Goal: Information Seeking & Learning: Get advice/opinions

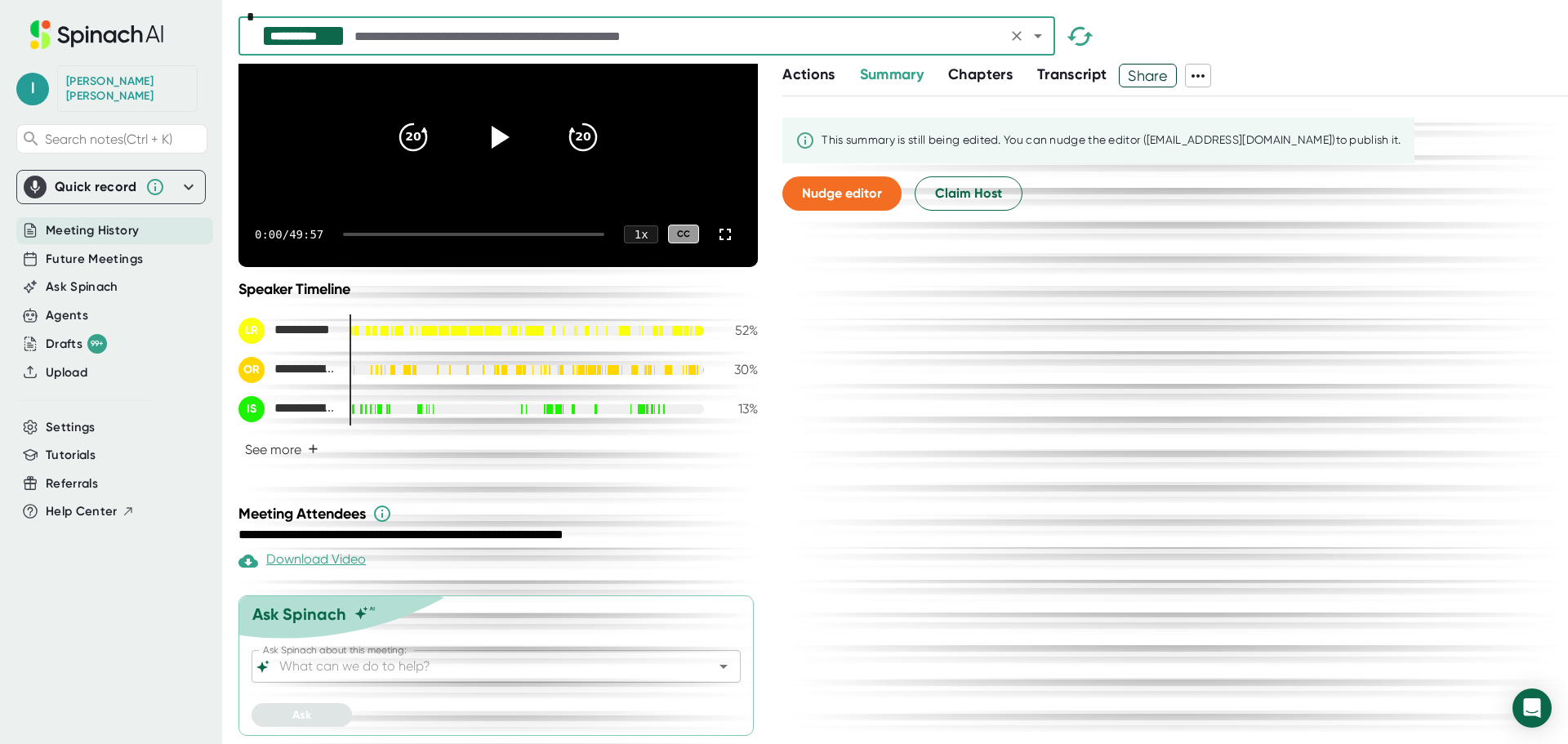
scroll to position [169, 0]
click at [692, 666] on div at bounding box center [712, 666] width 43 height 23
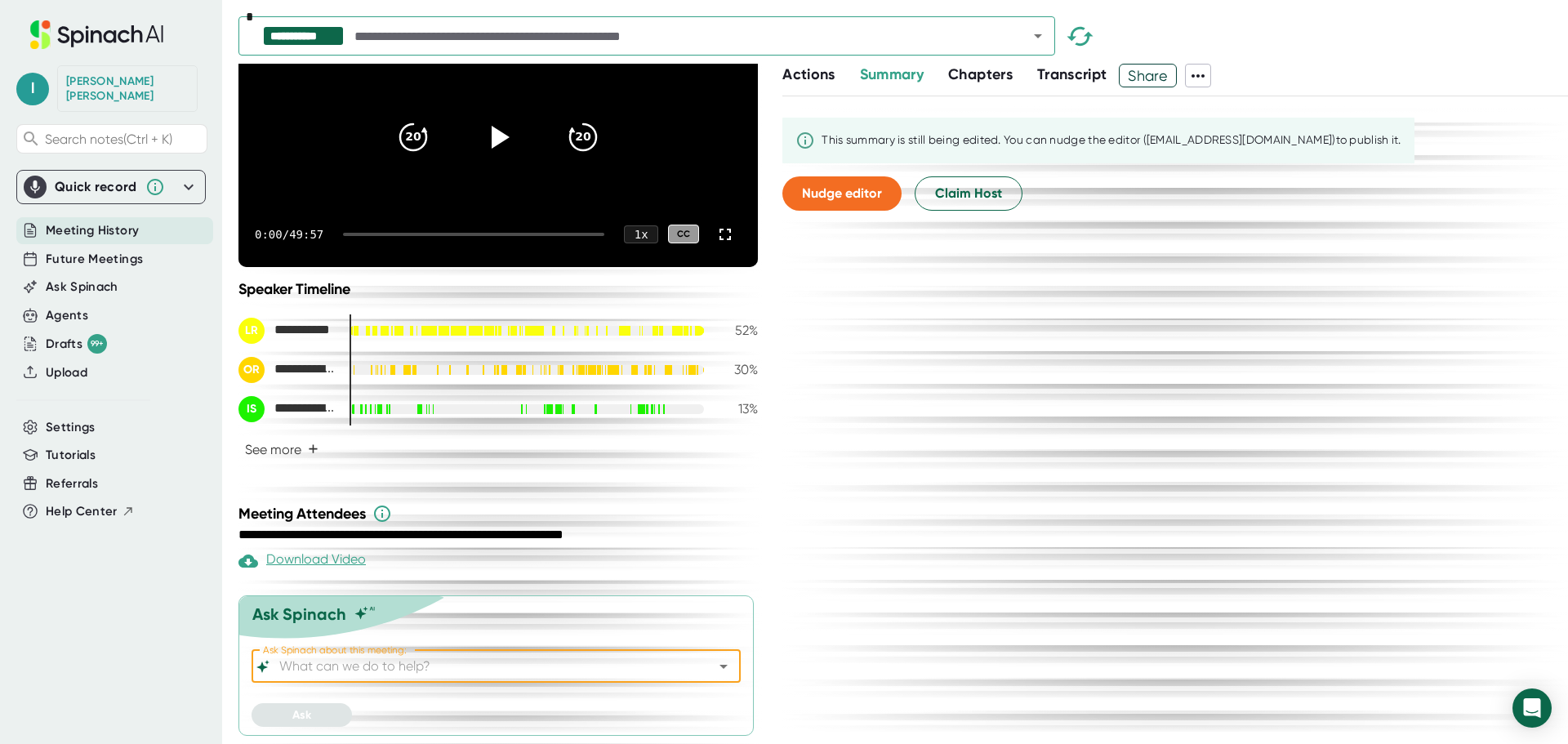
click at [714, 665] on icon "Open" at bounding box center [724, 666] width 19 height 19
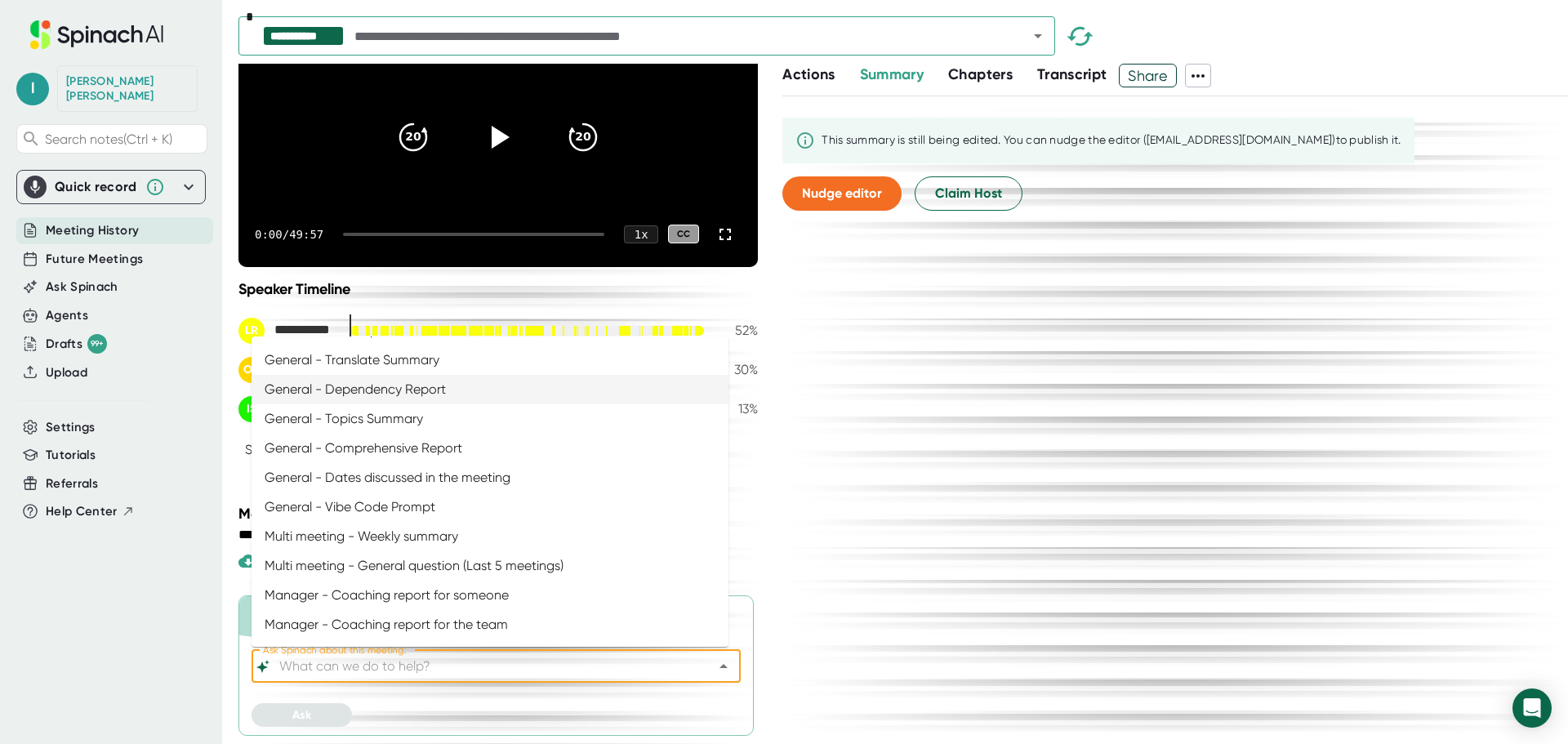
scroll to position [245, 0]
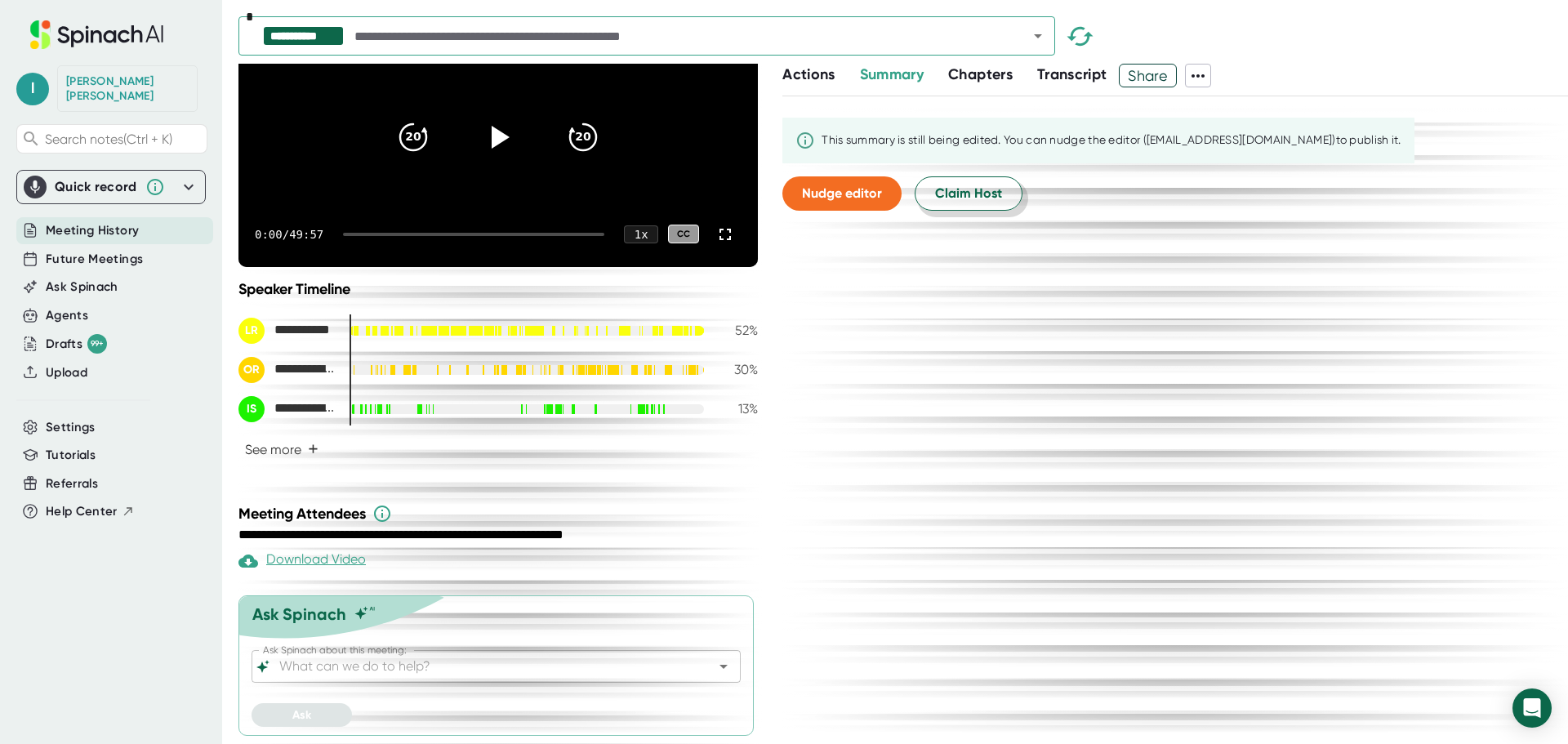
click at [974, 196] on span "Claim Host" at bounding box center [968, 193] width 67 height 19
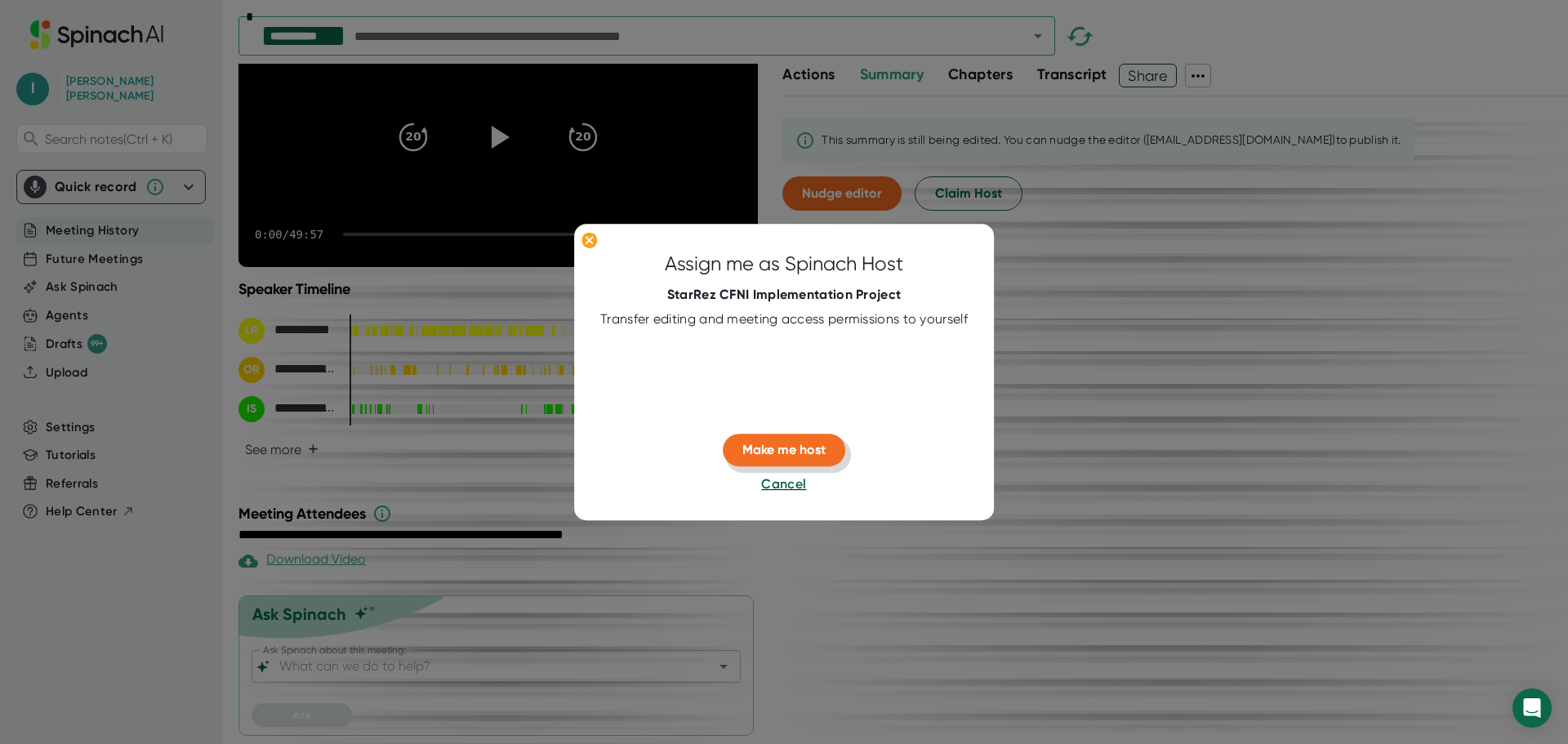
click at [806, 450] on span "Make me host" at bounding box center [783, 451] width 83 height 16
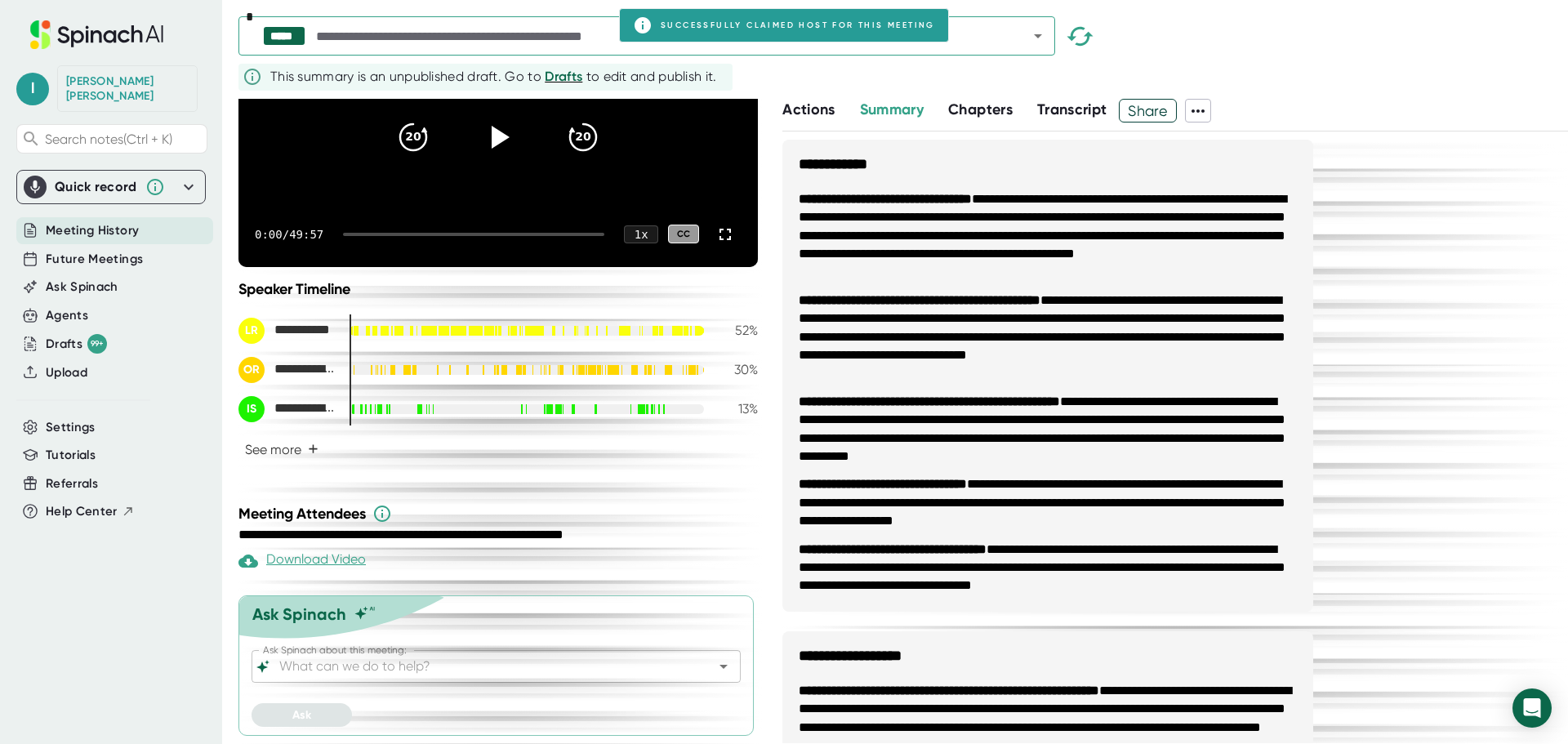
scroll to position [203, 0]
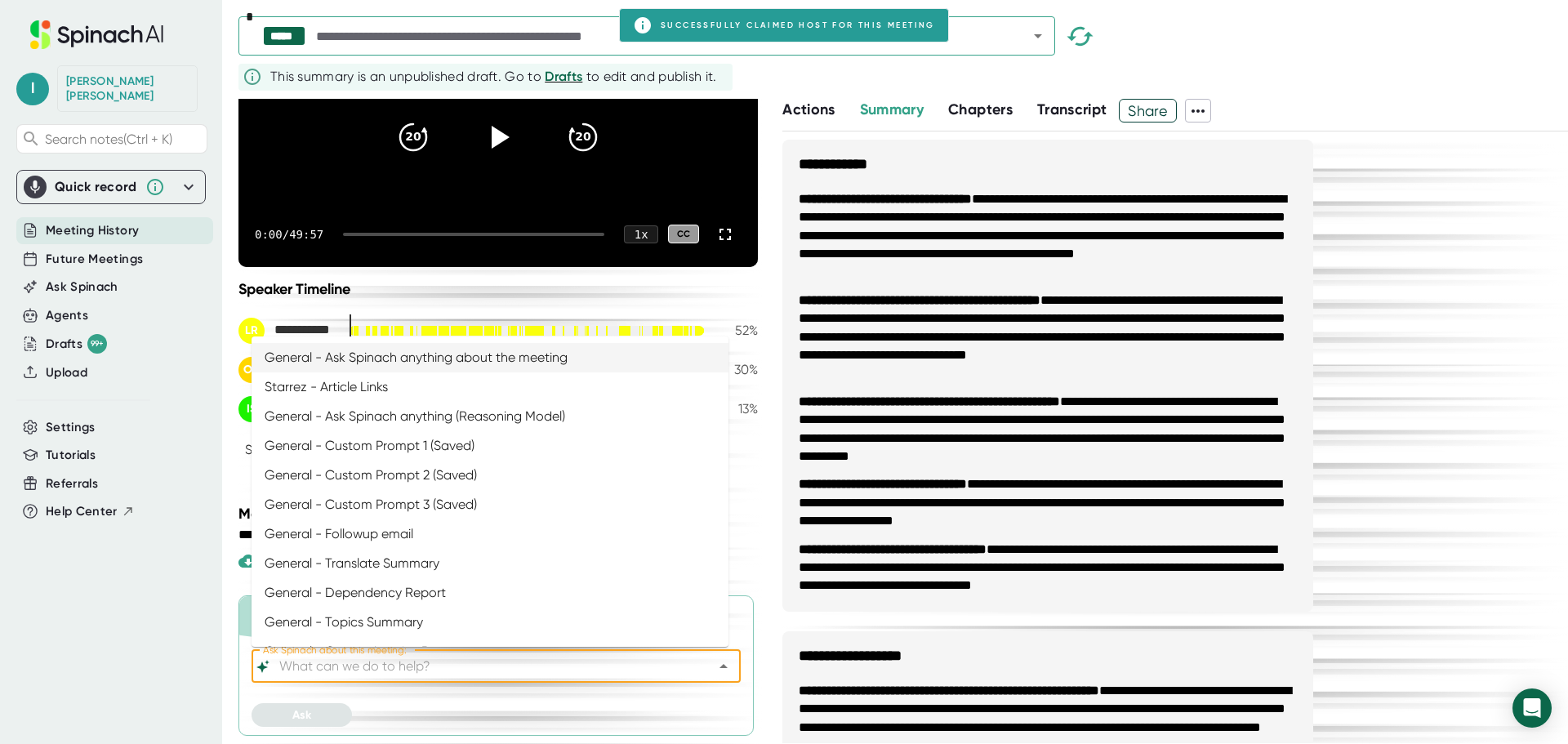
click at [675, 664] on input "Ask Spinach about this meeting:" at bounding box center [482, 666] width 412 height 23
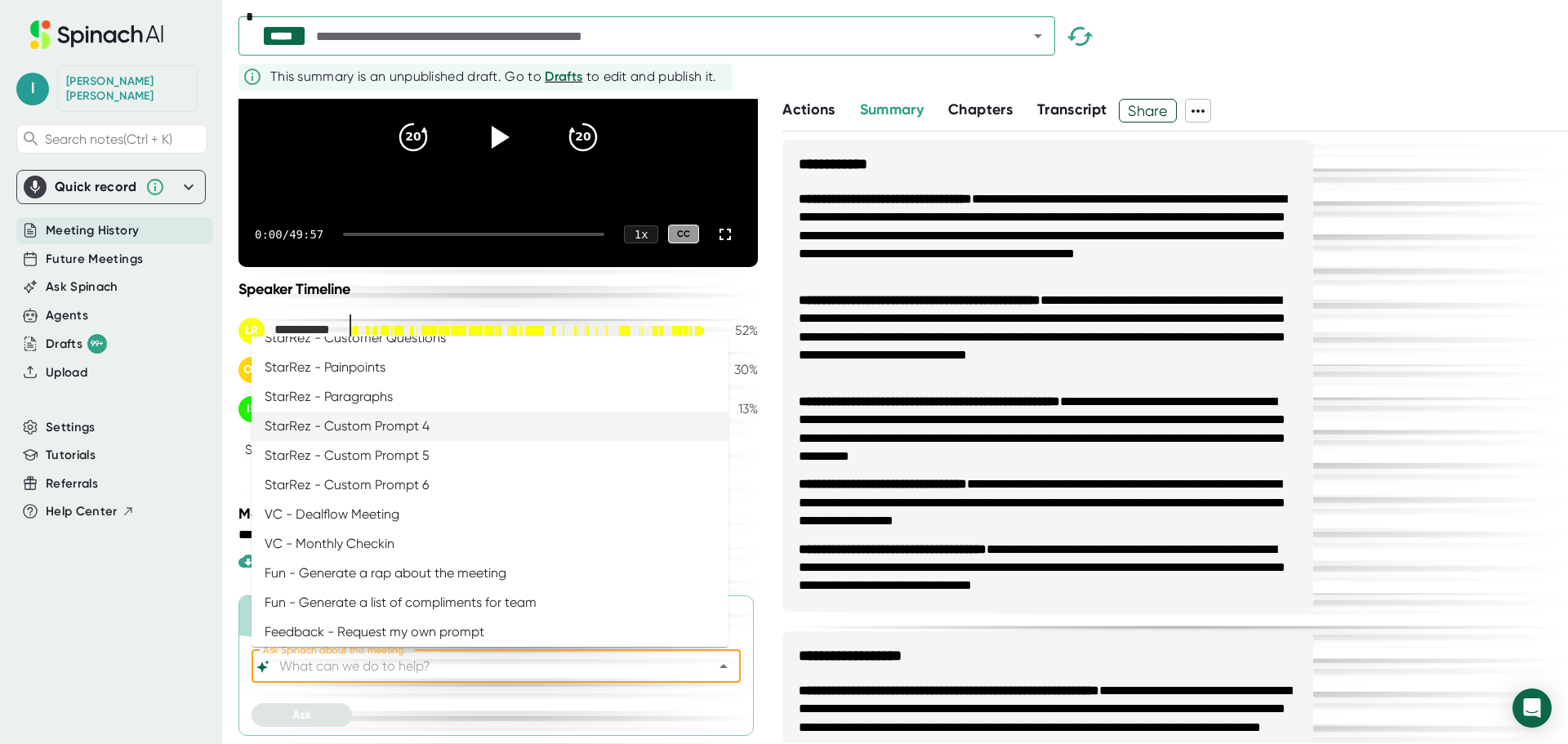
scroll to position [928, 0]
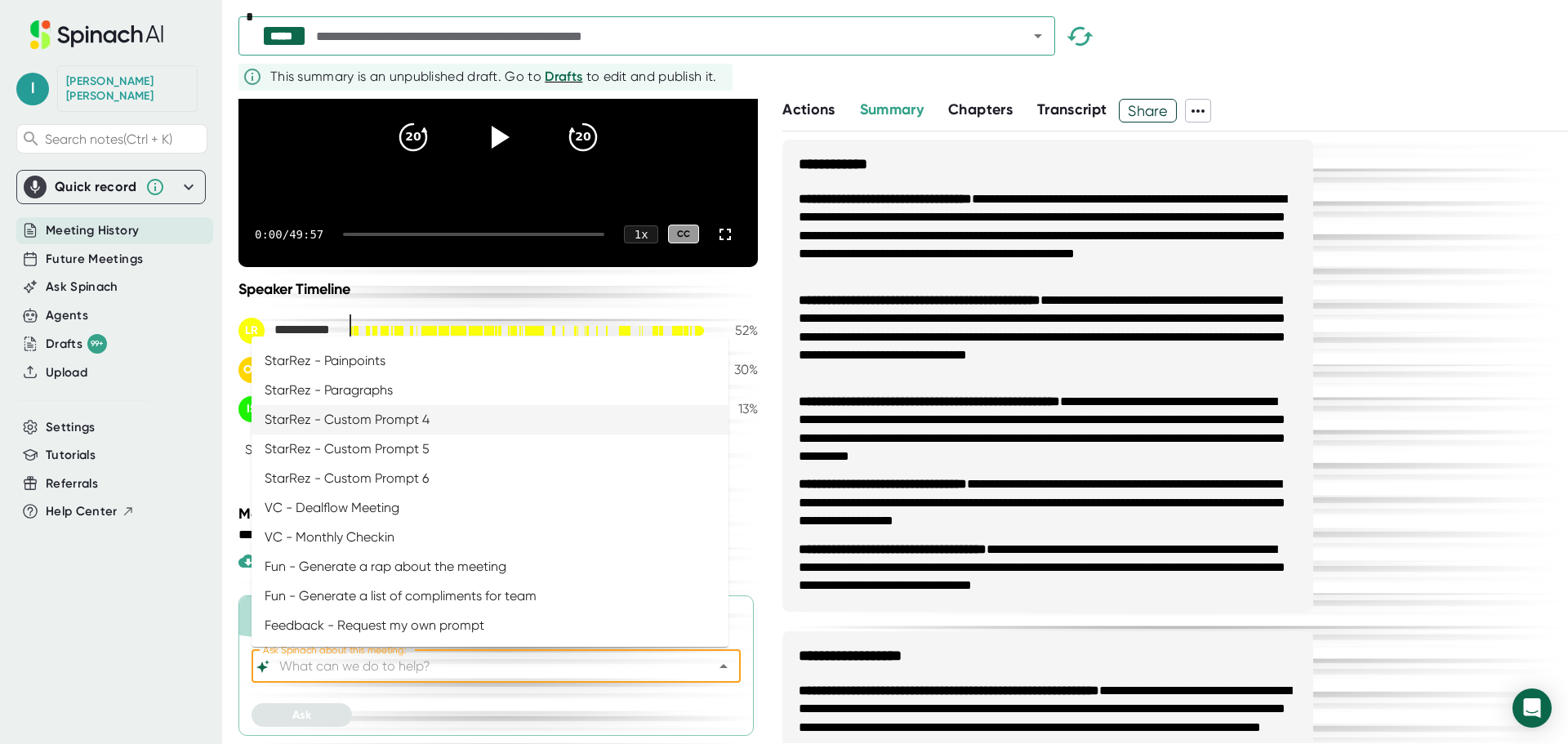
click at [554, 422] on li "StarRez - Custom Prompt 4" at bounding box center [490, 420] width 477 height 30
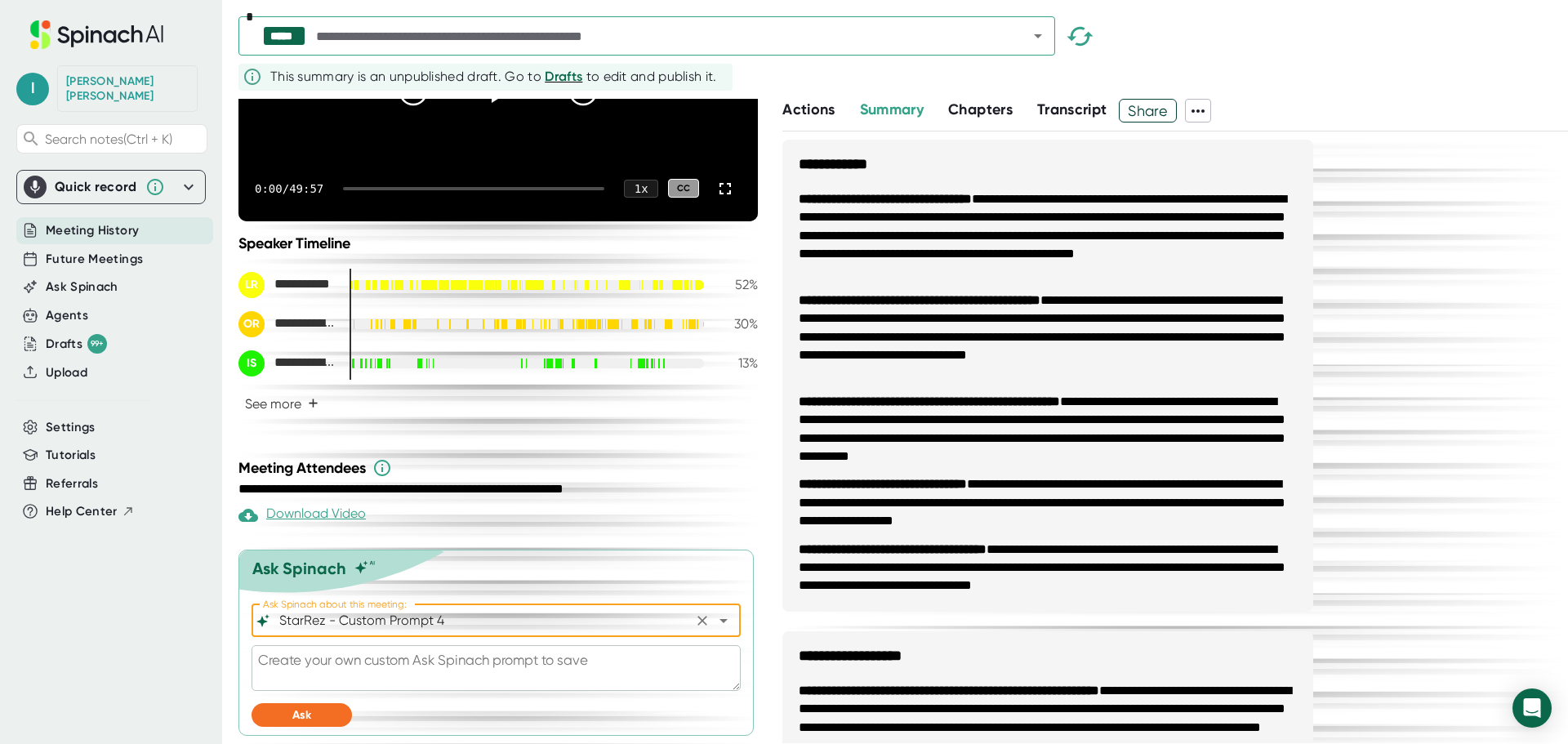
scroll to position [249, 0]
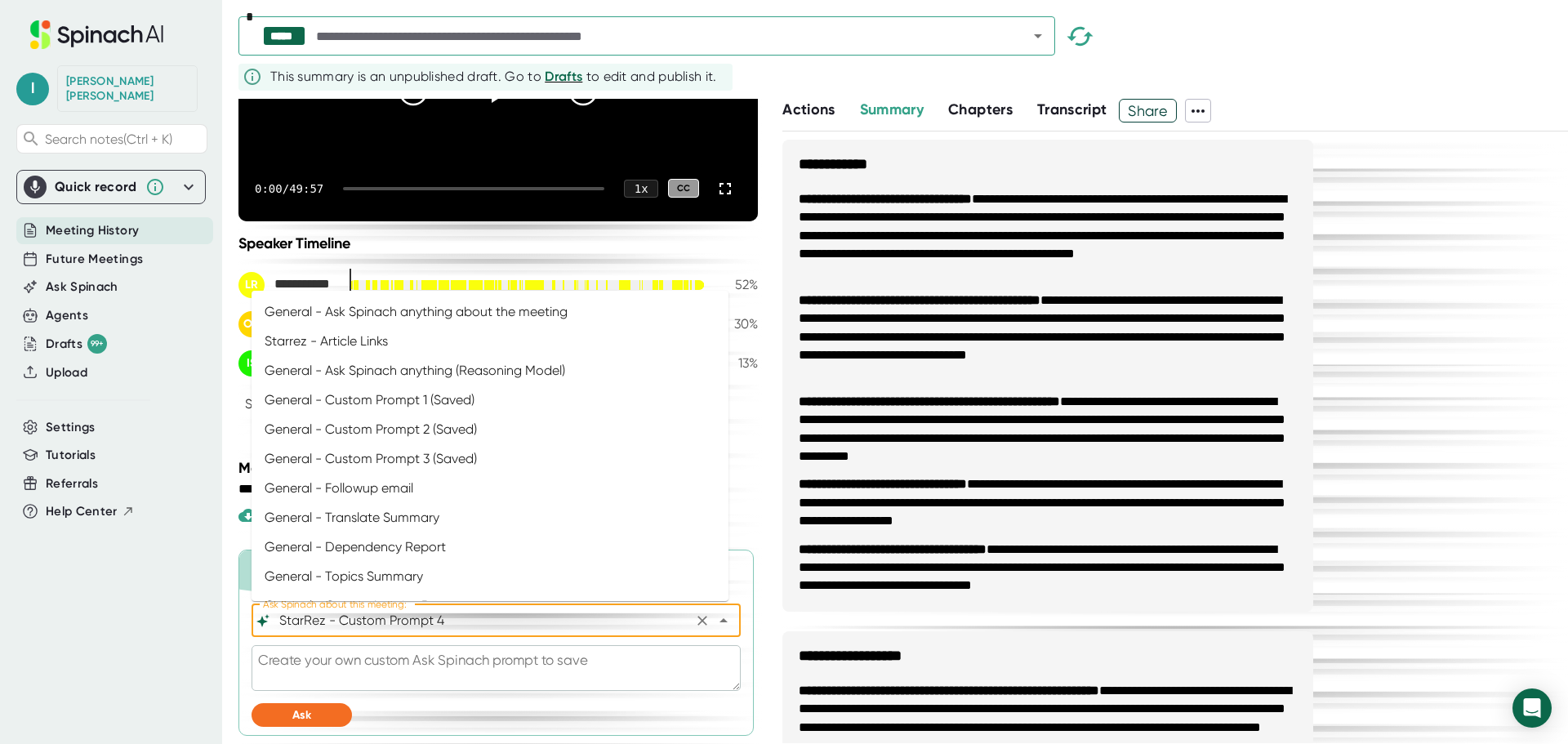
click at [653, 621] on input "StarRez - Custom Prompt 4" at bounding box center [482, 621] width 412 height 23
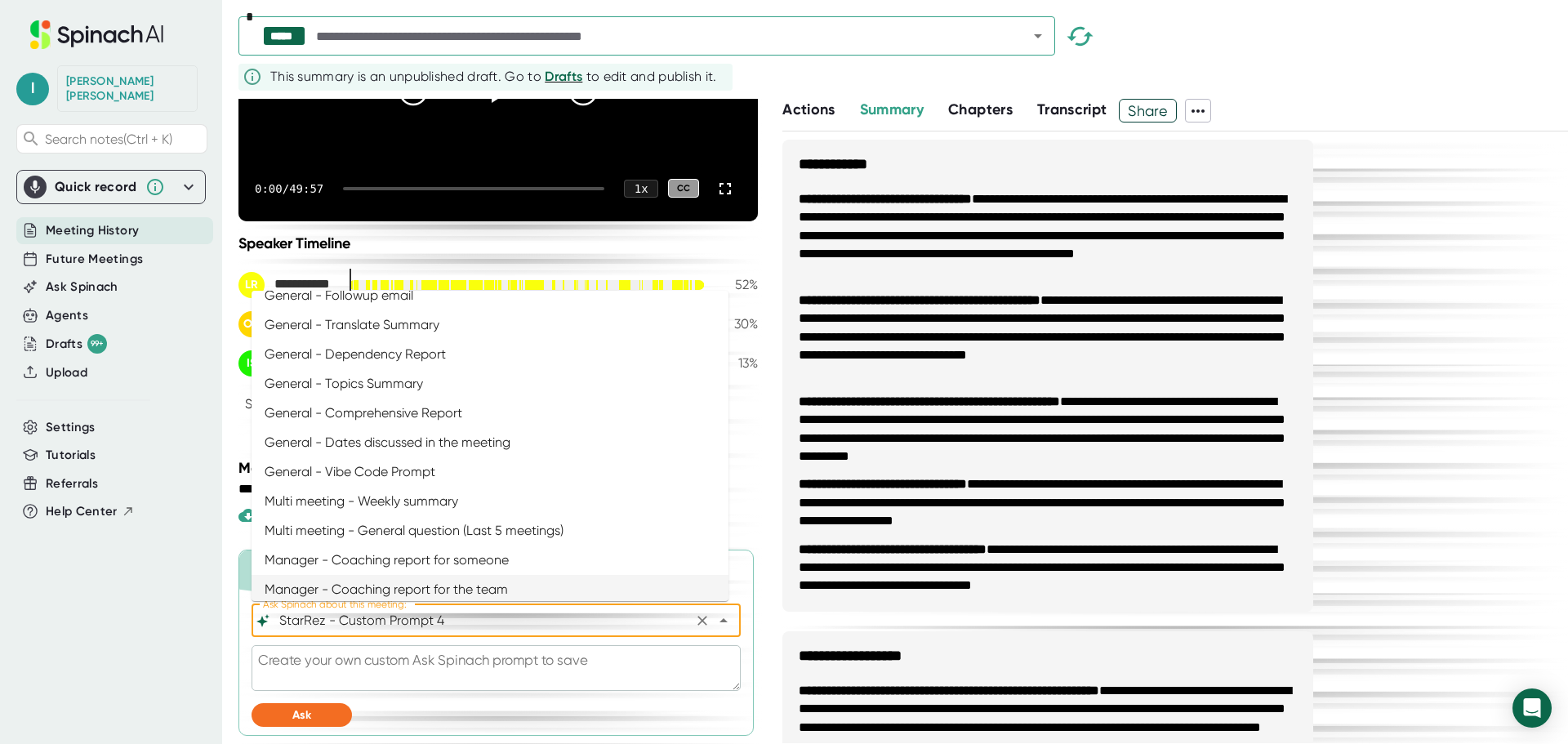
scroll to position [111, 0]
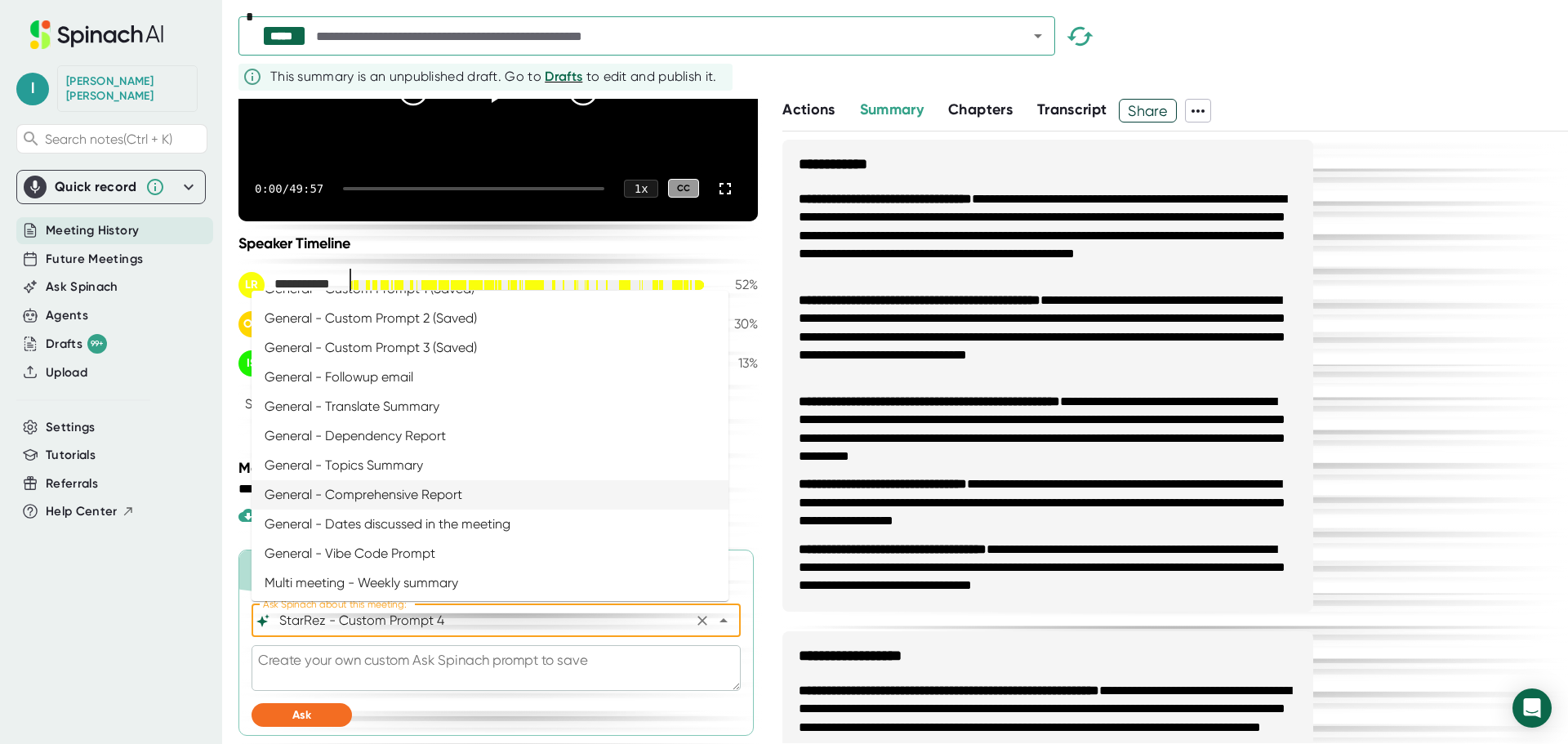
click at [599, 493] on li "General - Comprehensive Report" at bounding box center [490, 495] width 477 height 30
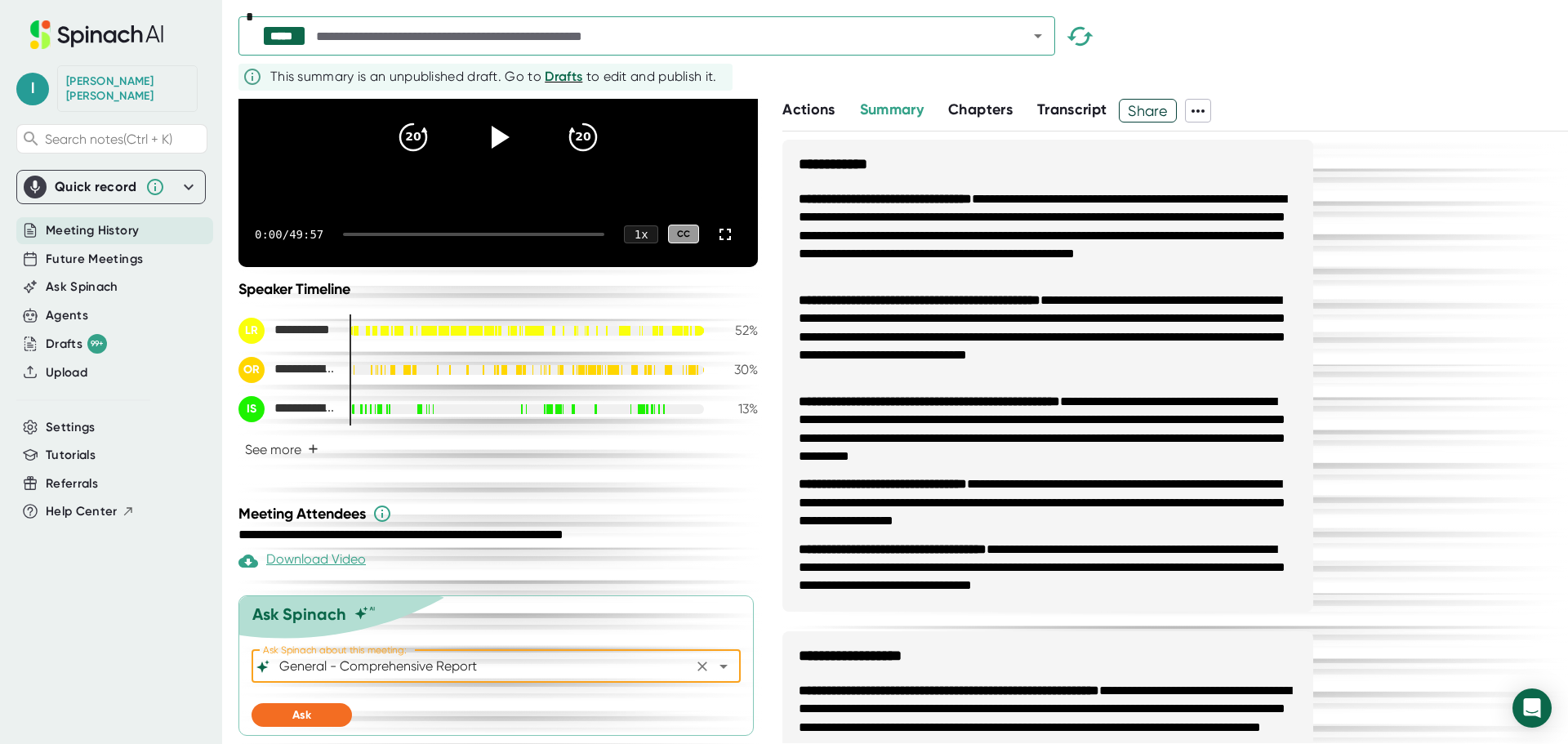
scroll to position [203, 0]
click at [330, 723] on button "Ask" at bounding box center [301, 715] width 100 height 24
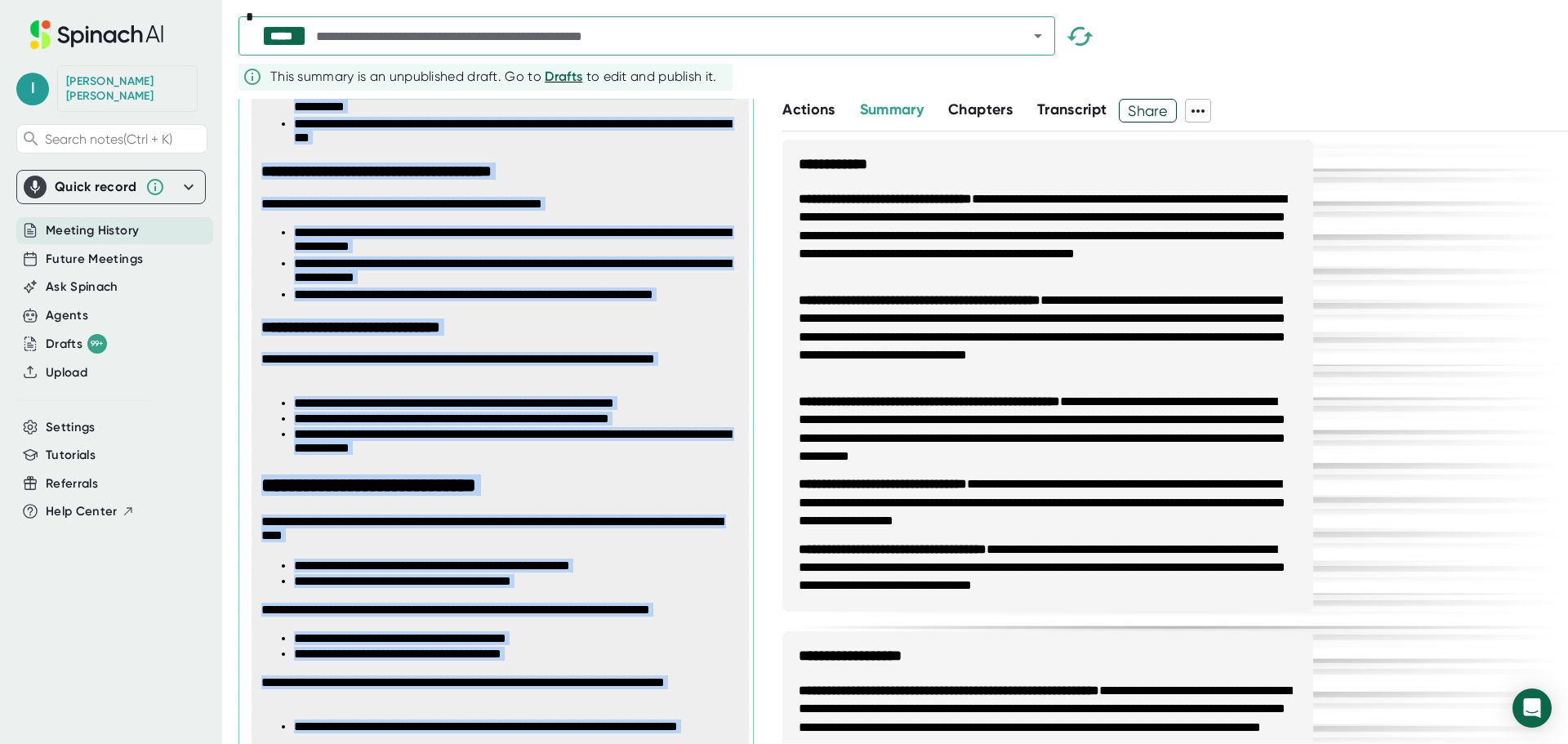
scroll to position [3897, 0]
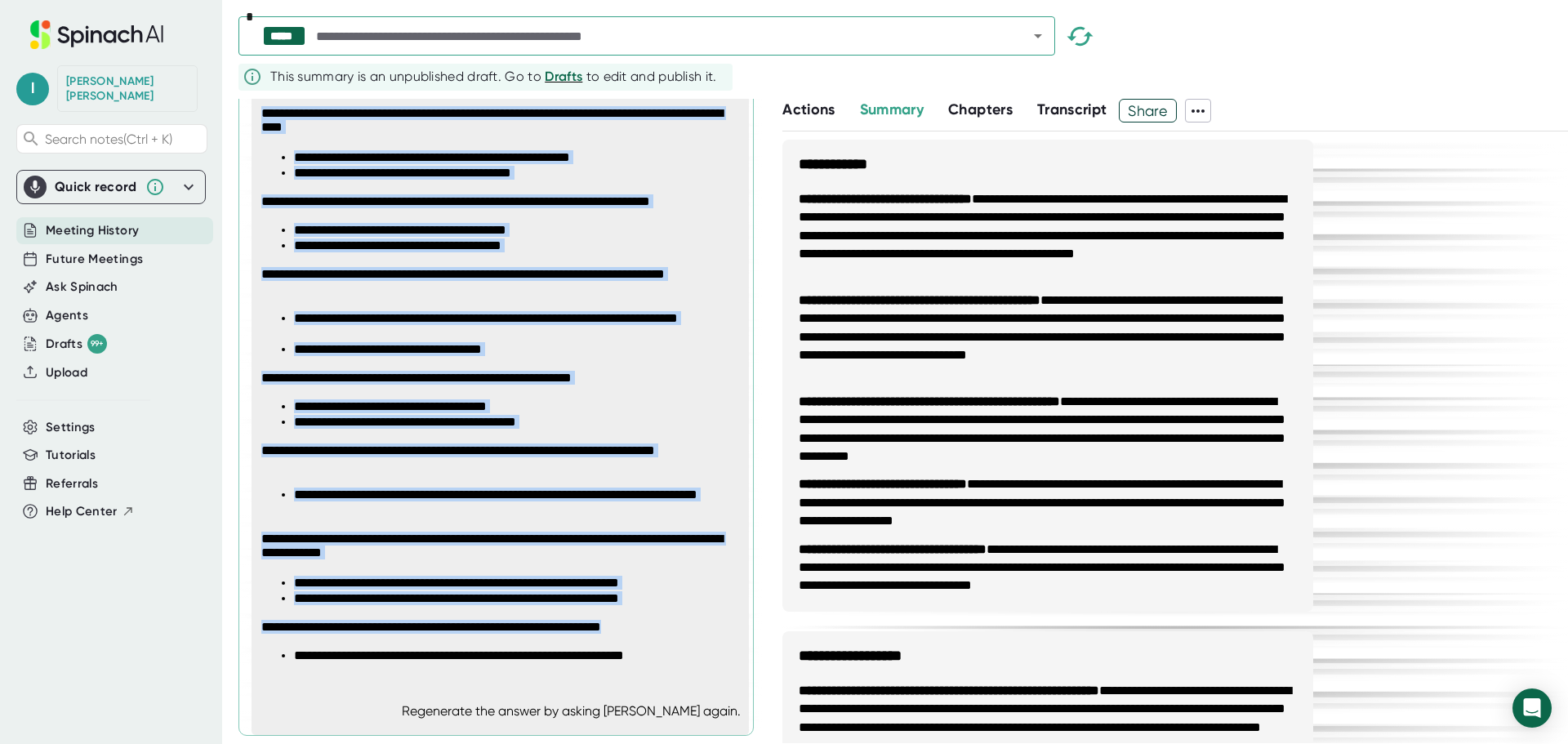
drag, startPoint x: 263, startPoint y: 301, endPoint x: 719, endPoint y: 643, distance: 570.0
copy span "**********"
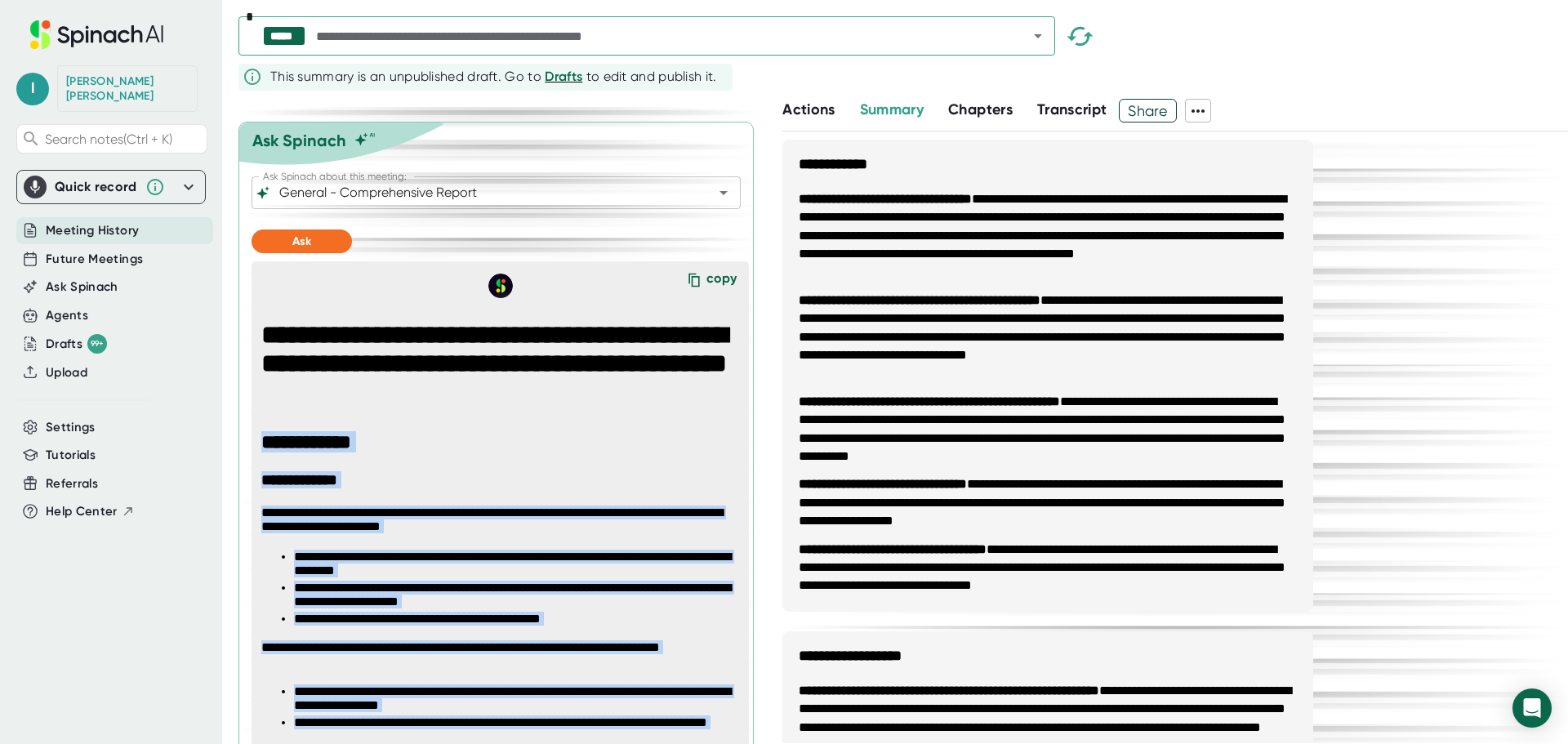
scroll to position [653, 0]
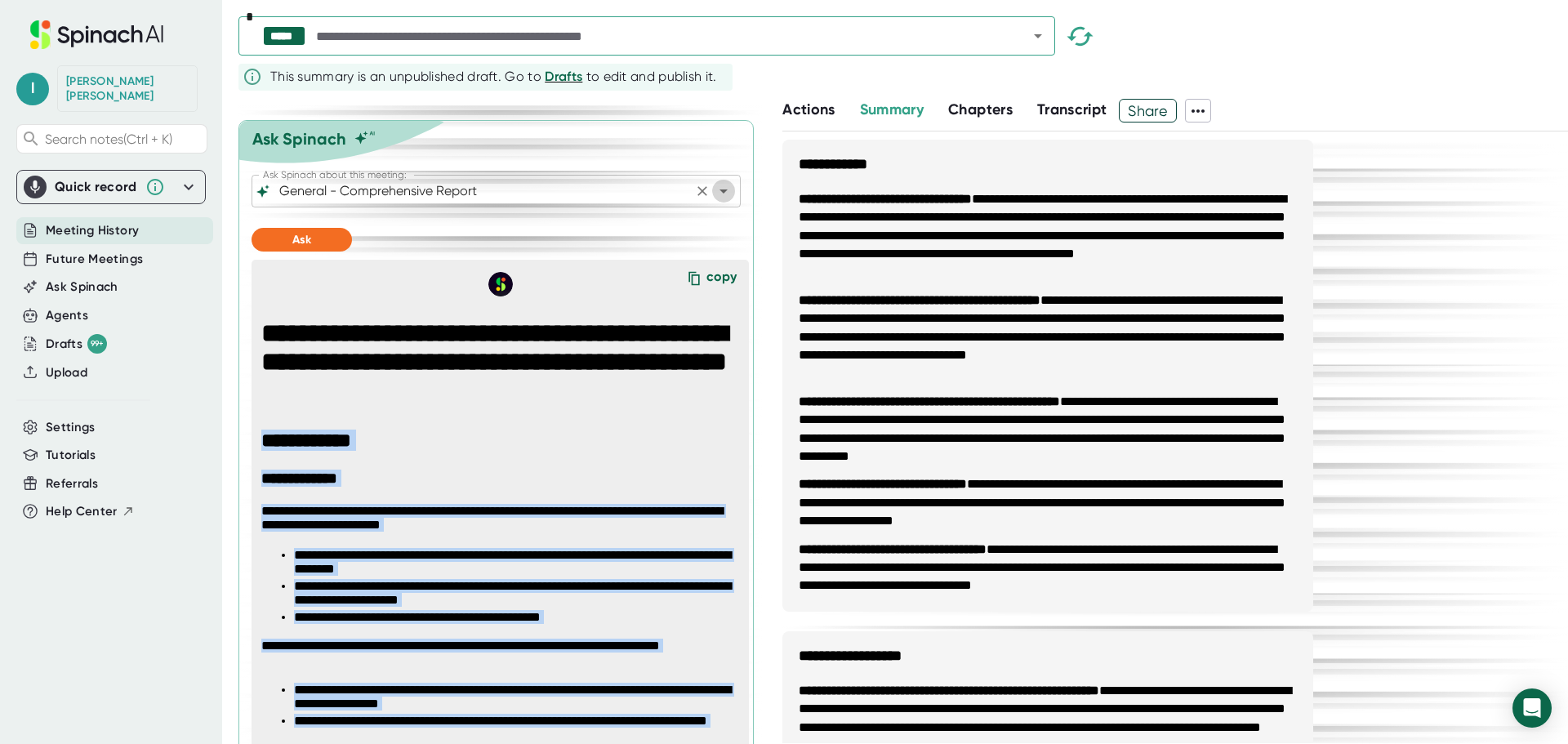
click at [714, 201] on icon "Open" at bounding box center [724, 191] width 19 height 19
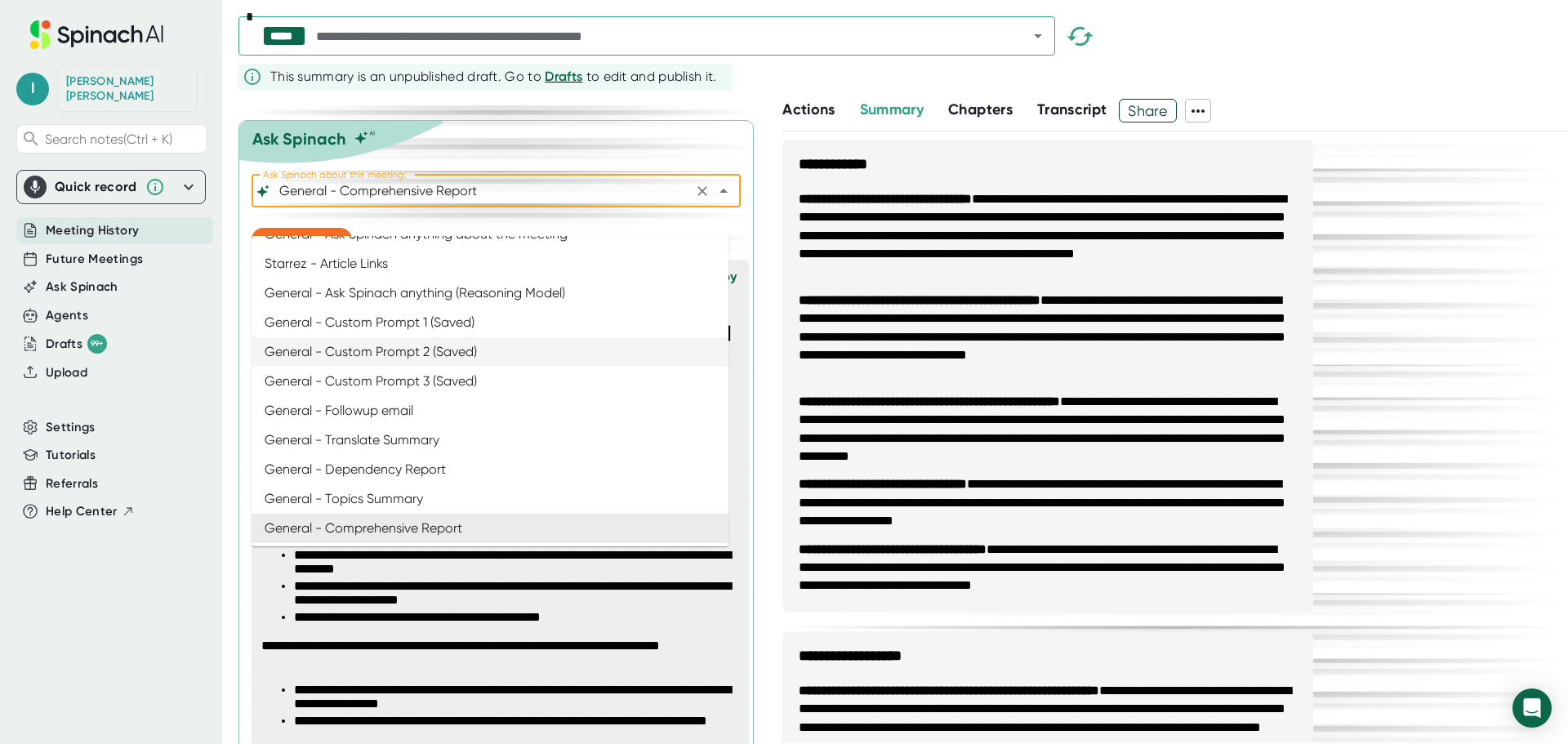
scroll to position [0, 0]
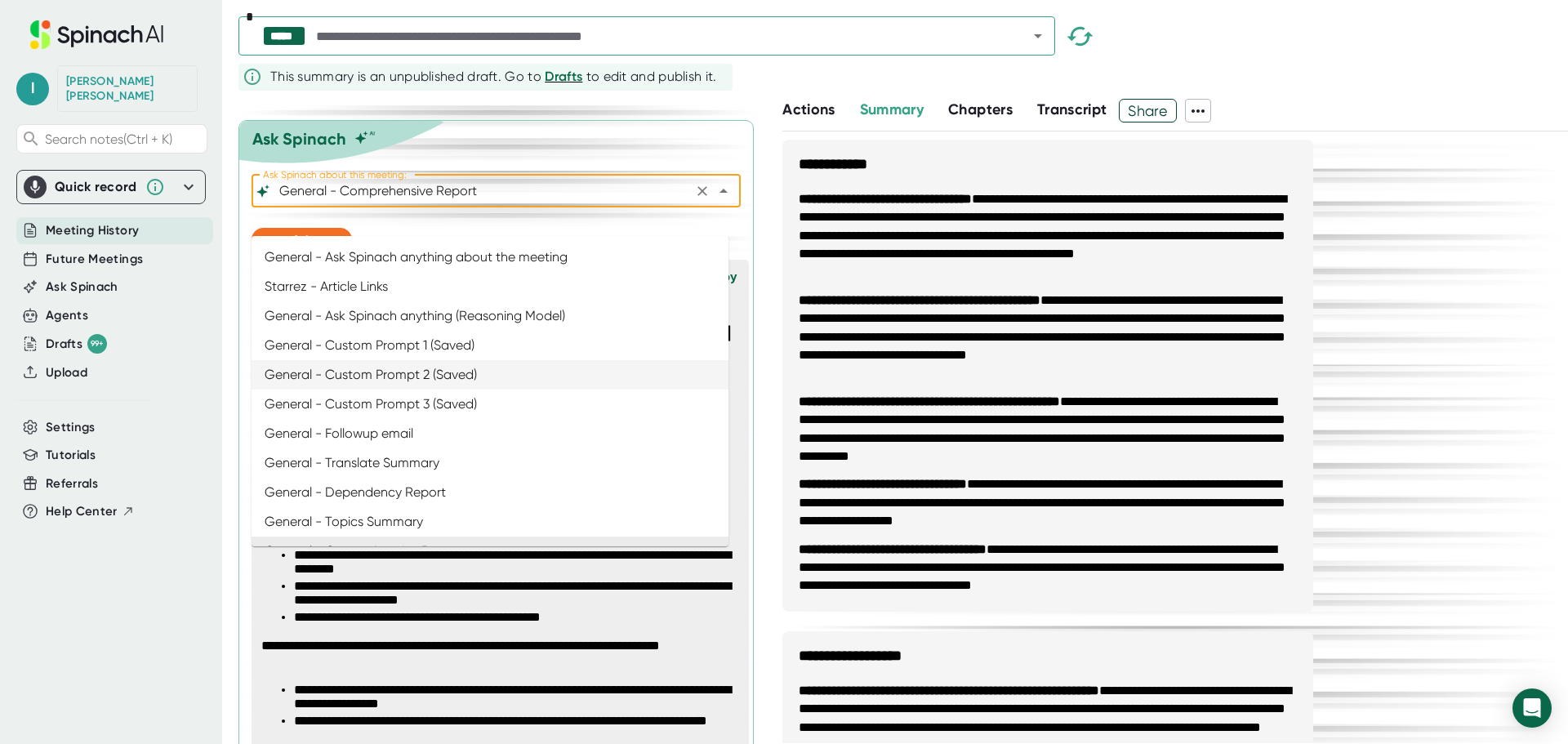
click at [513, 376] on li "General - Custom Prompt 2 (Saved)" at bounding box center [490, 375] width 477 height 30
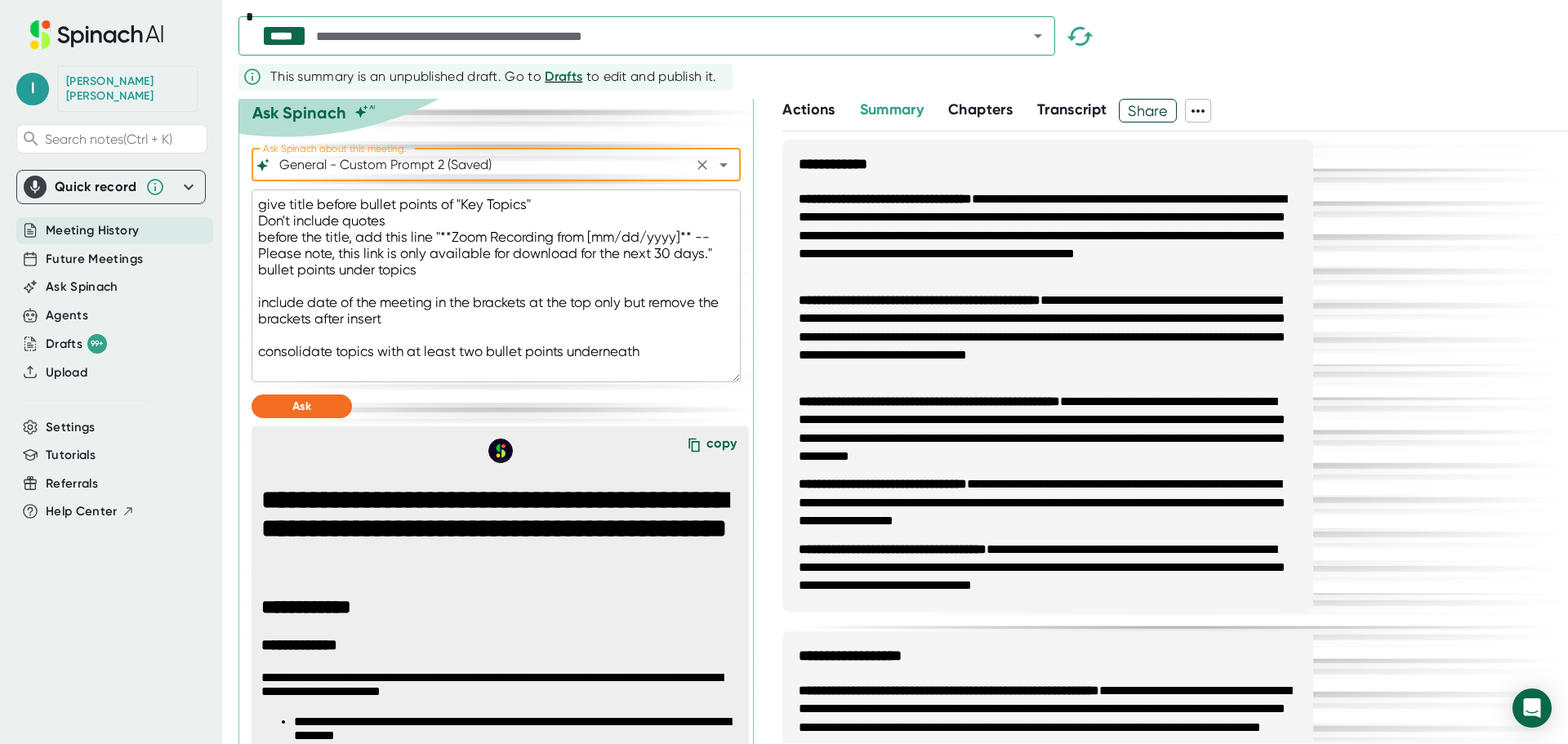
scroll to position [653, 0]
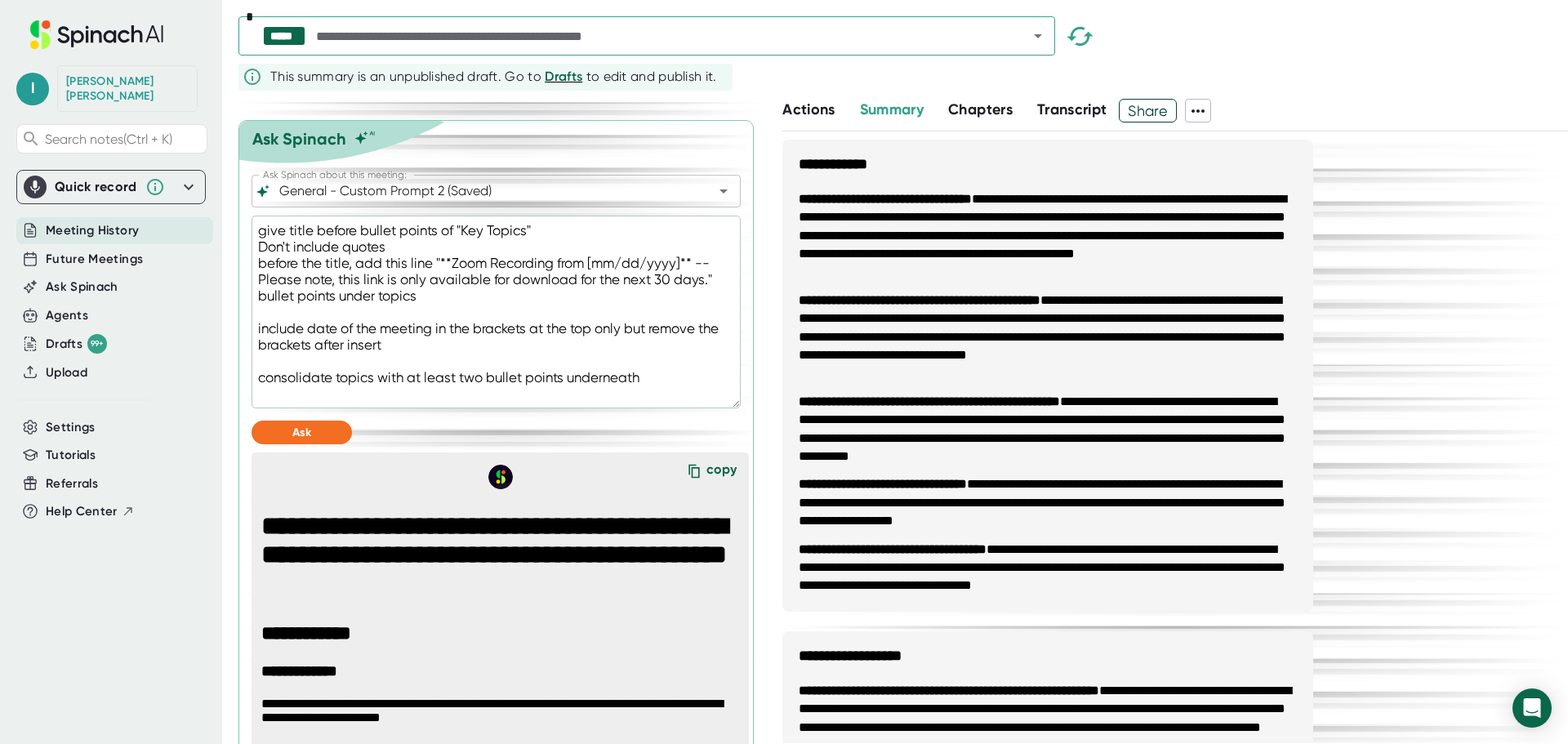
drag, startPoint x: 659, startPoint y: 410, endPoint x: 239, endPoint y: 235, distance: 455.0
click at [714, 201] on icon "Open" at bounding box center [724, 191] width 19 height 19
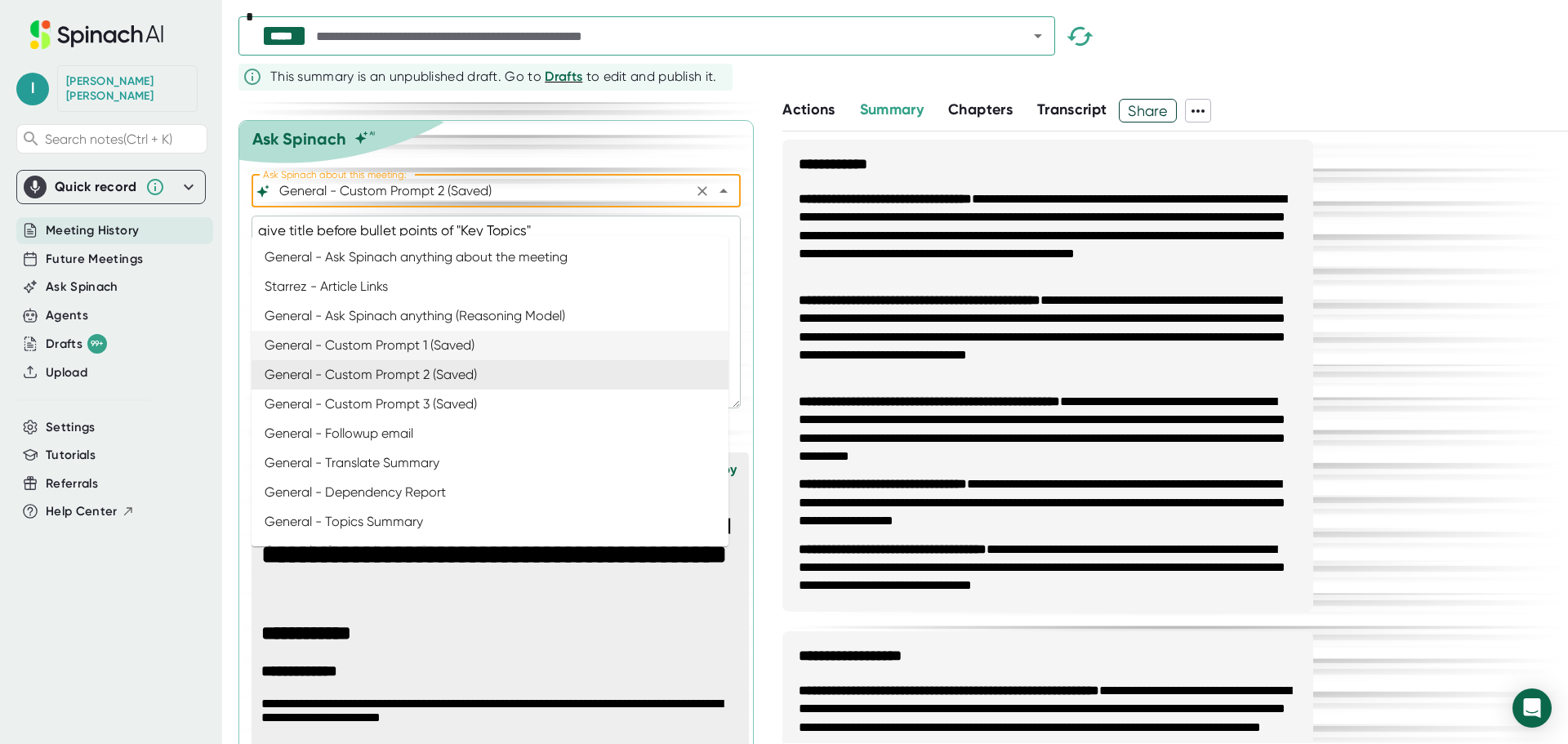
click at [476, 336] on li "General - Custom Prompt 1 (Saved)" at bounding box center [490, 346] width 477 height 30
type input "General - Custom Prompt 1 (Saved)"
type textarea "Key topics with 3 main points with [DATE] date at top"
type textarea "x"
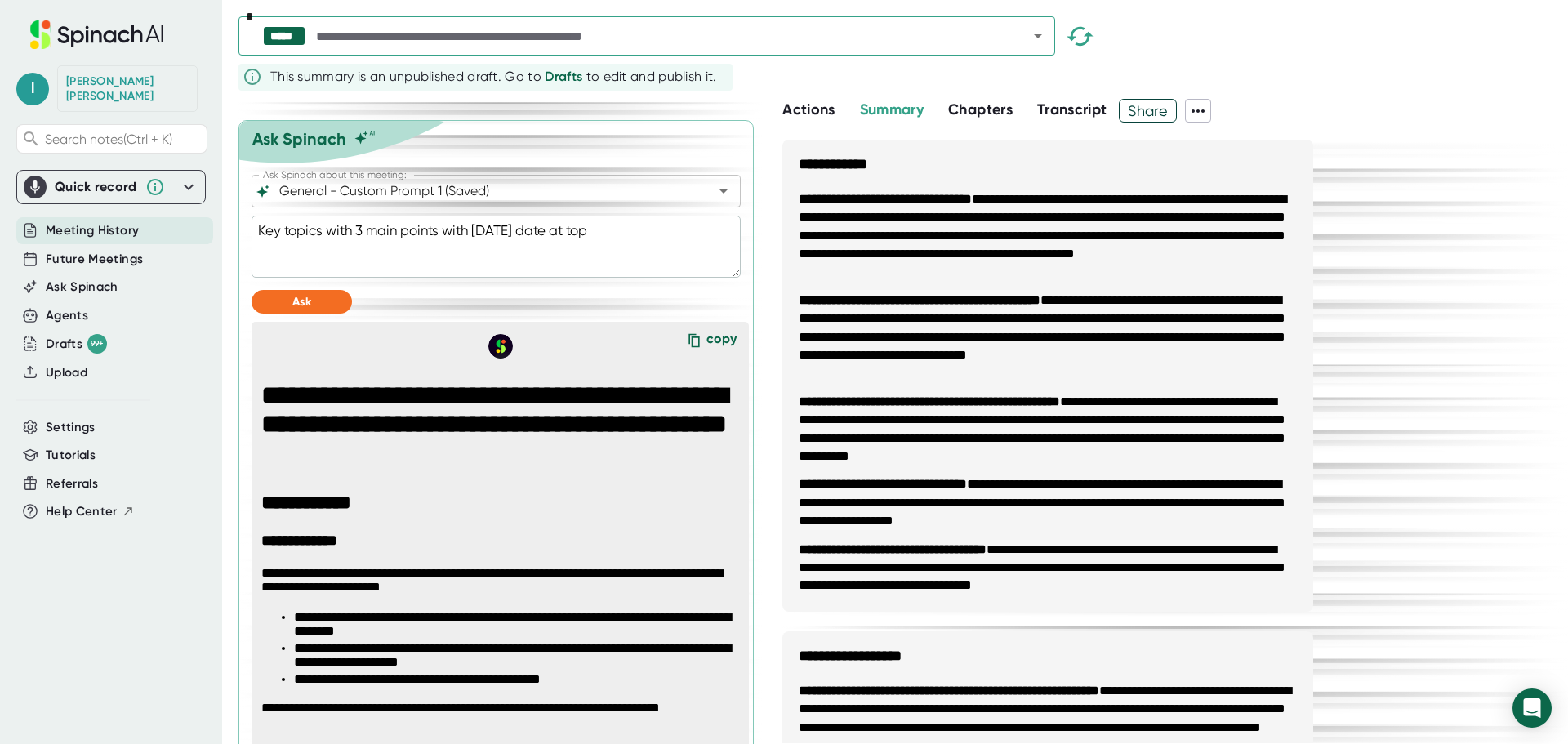
drag, startPoint x: 619, startPoint y: 260, endPoint x: 237, endPoint y: 259, distance: 382.0
click at [237, 259] on div "**********" at bounding box center [784, 372] width 1568 height 744
paste textarea "give title before bullet points of "Key Topics" Don't include quotes before the…"
type textarea "give title before bullet points of "Key Topics" Don't include quotes before the…"
type textarea "x"
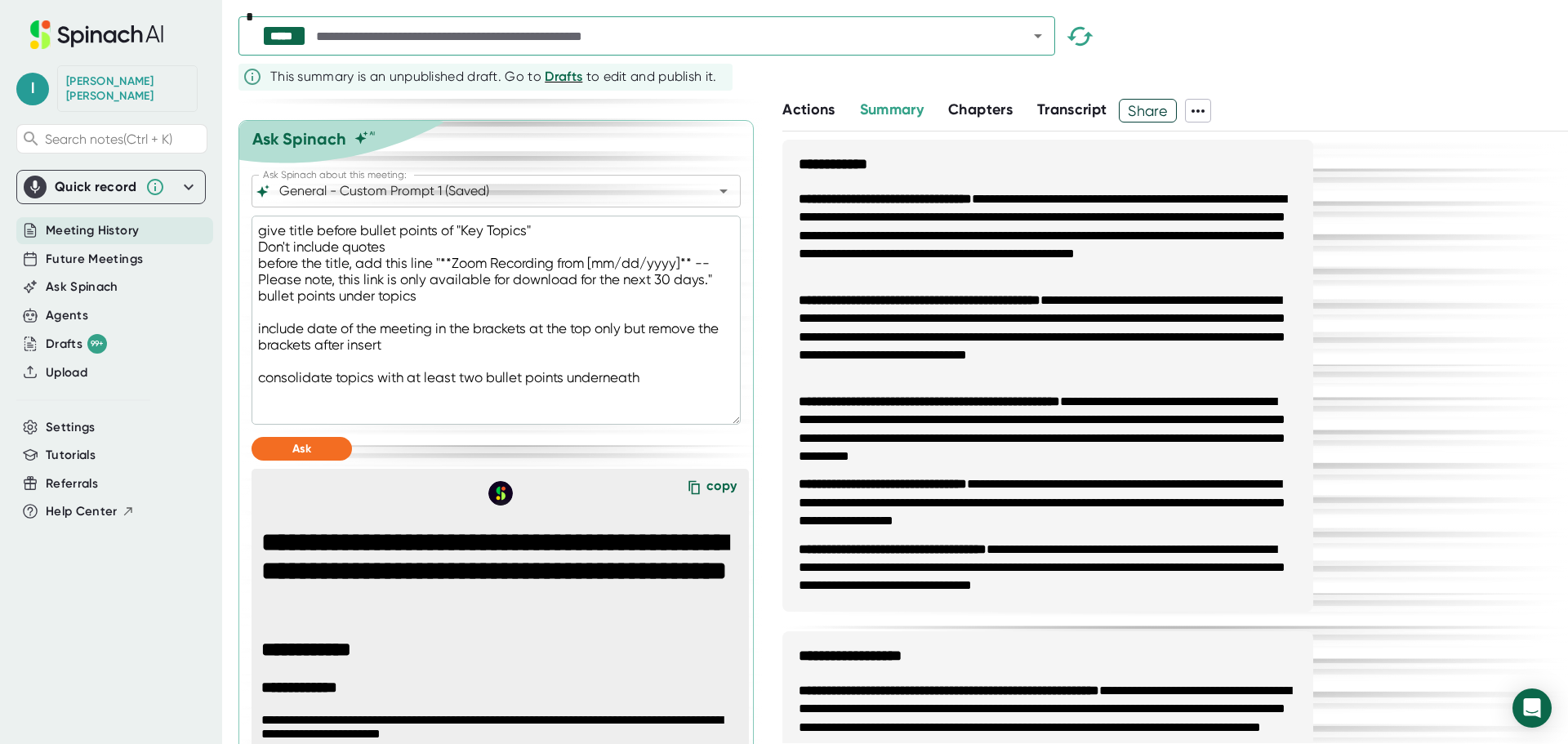
drag, startPoint x: 536, startPoint y: 325, endPoint x: 533, endPoint y: 299, distance: 26.2
click at [536, 325] on textarea "give title before bullet points of "Key Topics" Don't include quotes before the…" at bounding box center [496, 320] width 489 height 209
drag, startPoint x: 528, startPoint y: 259, endPoint x: 464, endPoint y: 263, distance: 64.1
click at [464, 263] on textarea "give title before bullet points of "Key Topics" Don't include quotes before the…" at bounding box center [496, 320] width 489 height 209
type textarea "give title before bullet points of "C" Don't include quotes before the title, a…"
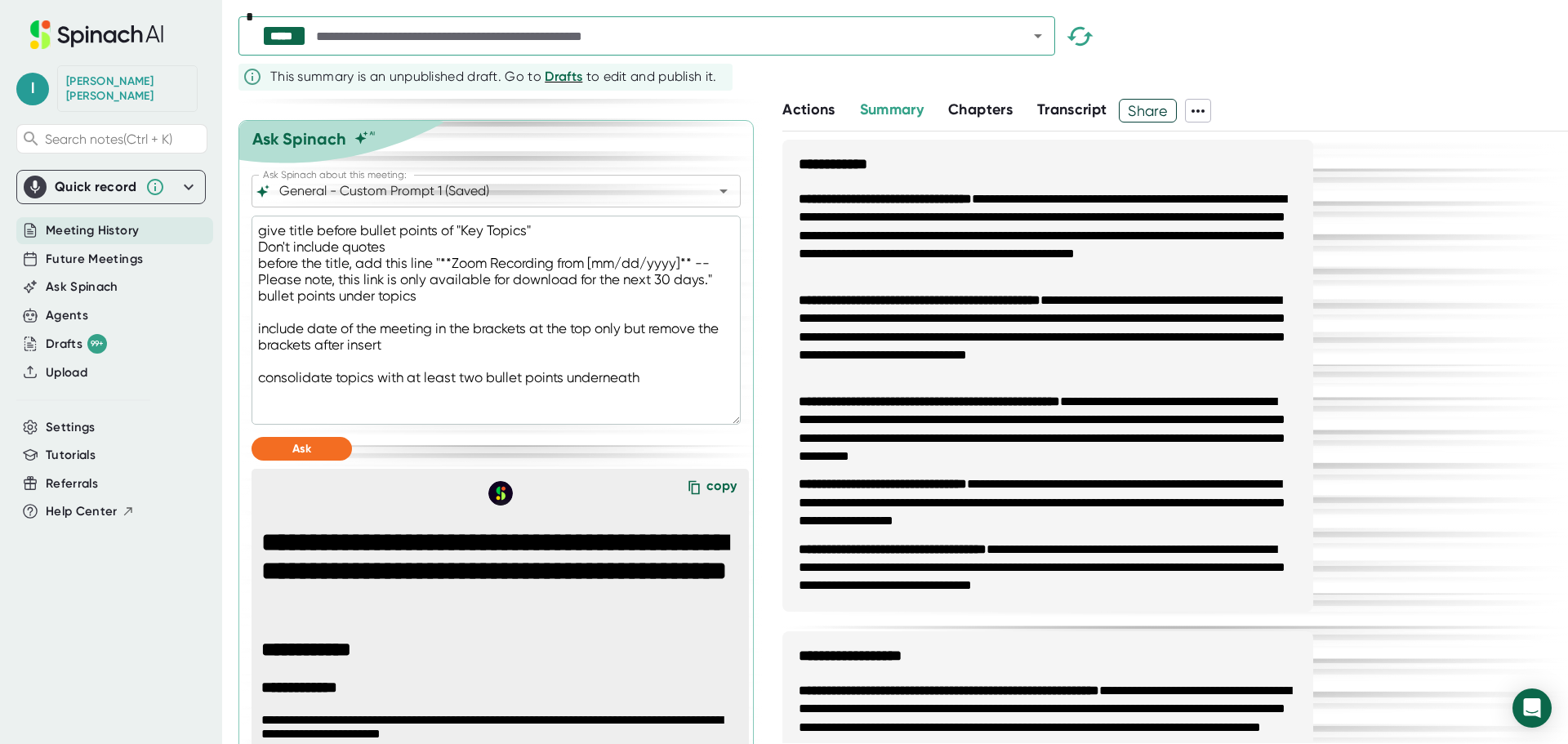
type textarea "x"
type textarea "give title before bullet points of "Ca" Don't include quotes before the title, …"
type textarea "x"
type textarea "give title before bullet points of "Cal" Don't include quotes before the title,…"
type textarea "x"
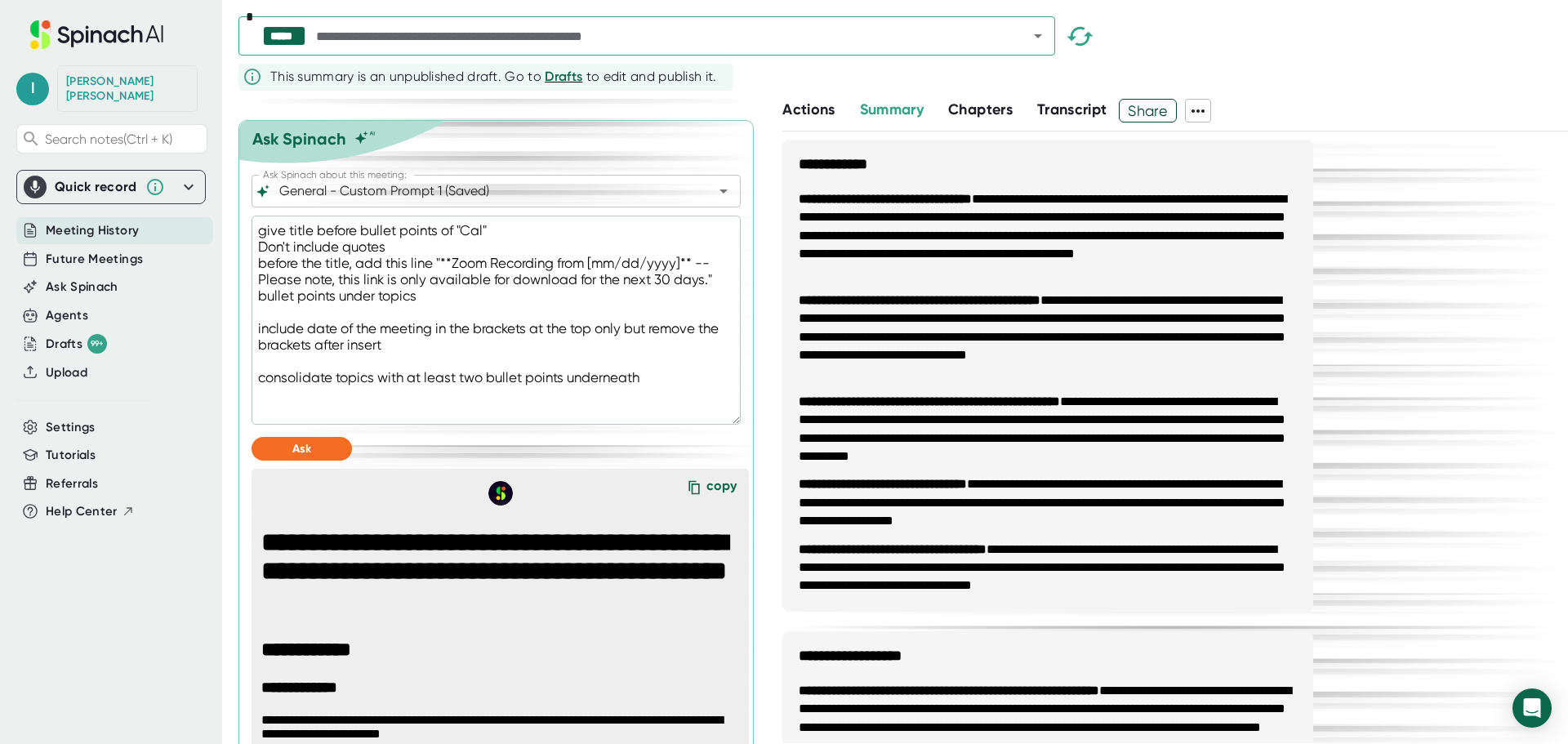
type textarea "give title before bullet points of "Call" Don't include quotes before the title…"
type textarea "x"
type textarea "give title before bullet points of "Call " Don't include quotes before the titl…"
type textarea "x"
type textarea "give title before bullet points of "Call N" Don't include quotes before the tit…"
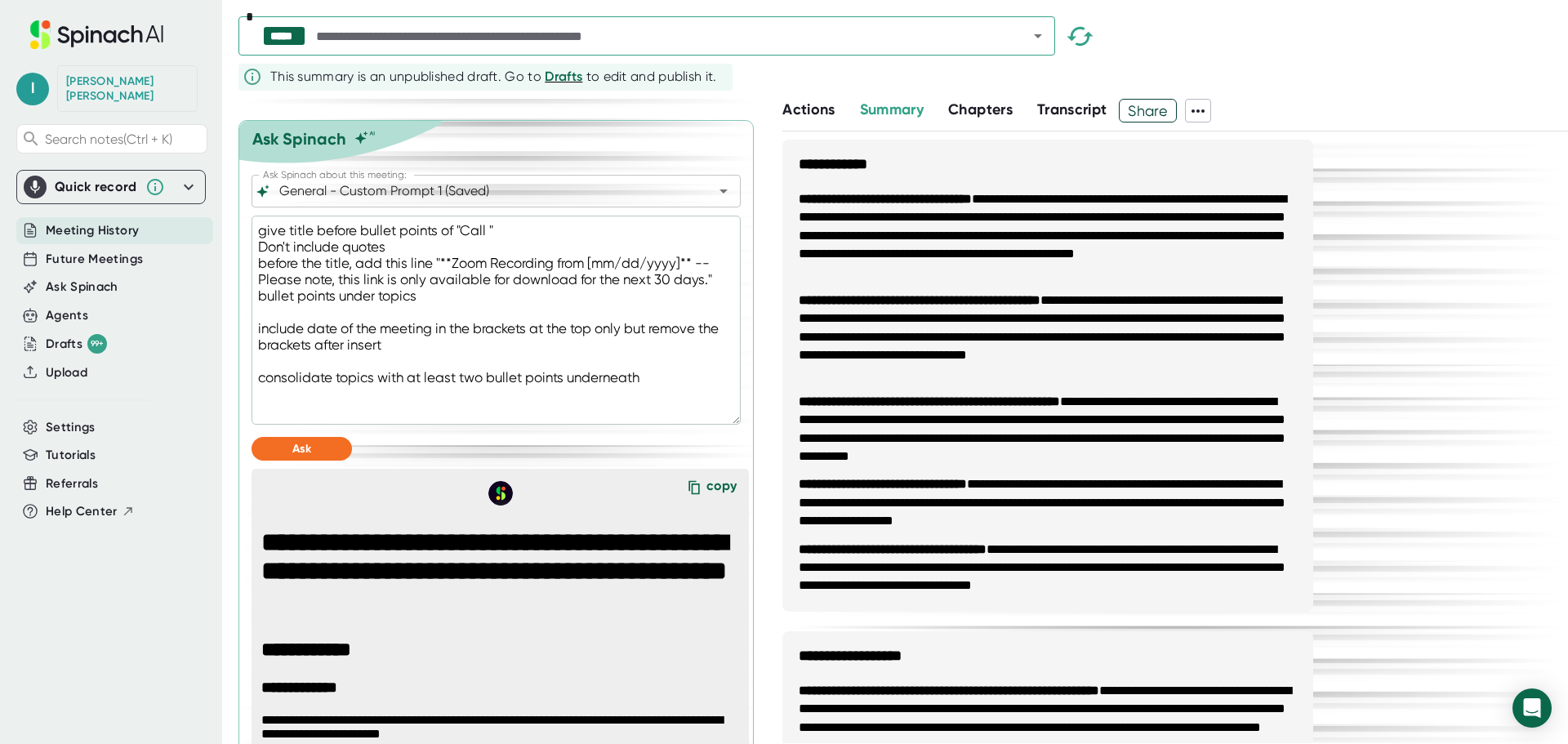
type textarea "x"
type textarea "give title before bullet points of "Call No" Don't include quotes before the ti…"
type textarea "x"
type textarea "give title before bullet points of "Call Not" Don't include quotes before the t…"
type textarea "x"
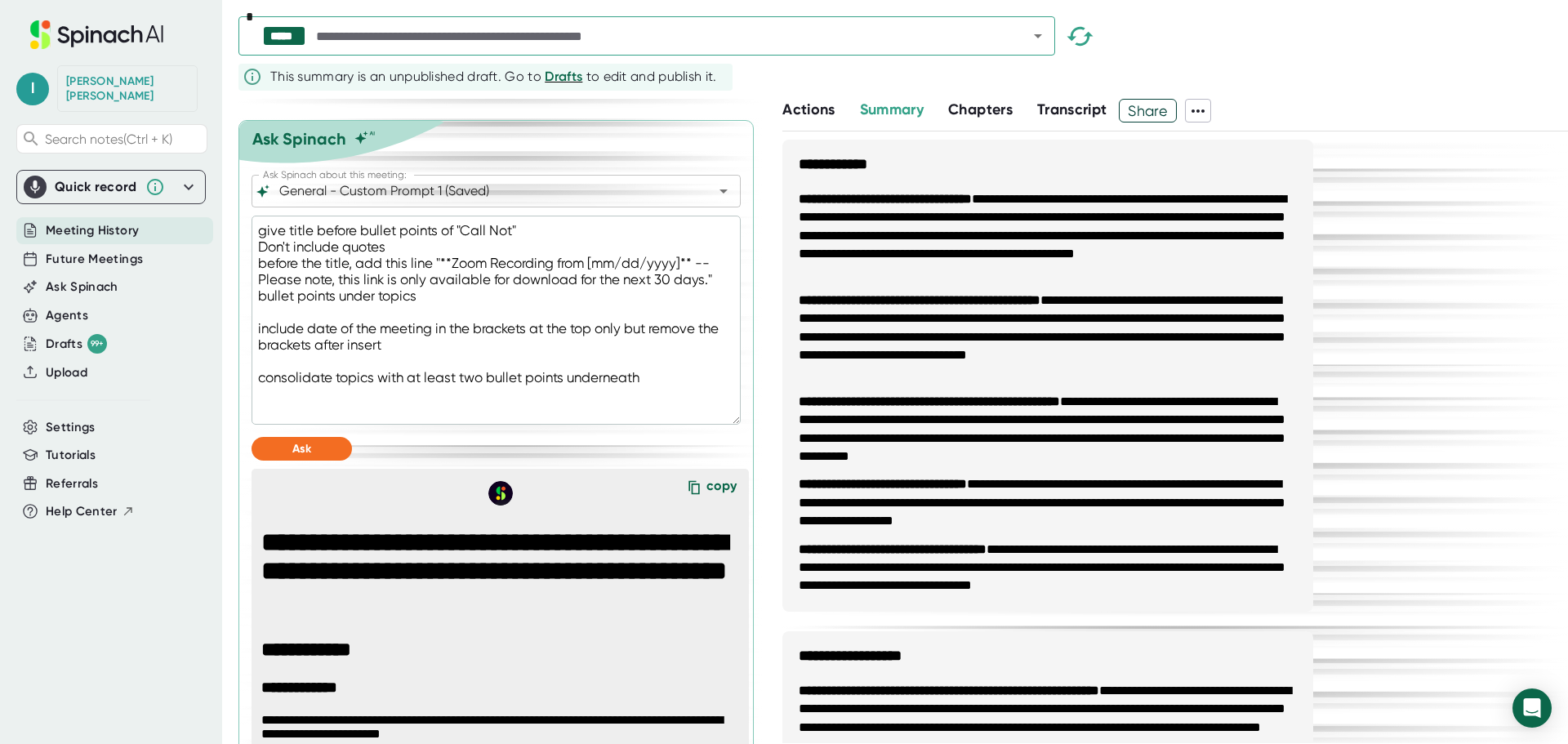
type textarea "give title before bullet points of "Call Note" Don't include quotes before the …"
type textarea "x"
type textarea "give title before bullet points of "Call Notes" Don't include quotes before the…"
type textarea "x"
drag, startPoint x: 652, startPoint y: 405, endPoint x: 242, endPoint y: 404, distance: 410.0
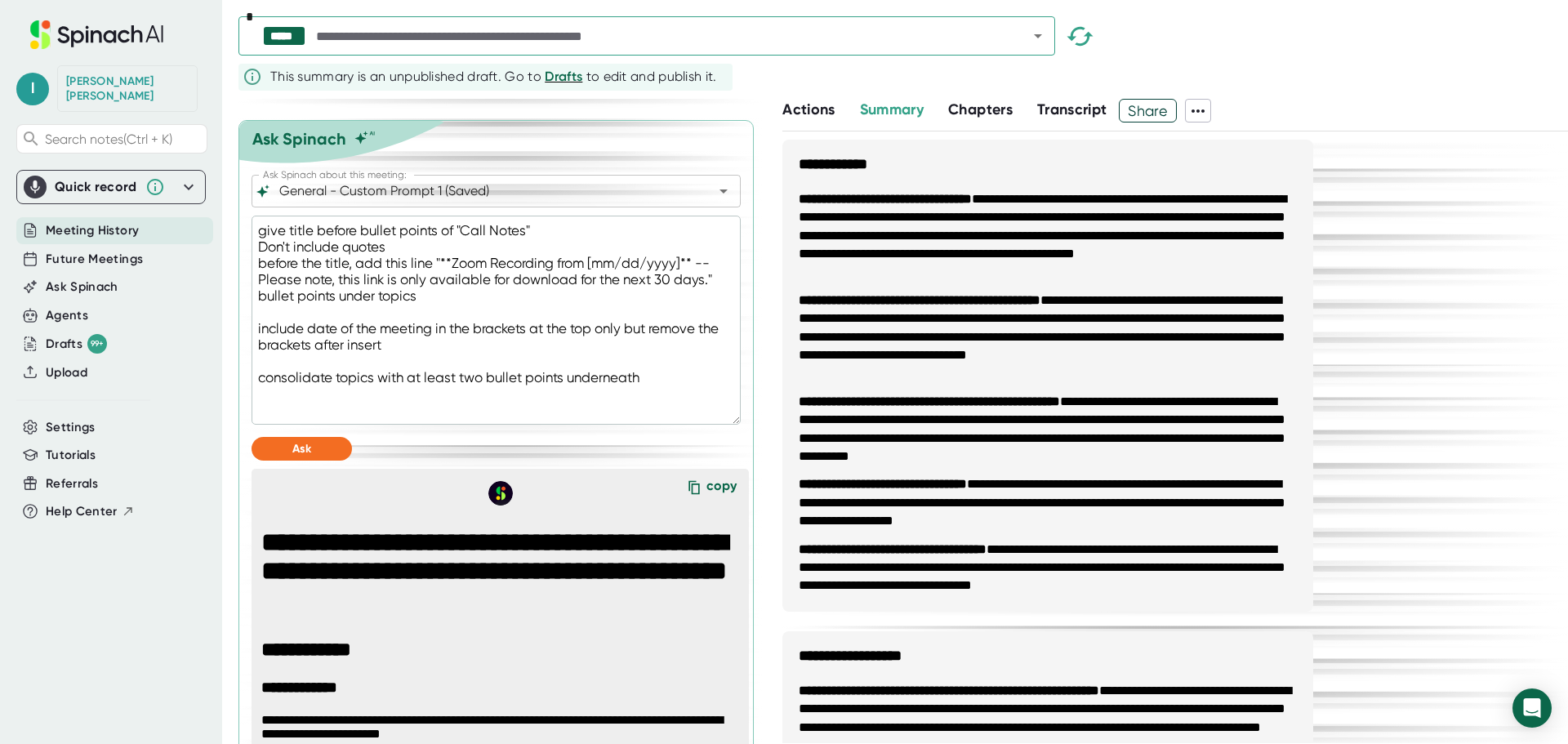
type textarea "give title before bullet points of "Call Notes" Don't include quotes before the…"
type textarea "x"
type textarea "give title before bullet points of "Call Notes" Don't include quotes before the…"
type textarea "x"
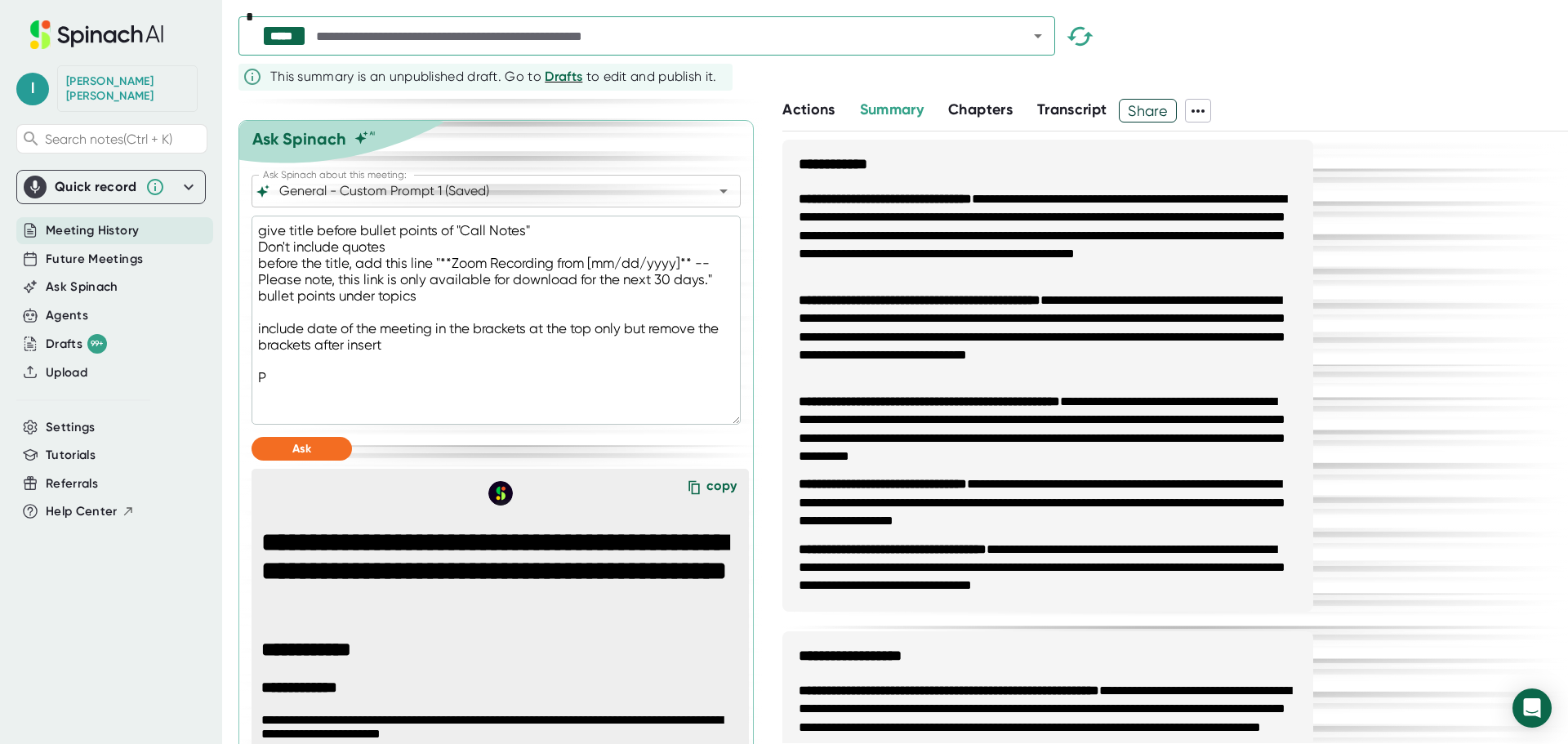
type textarea "give title before bullet points of "Call Notes" Don't include quotes before the…"
type textarea "x"
type textarea "give title before bullet points of "Call Notes" Don't include quotes before the…"
type textarea "x"
type textarea "give title before bullet points of "Call Notes" Don't include quotes before the…"
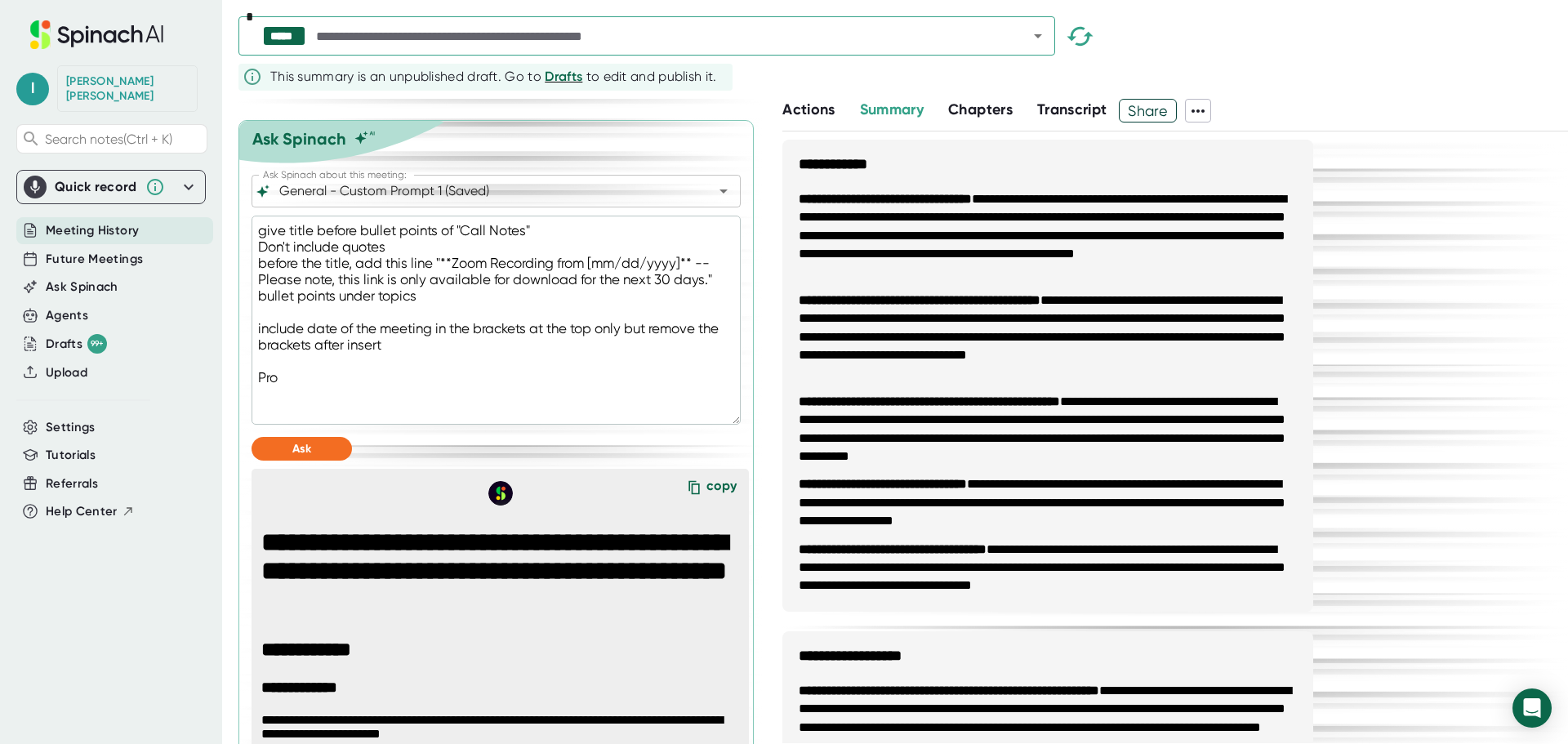
type textarea "x"
type textarea "give title before bullet points of "Call Notes" Don't include quotes before the…"
type textarea "x"
type textarea "give title before bullet points of "Call Notes" Don't include quotes before the…"
type textarea "x"
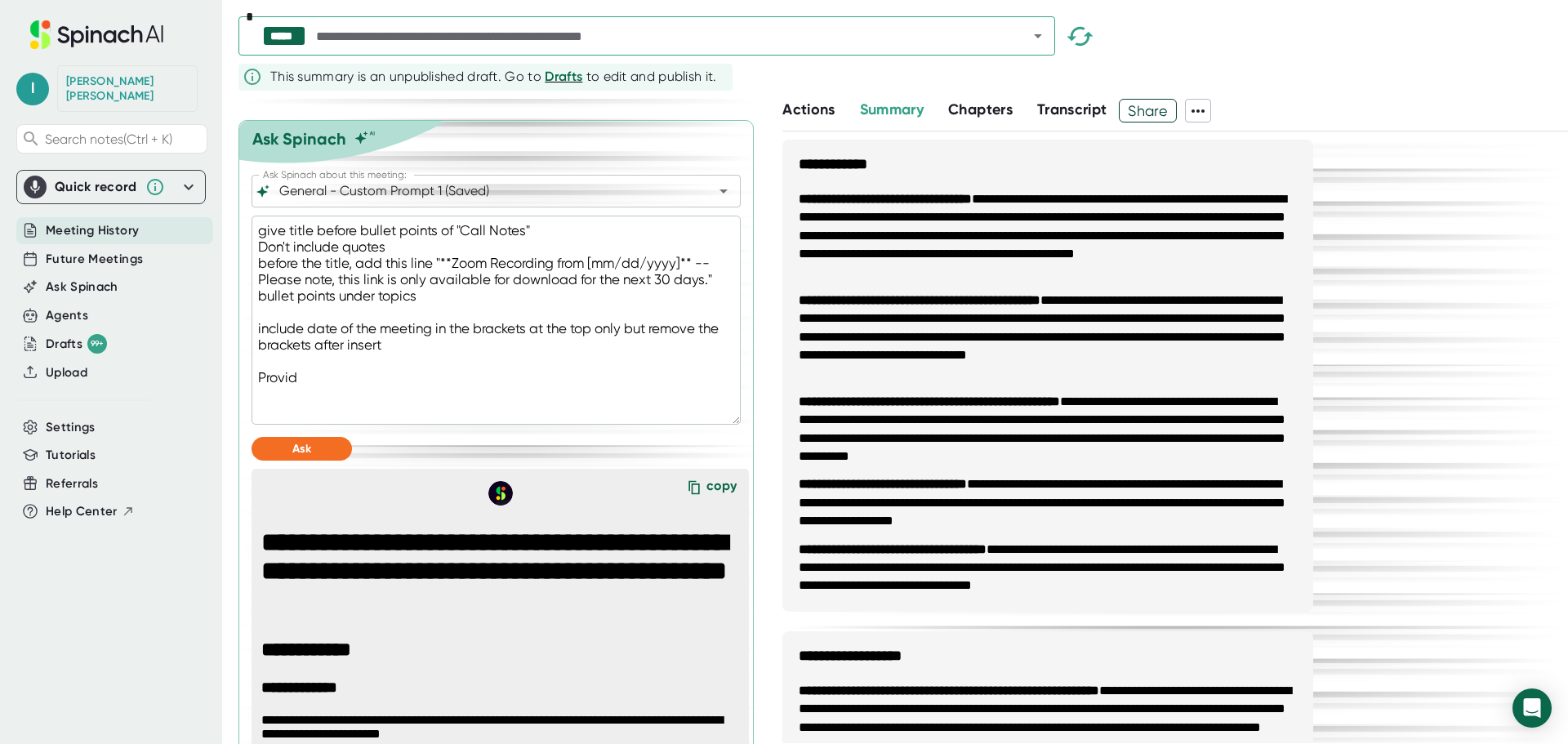
type textarea "give title before bullet points of "Call Notes" Don't include quotes before the…"
type textarea "x"
type textarea "give title before bullet points of "Call Notes" Don't include quotes before the…"
type textarea "x"
type textarea "give title before bullet points of "Call Notes" Don't include quotes before the…"
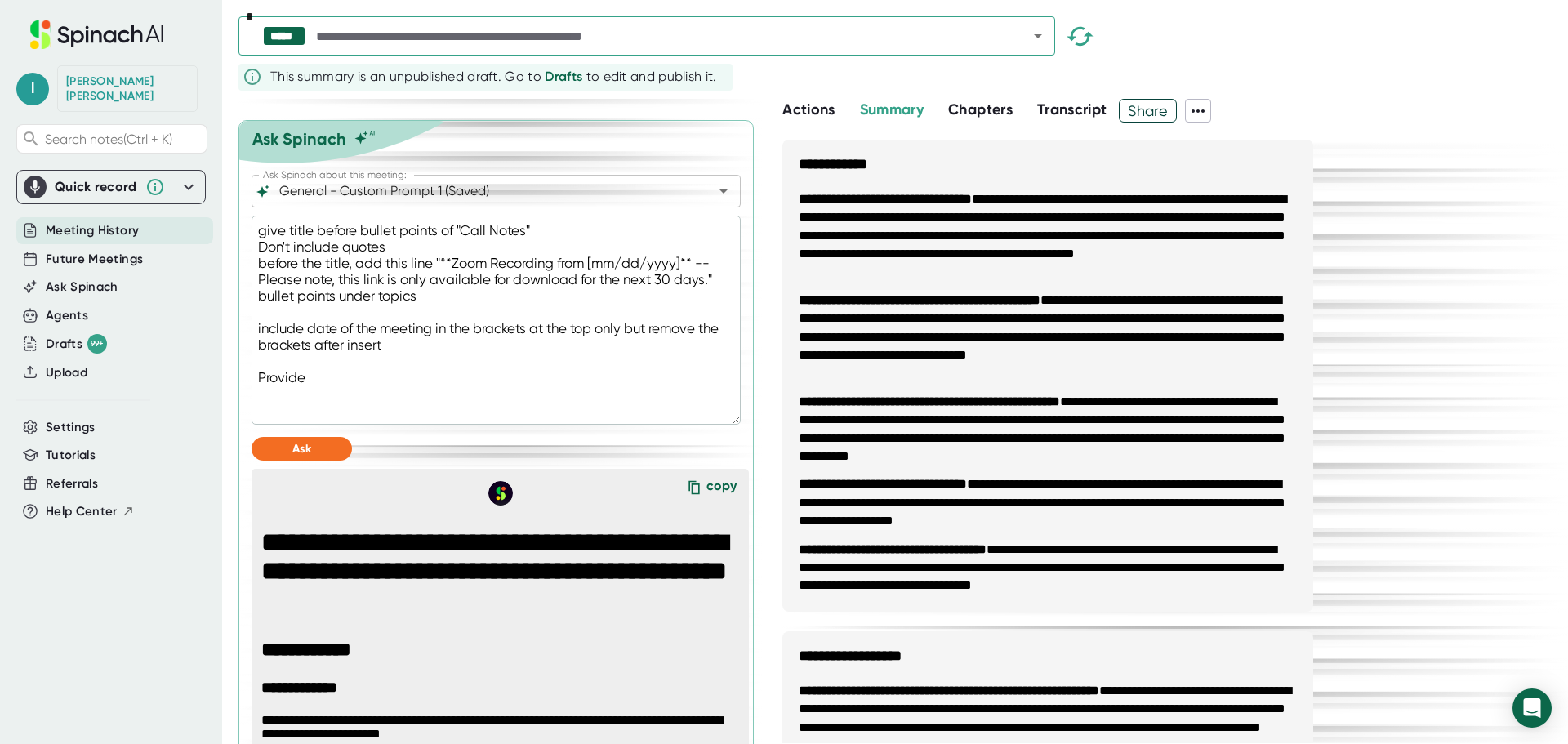
type textarea "x"
type textarea "give title before bullet points of "Call Notes" Don't include quotes before the…"
type textarea "x"
type textarea "give title before bullet points of "Call Notes" Don't include quotes before the…"
type textarea "x"
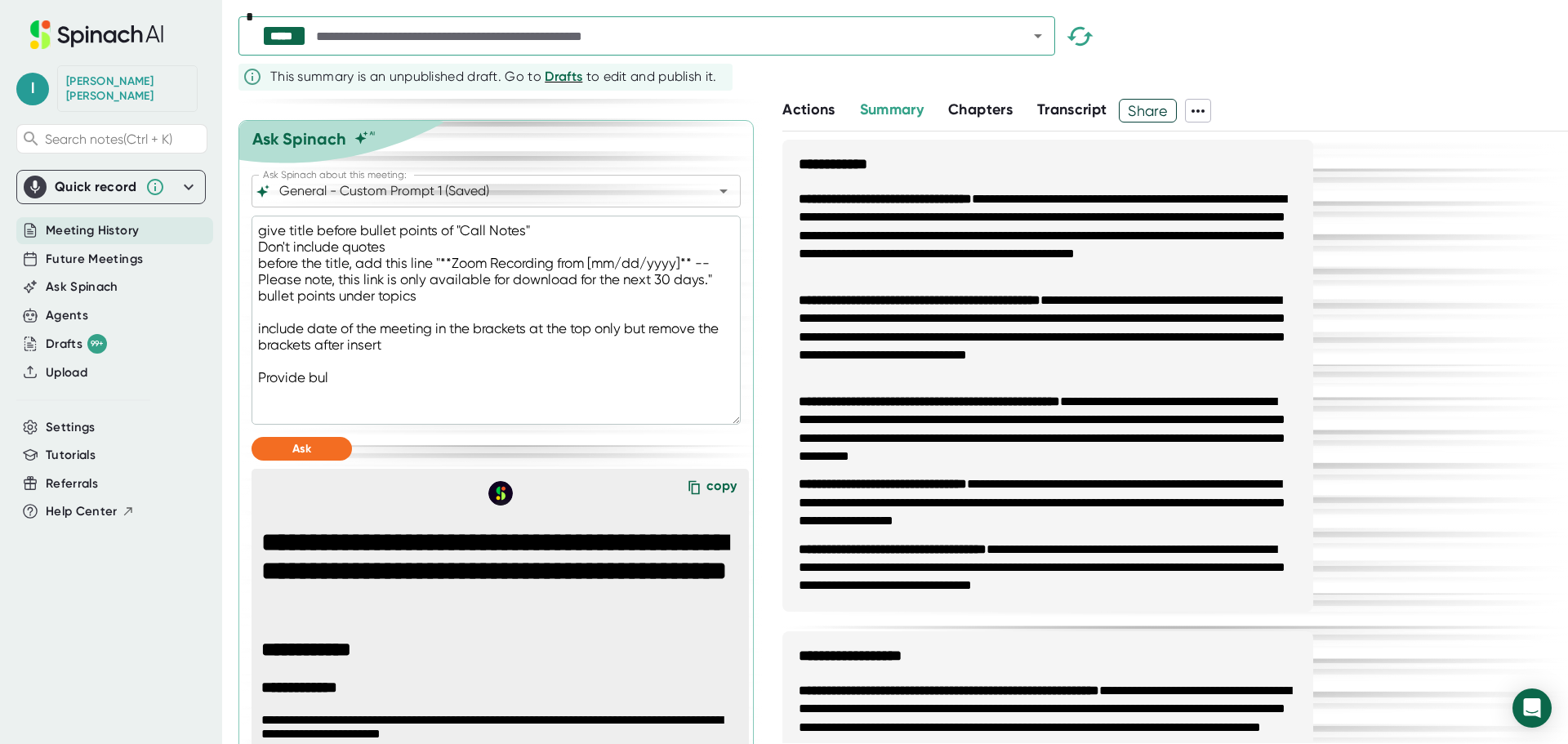
type textarea "give title before bullet points of "Call Notes" Don't include quotes before the…"
type textarea "x"
type textarea "give title before bullet points of "Call Notes" Don't include quotes before the…"
type textarea "x"
type textarea "give title before bullet points of "Call Notes" Don't include quotes before the…"
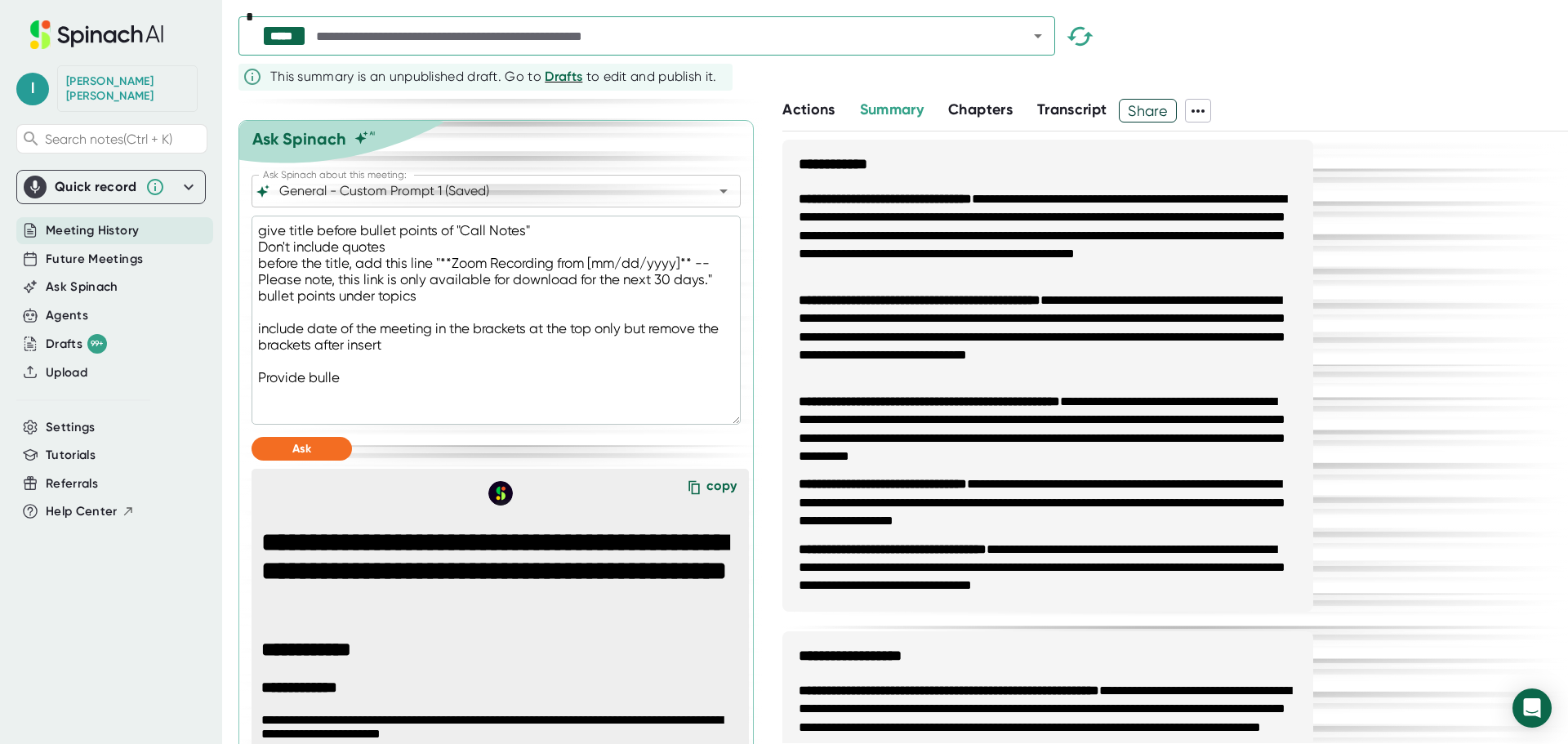
type textarea "x"
type textarea "give title before bullet points of "Call Notes" Don't include quotes before the…"
type textarea "x"
type textarea "give title before bullet points of "Call Notes" Don't include quotes before the…"
type textarea "x"
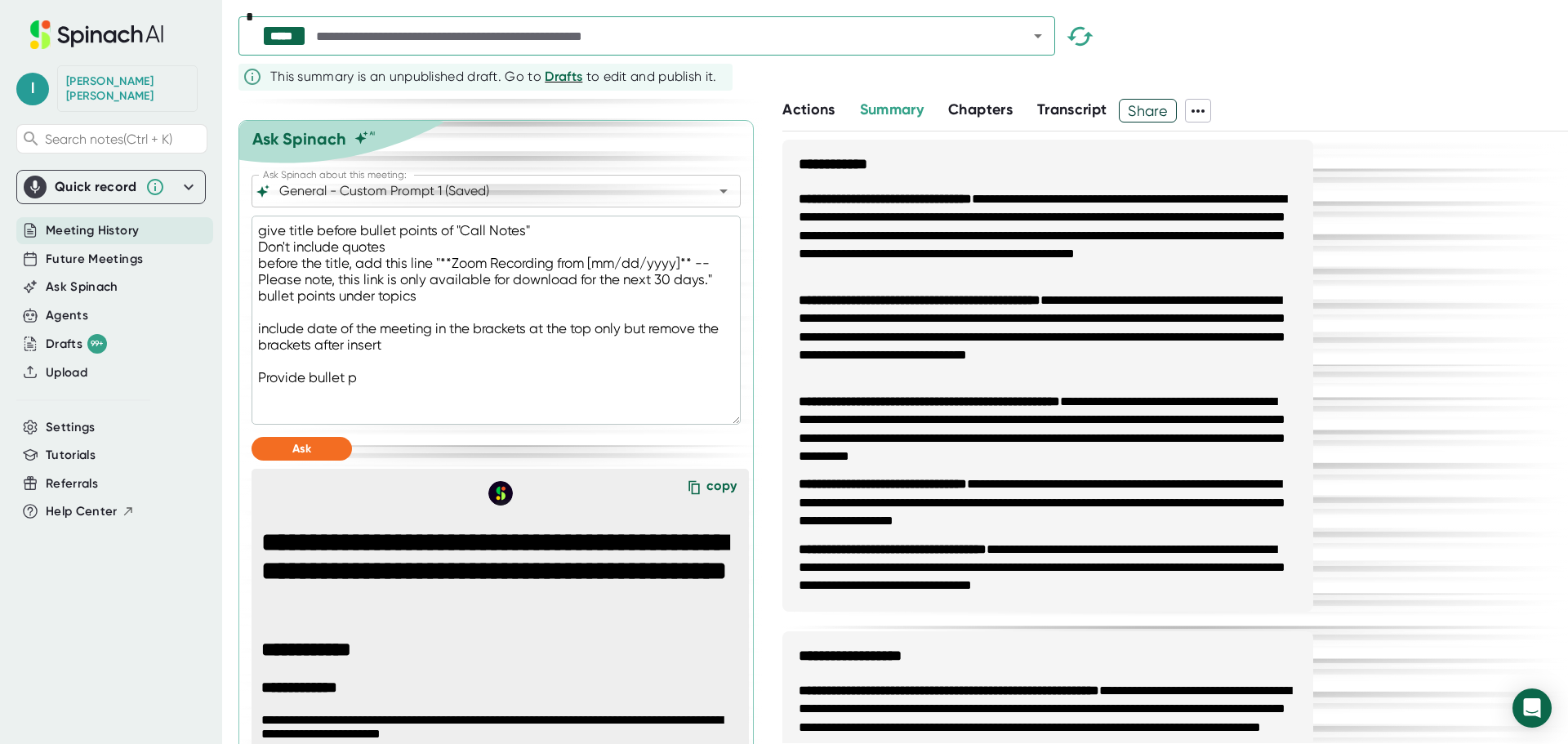
type textarea "give title before bullet points of "Call Notes" Don't include quotes before the…"
type textarea "x"
type textarea "give title before bullet points of "Call Notes" Don't include quotes before the…"
type textarea "x"
type textarea "give title before bullet points of "Call Notes" Don't include quotes before the…"
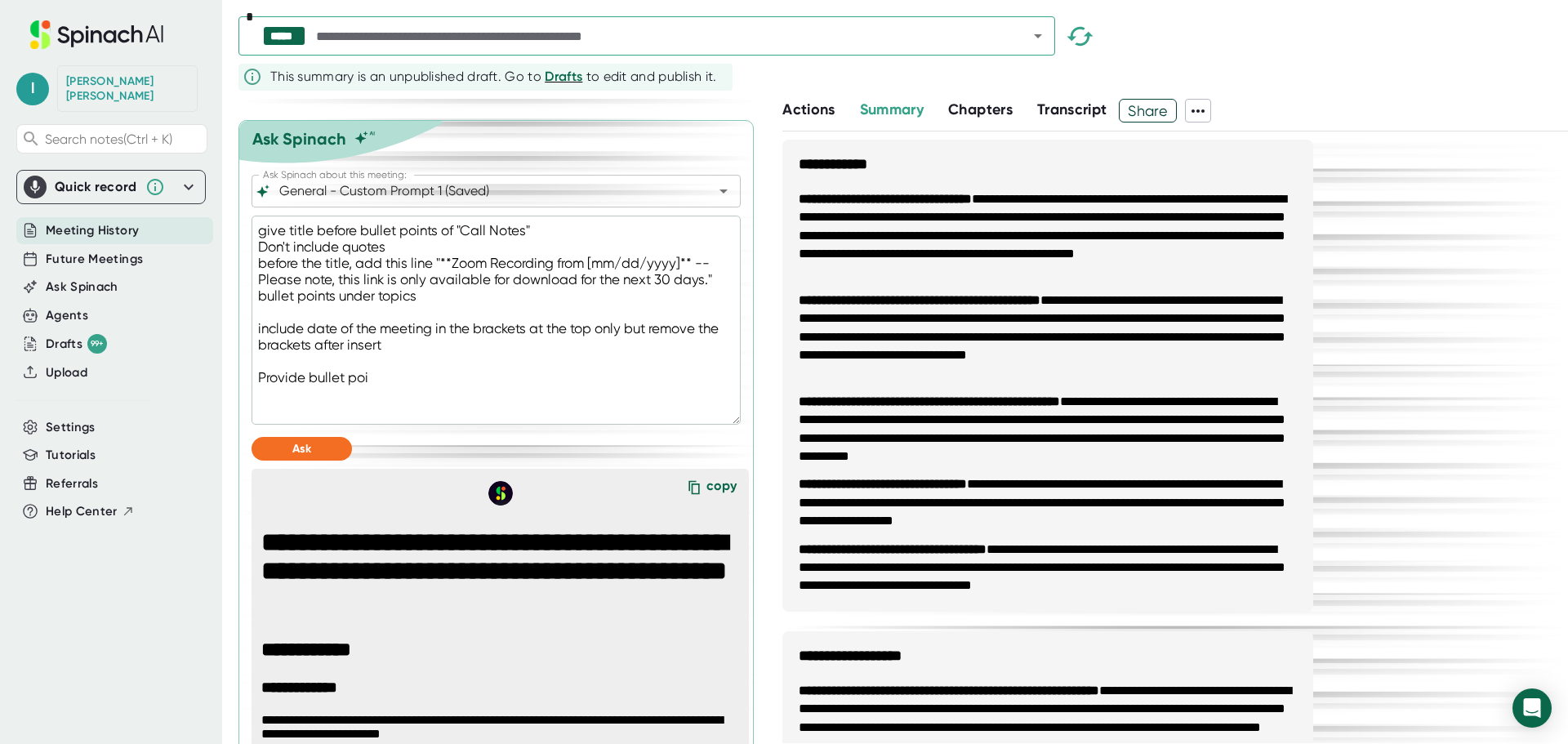
type textarea "x"
type textarea "give title before bullet points of "Call Notes" Don't include quotes before the…"
type textarea "x"
type textarea "give title before bullet points of "Call Notes" Don't include quotes before the…"
type textarea "x"
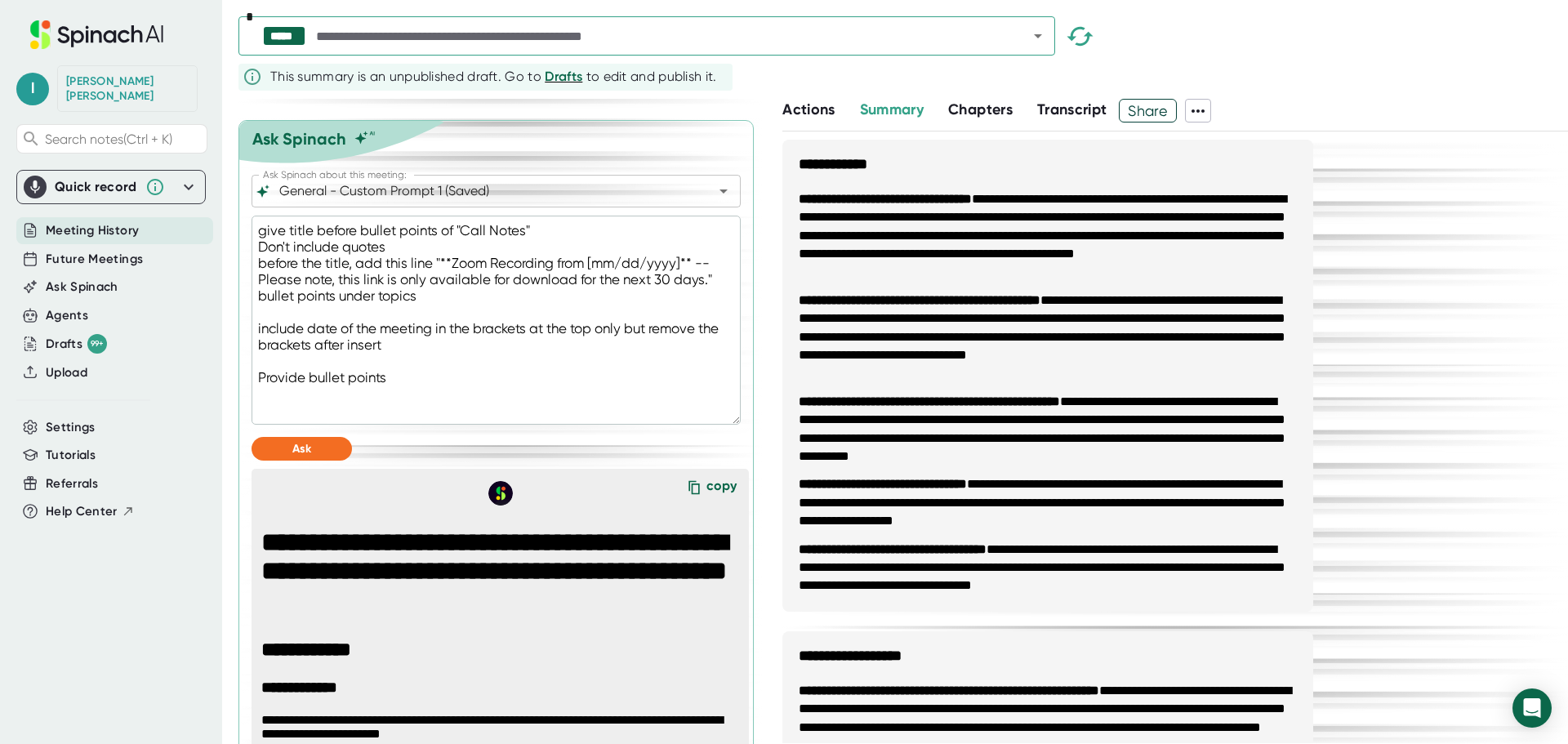
type textarea "give title before bullet points of "Call Notes" Don't include quotes before the…"
type textarea "x"
type textarea "give title before bullet points of "Call Notes" Don't include quotes before the…"
type textarea "x"
type textarea "give title before bullet points of "Call Notes" Don't include quotes before the…"
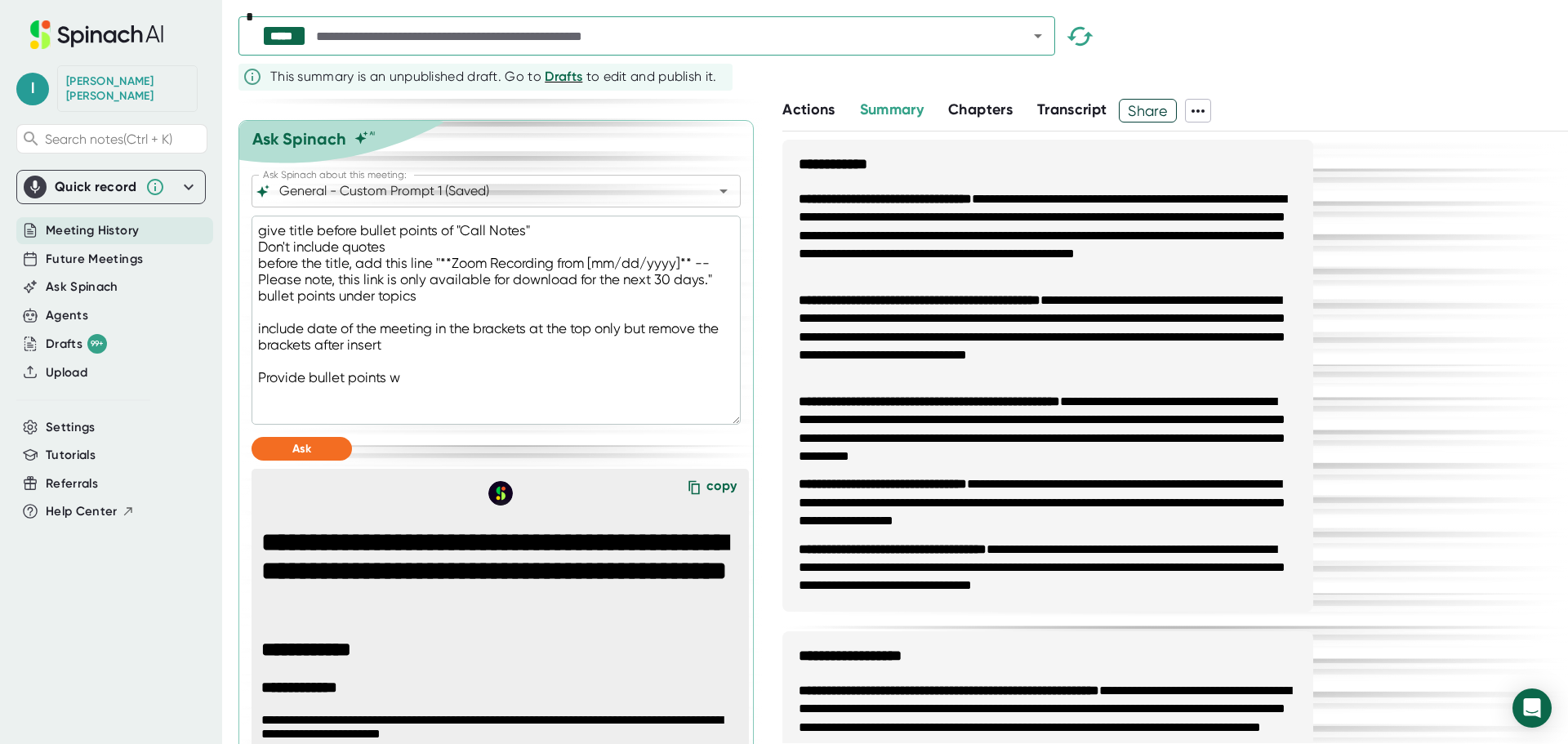
type textarea "x"
type textarea "give title before bullet points of "Call Notes" Don't include quotes before the…"
type textarea "x"
type textarea "give title before bullet points of "Call Notes" Don't include quotes before the…"
type textarea "x"
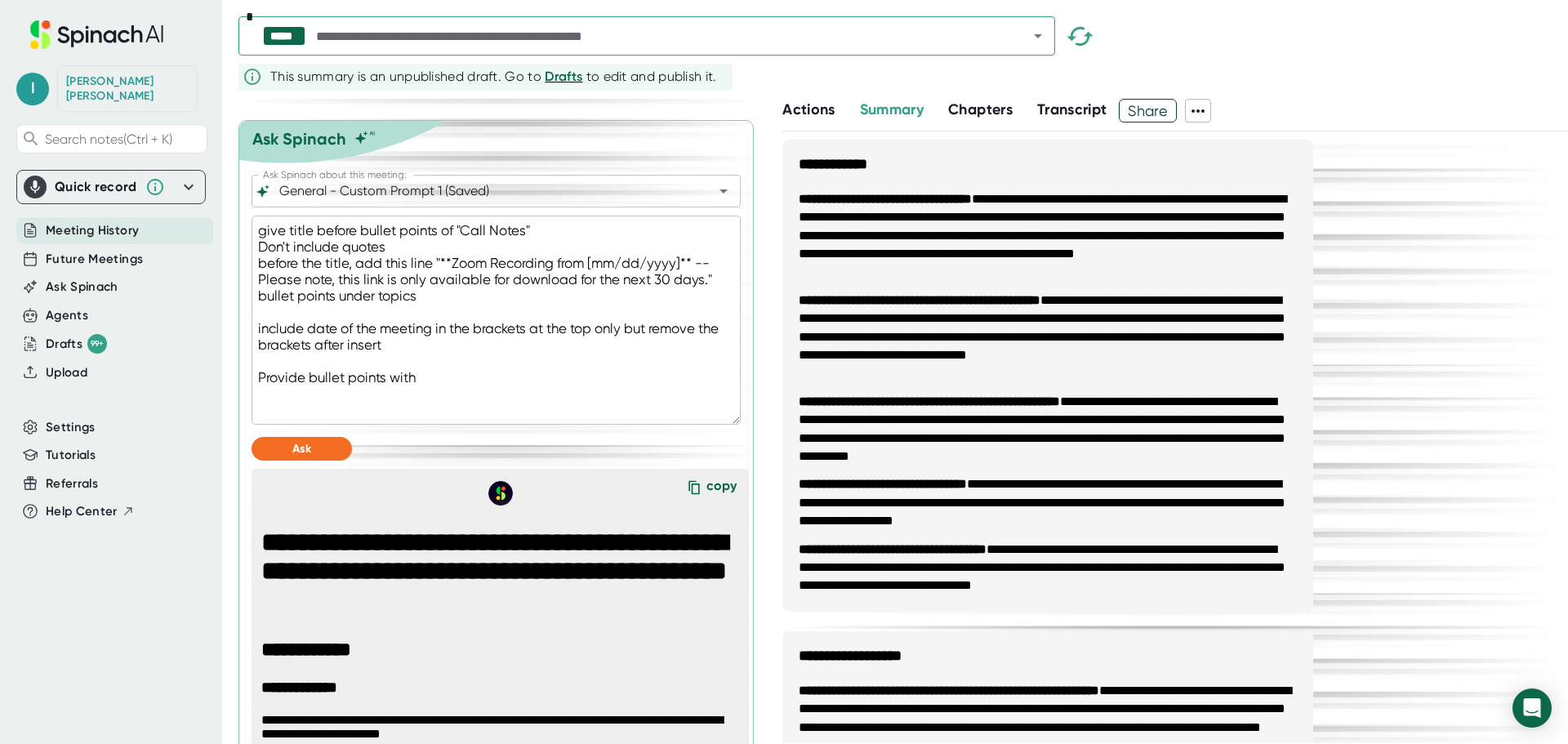
type textarea "give title before bullet points of "Call Notes" Don't include quotes before the…"
type textarea "x"
type textarea "give title before bullet points of "Call Notes" Don't include quotes before the…"
type textarea "x"
type textarea "give title before bullet points of "Call Notes" Don't include quotes before the…"
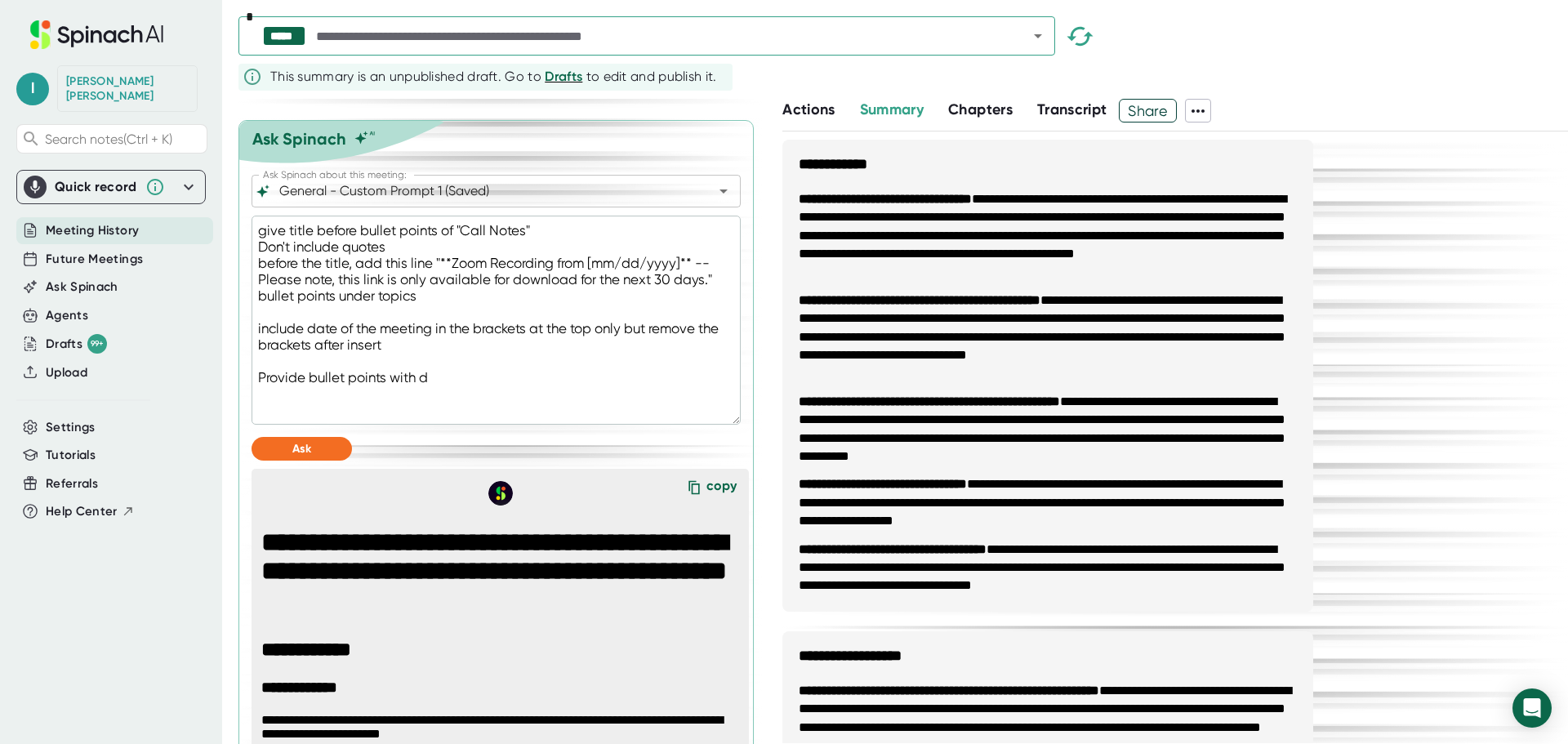
type textarea "x"
type textarea "give title before bullet points of "Call Notes" Don't include quotes before the…"
type textarea "x"
type textarea "give title before bullet points of "Call Notes" Don't include quotes before the…"
type textarea "x"
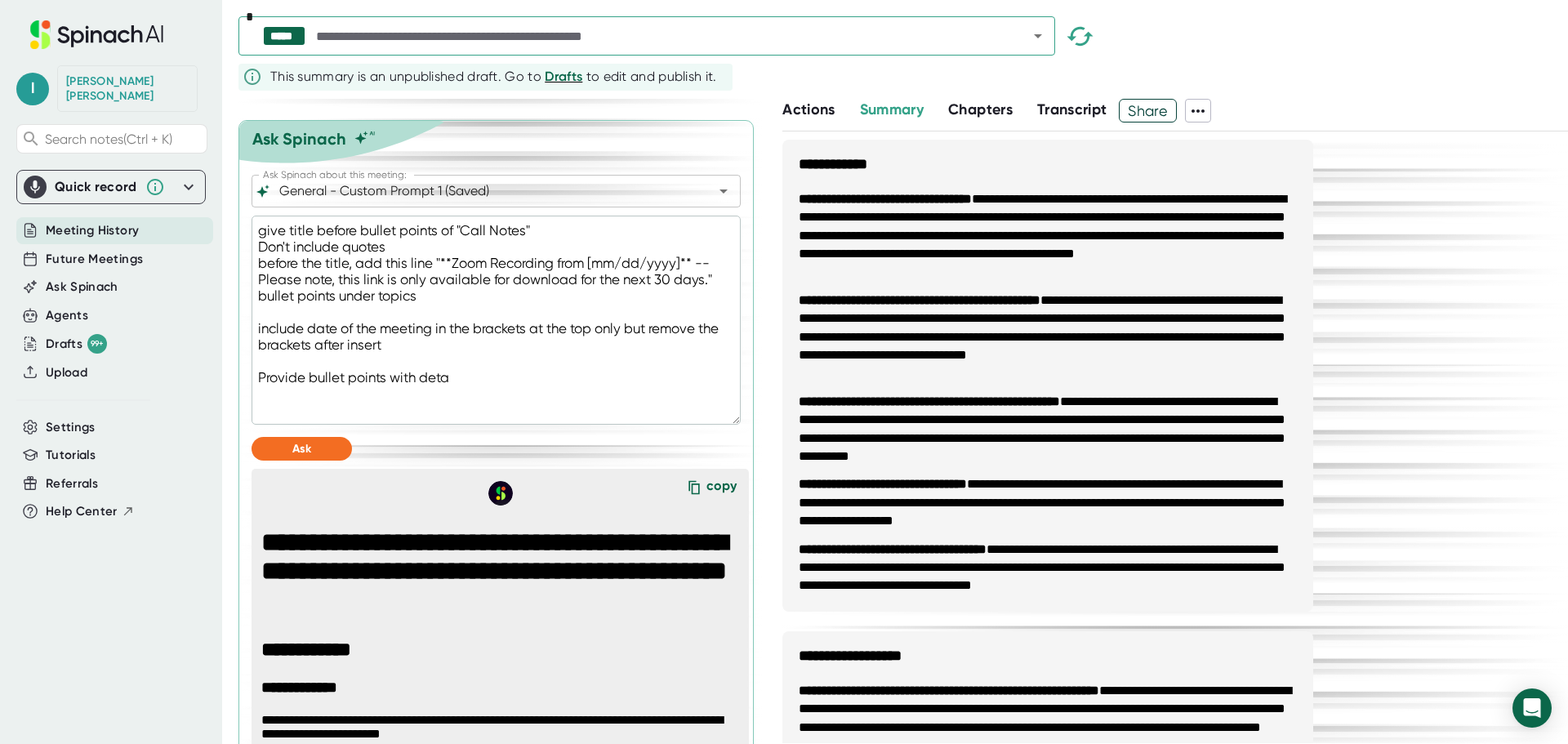
type textarea "give title before bullet points of "Call Notes" Don't include quotes before the…"
type textarea "x"
type textarea "give title before bullet points of "Call Notes" Don't include quotes before the…"
type textarea "x"
type textarea "give title before bullet points of "Call Notes" Don't include quotes before the…"
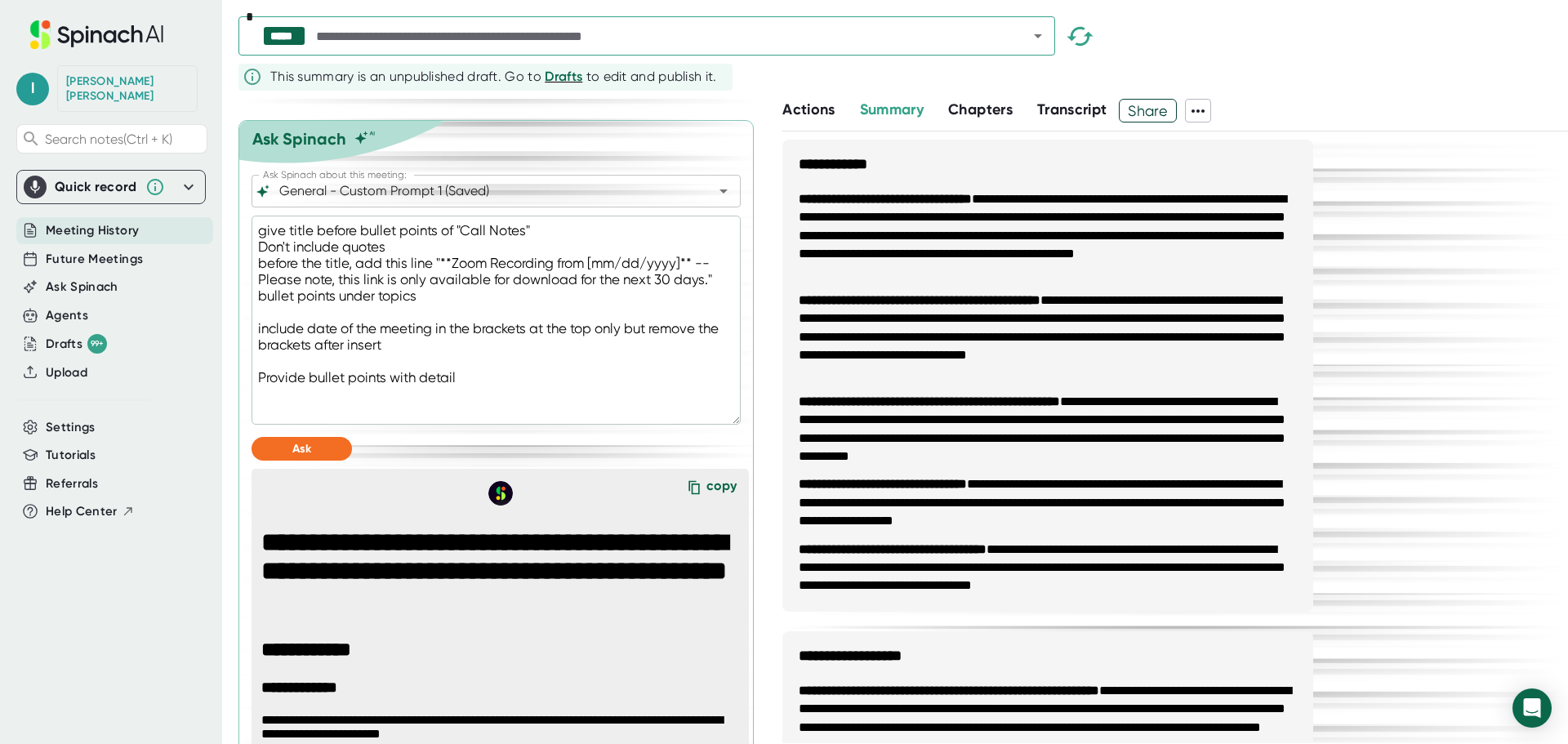
type textarea "x"
type textarea "give title before bullet points of "Call Notes" Don't include quotes before the…"
type textarea "x"
type textarea "give title before bullet points of "Call Notes" Don't include quotes before the…"
type textarea "x"
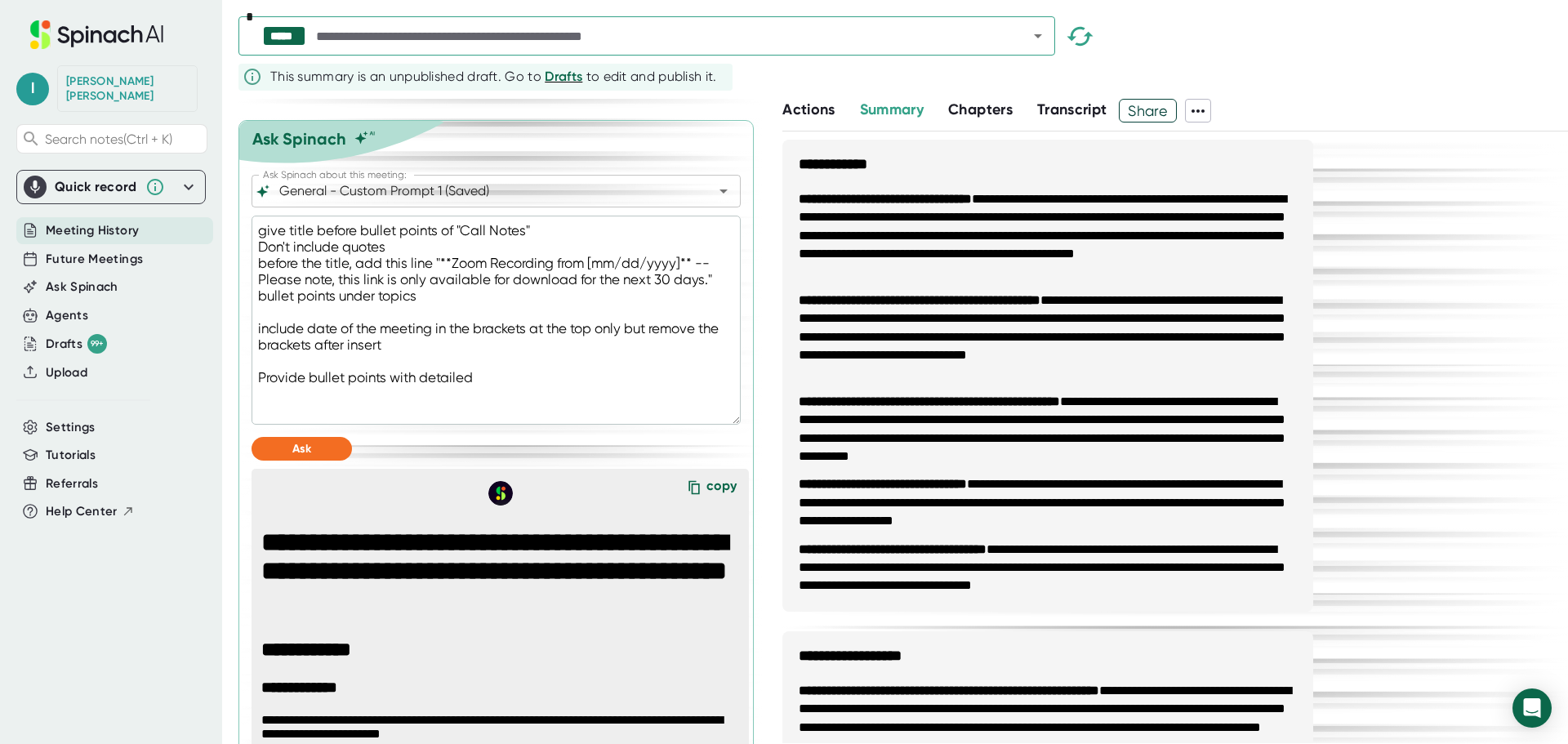
type textarea "give title before bullet points of "Call Notes" Don't include quotes before the…"
type textarea "x"
type textarea "give title before bullet points of "Call Notes" Don't include quotes before the…"
type textarea "x"
type textarea "give title before bullet points of "Call Notes" Don't include quotes before the…"
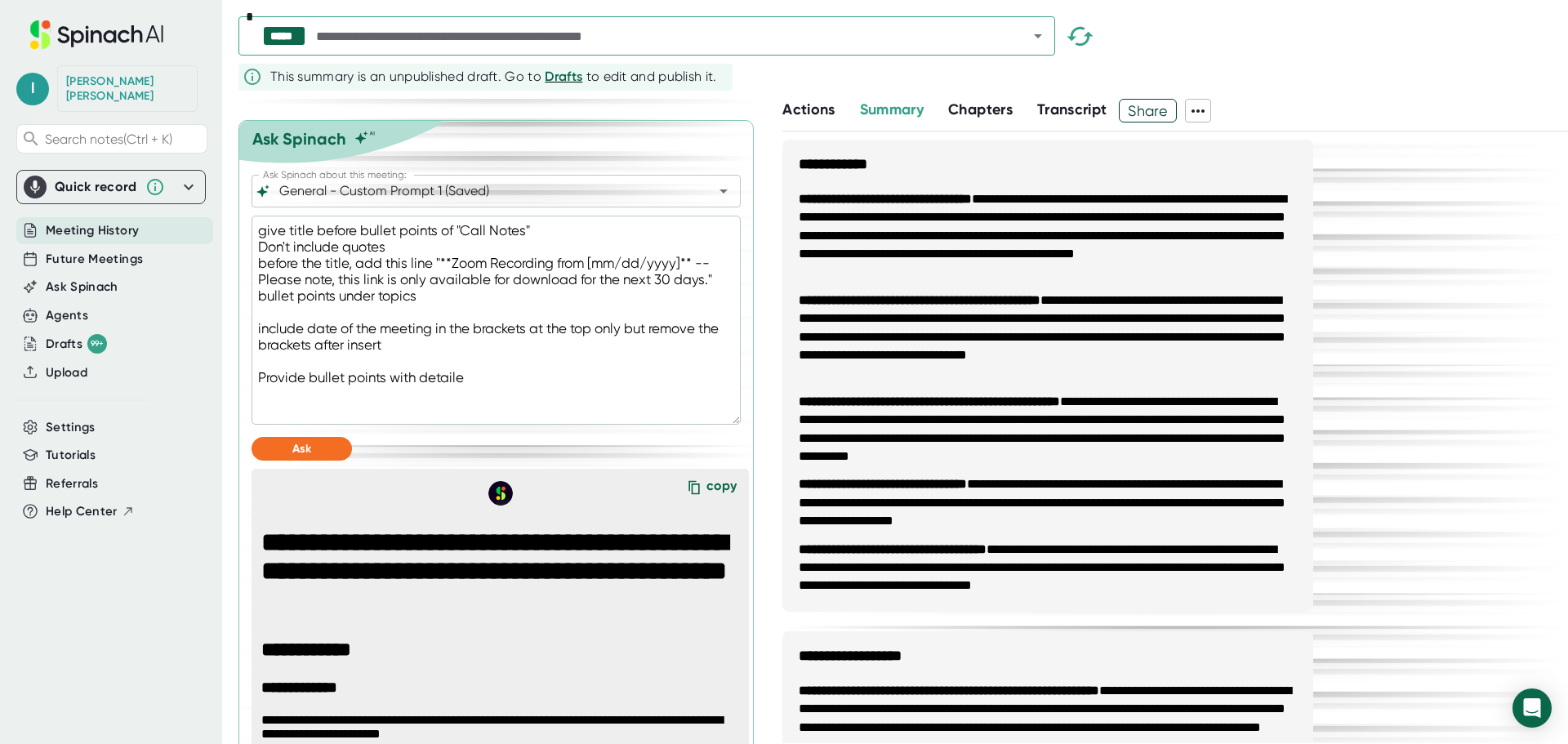
type textarea "x"
type textarea "give title before bullet points of "Call Notes" Don't include quotes before the…"
type textarea "x"
type textarea "give title before bullet points of "Call Notes" Don't include quotes before the…"
type textarea "x"
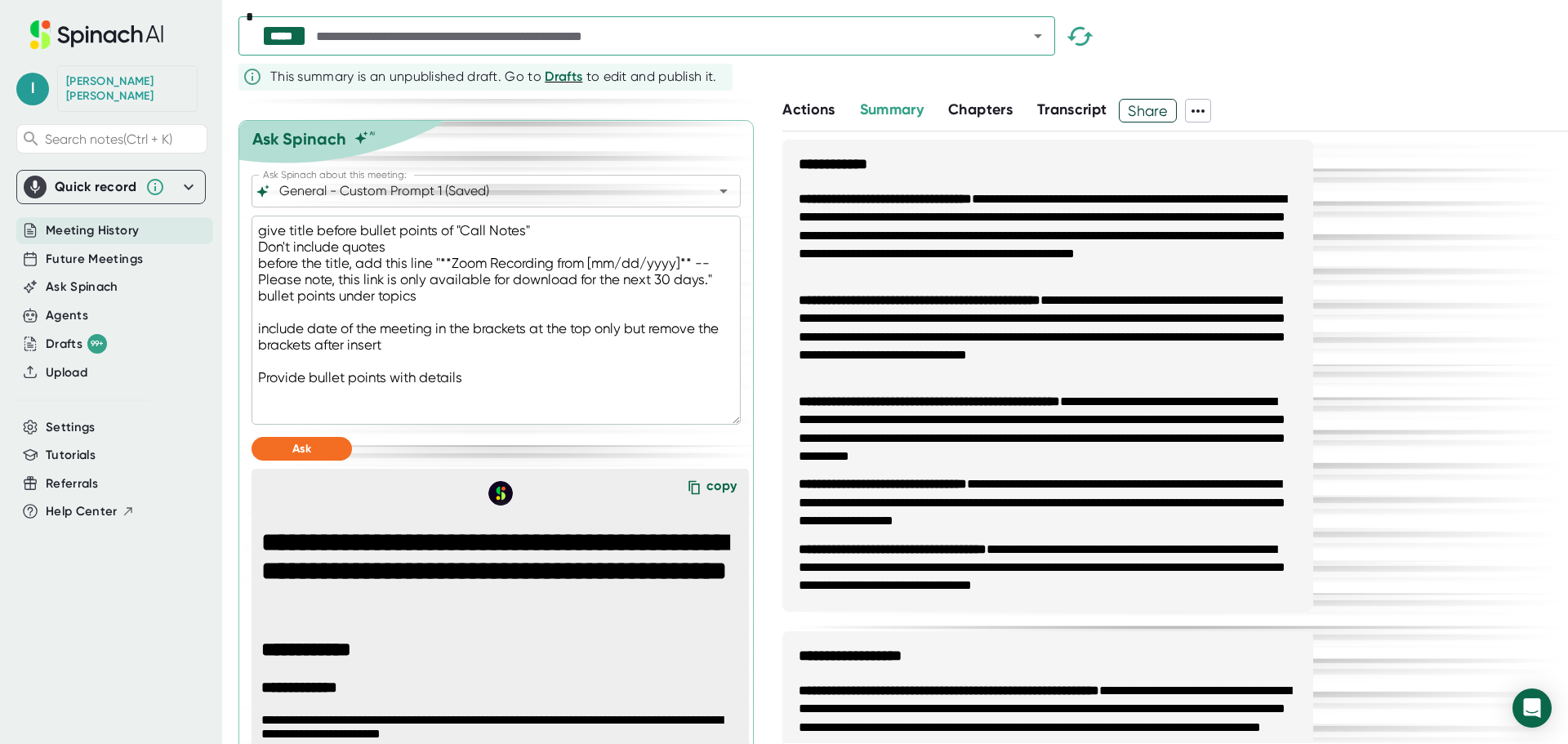
type textarea "give title before bullet points of "Call Notes" Don't include quotes before the…"
type textarea "x"
type textarea "give title before bullet points of "Call Notes" Don't include quotes before the…"
type textarea "x"
type textarea "give title before bullet points of "Call Notes" Don't include quotes before the…"
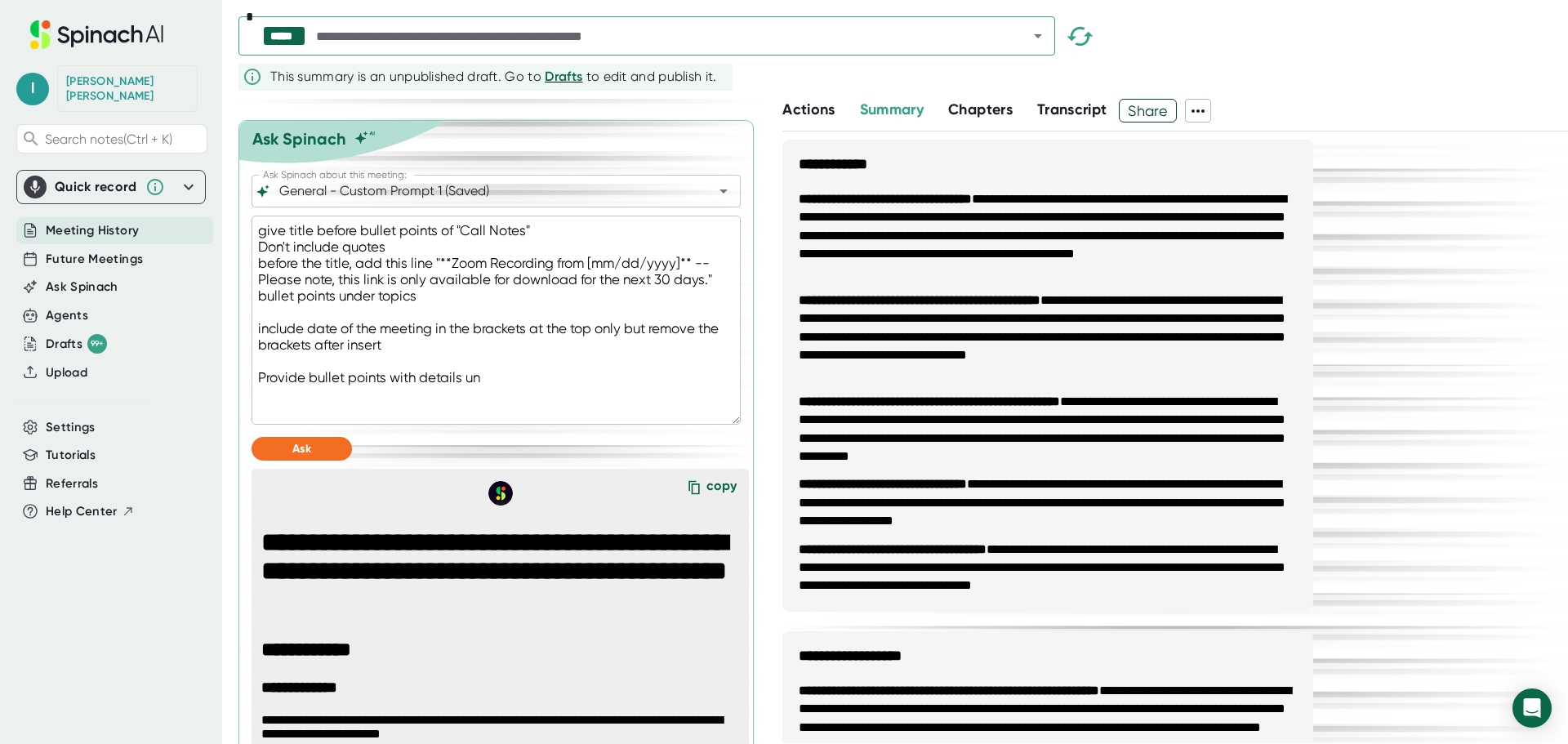
type textarea "x"
type textarea "give title before bullet points of "Call Notes" Don't include quotes before the…"
type textarea "x"
type textarea "give title before bullet points of "Call Notes" Don't include quotes before the…"
type textarea "x"
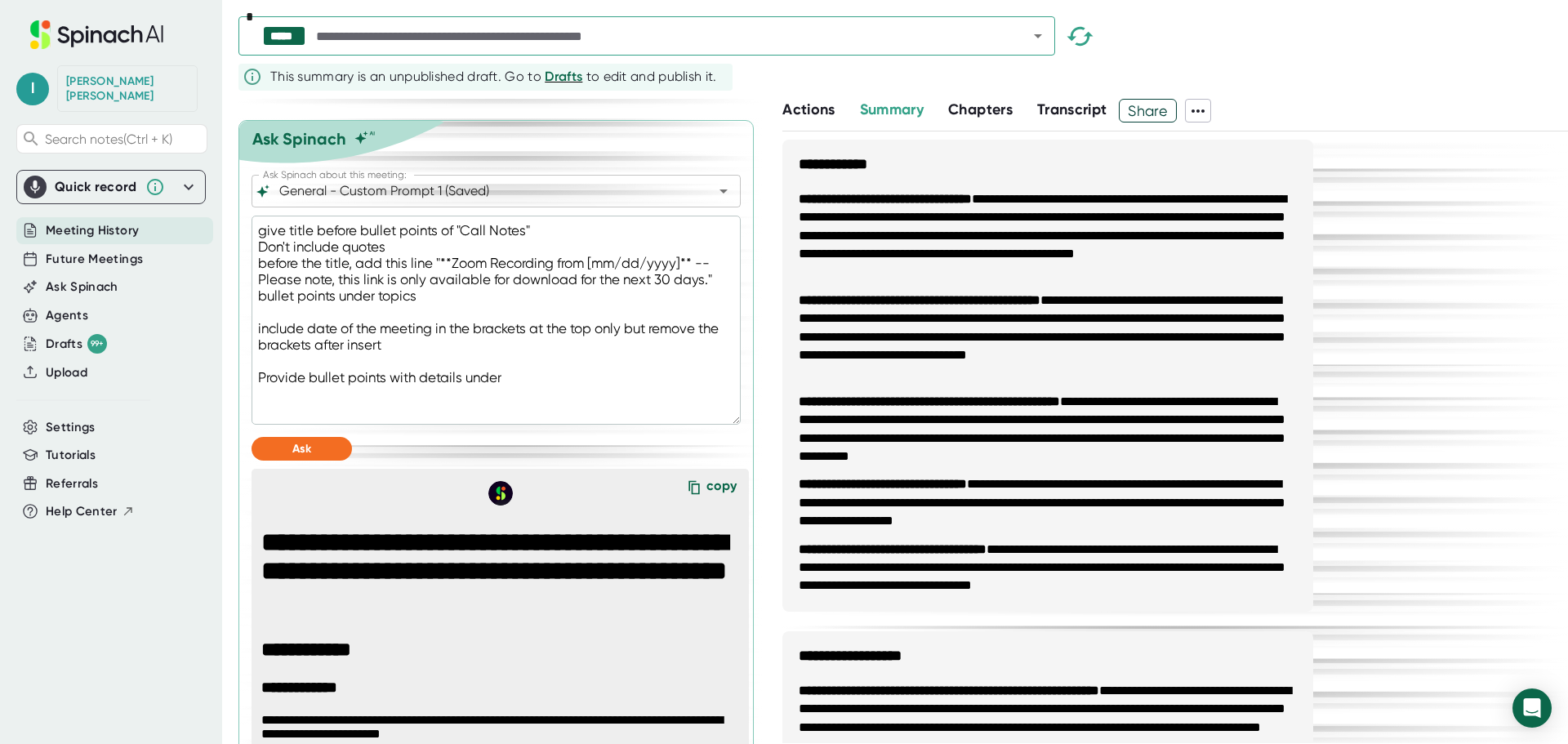
type textarea "give title before bullet points of "Call Notes" Don't include quotes before the…"
type textarea "x"
type textarea "give title before bullet points of "Call Notes" Don't include quotes before the…"
type textarea "x"
type textarea "give title before bullet points of "Call Notes" Don't include quotes before the…"
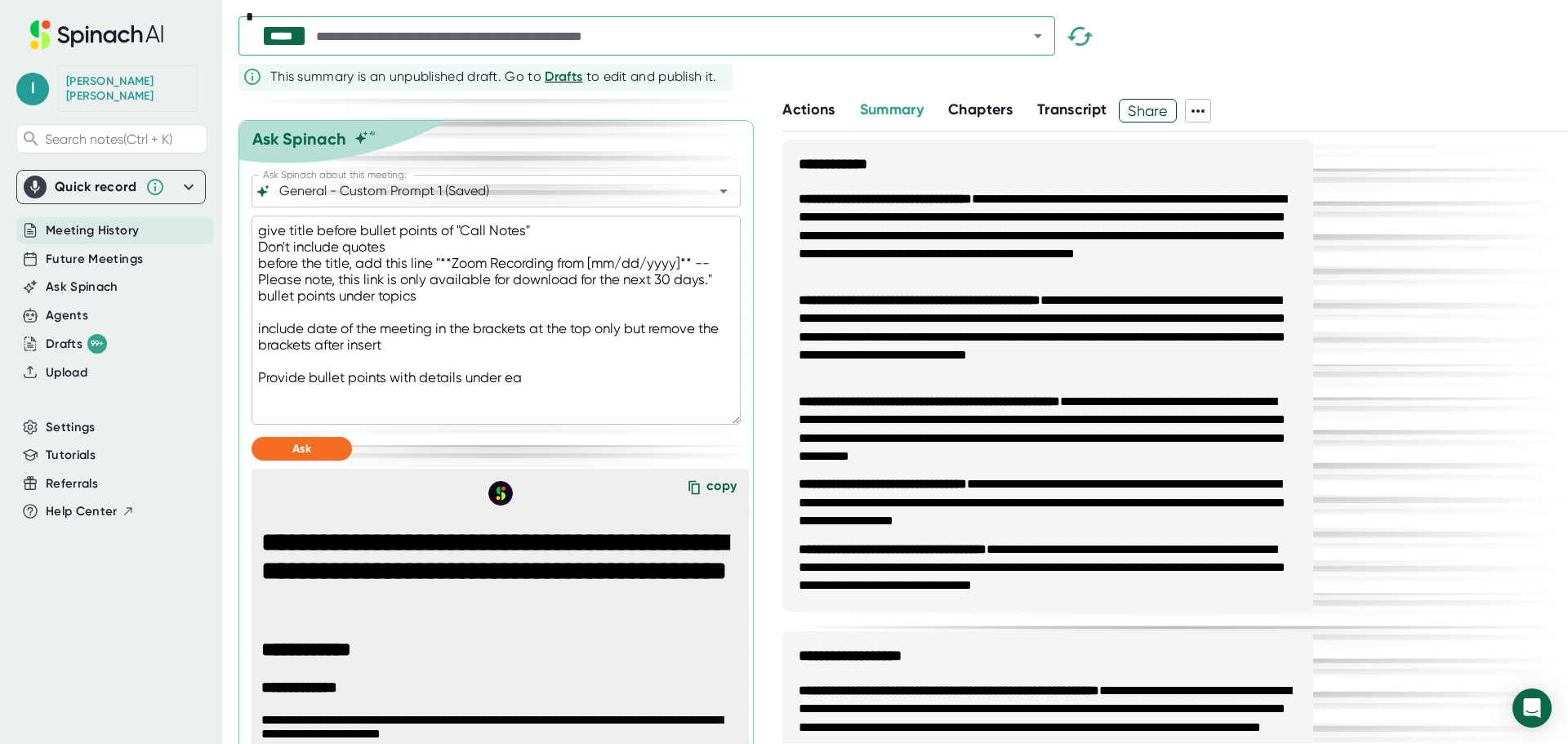
type textarea "x"
type textarea "give title before bullet points of "Call Notes" Don't include quotes before the…"
type textarea "x"
type textarea "give title before bullet points of "Call Notes" Don't include quotes before the…"
type textarea "x"
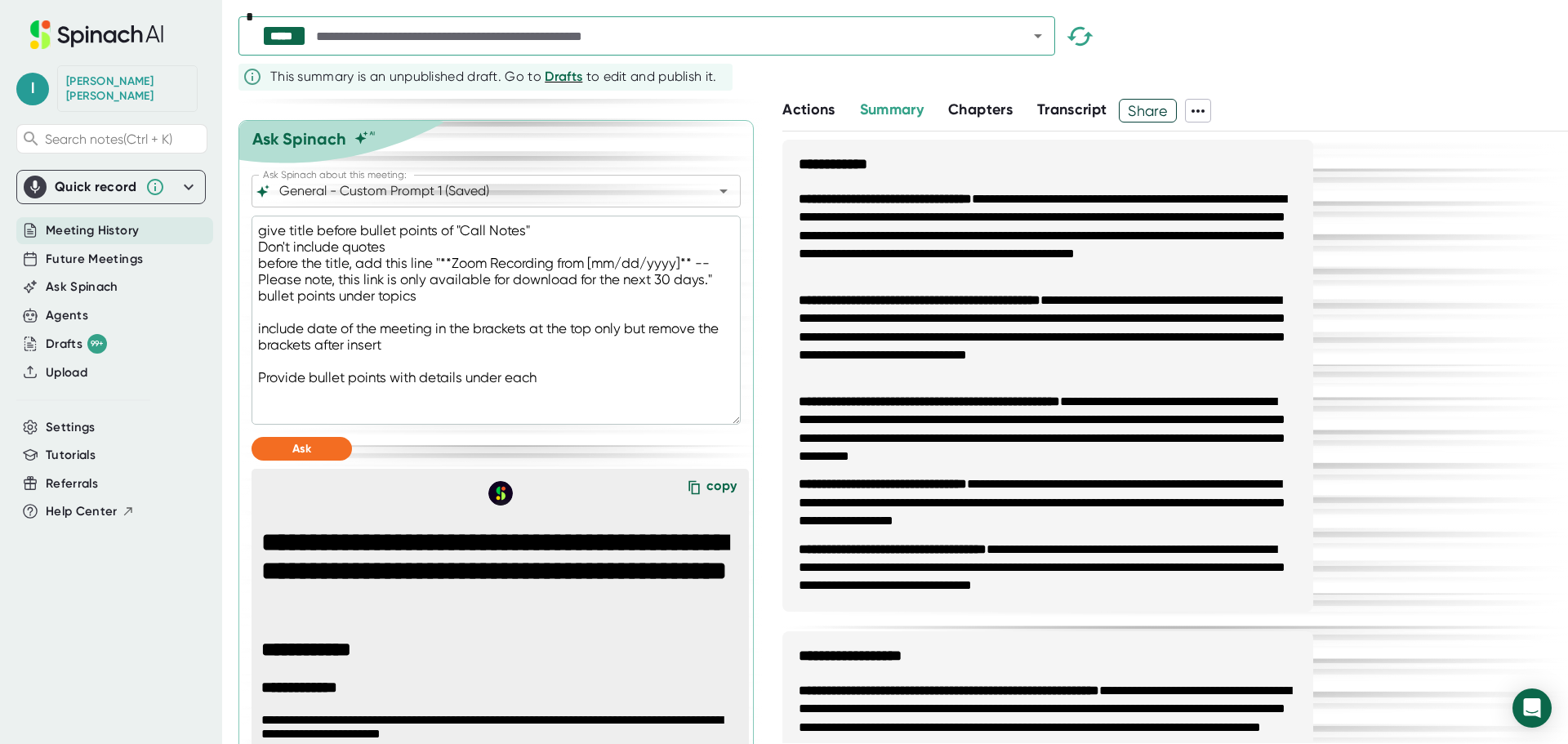
type textarea "give title before bullet points of "Call Notes" Don't include quotes before the…"
type textarea "x"
type textarea "give title before bullet points of "Call Notes" Don't include quotes before the…"
type textarea "x"
type textarea "give title before bullet points of "Call Notes" Don't include quotes before the…"
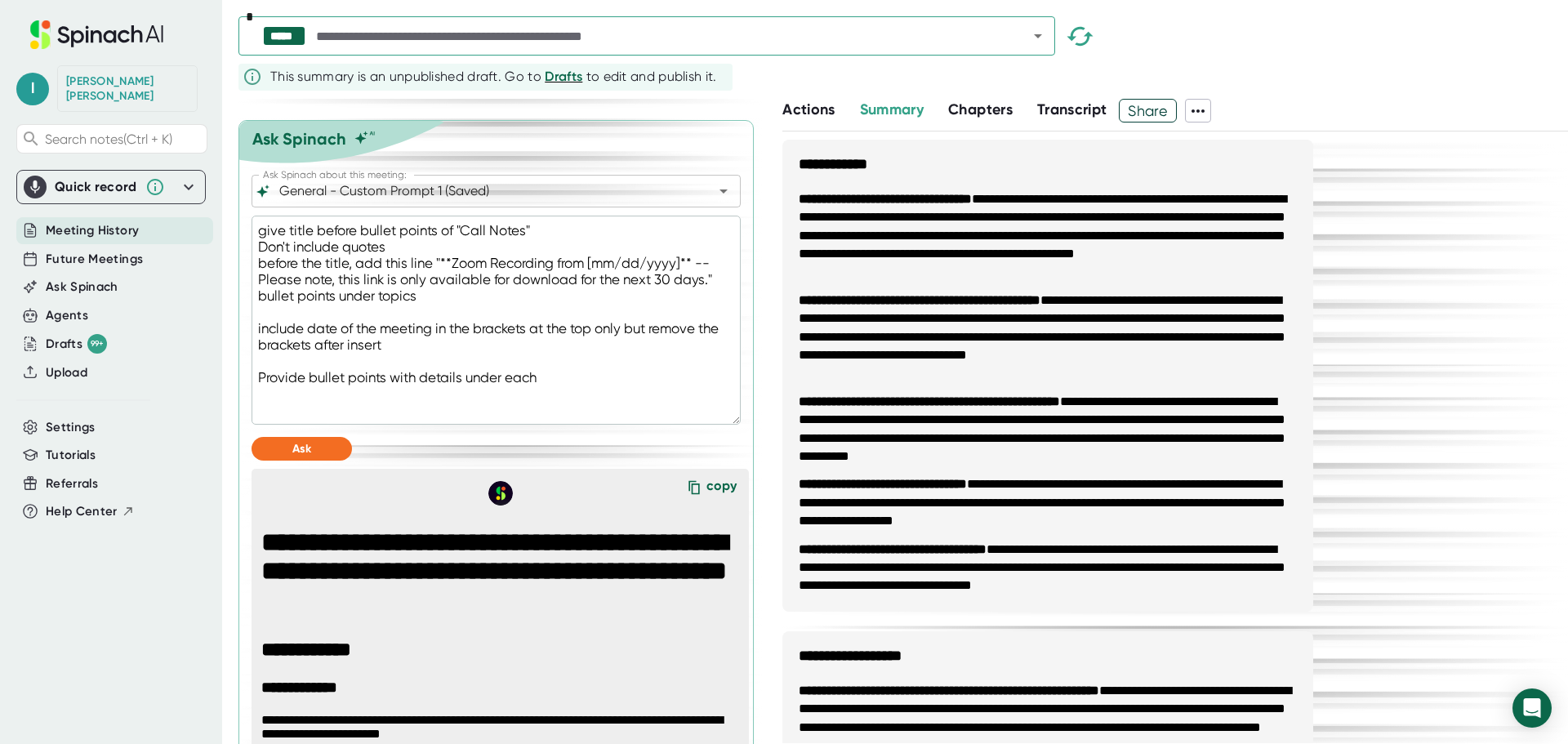
type textarea "x"
type textarea "give title before bullet points of "Call Notes" Don't include quotes before the…"
type textarea "x"
type textarea "give title before bullet points of "Call Notes" Don't include quotes before the…"
type textarea "x"
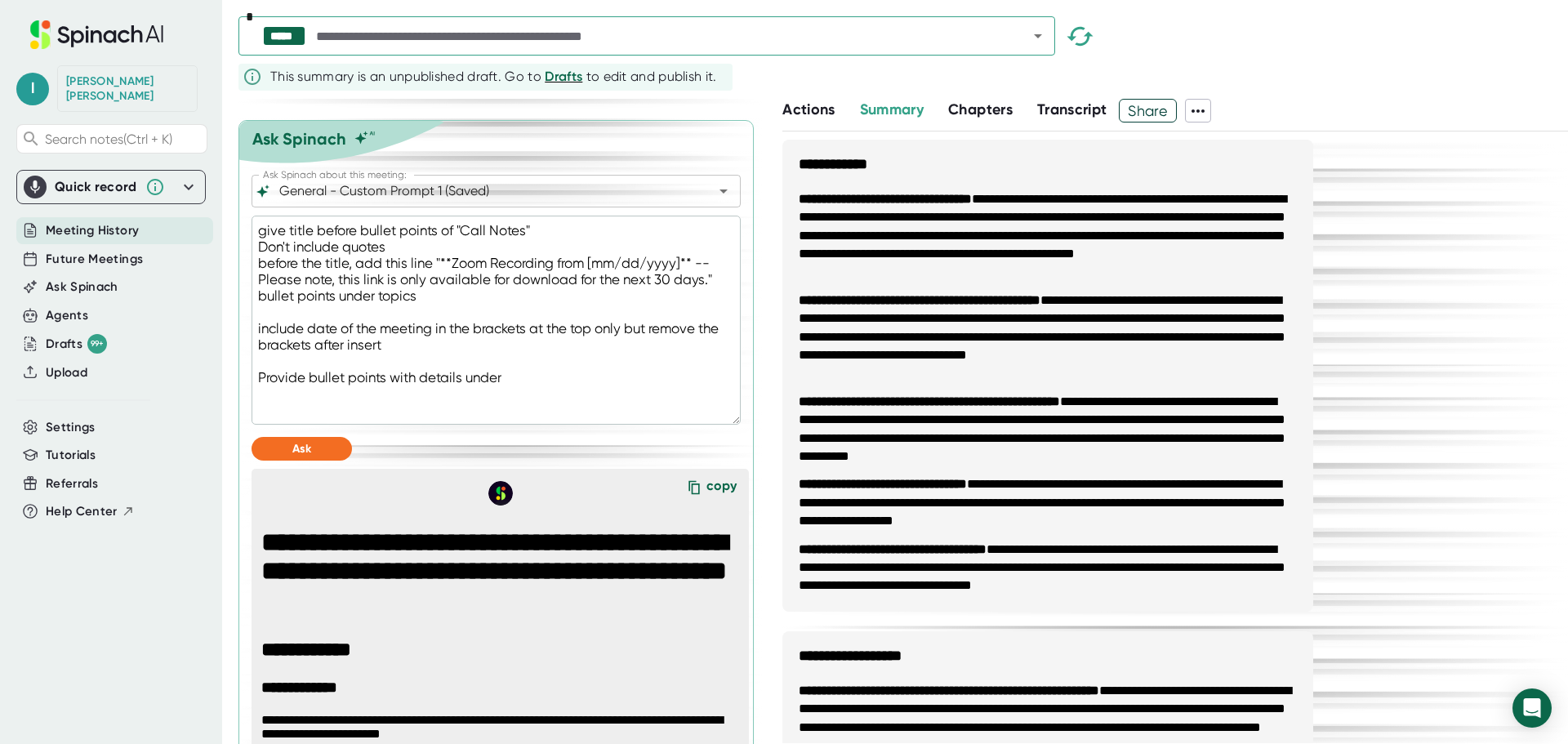
type textarea "give title before bullet points of "Call Notes" Don't include quotes before the…"
type textarea "x"
type textarea "give title before bullet points of "Call Notes" Don't include quotes before the…"
type textarea "x"
type textarea "give title before bullet points of "Call Notes" Don't include quotes before the…"
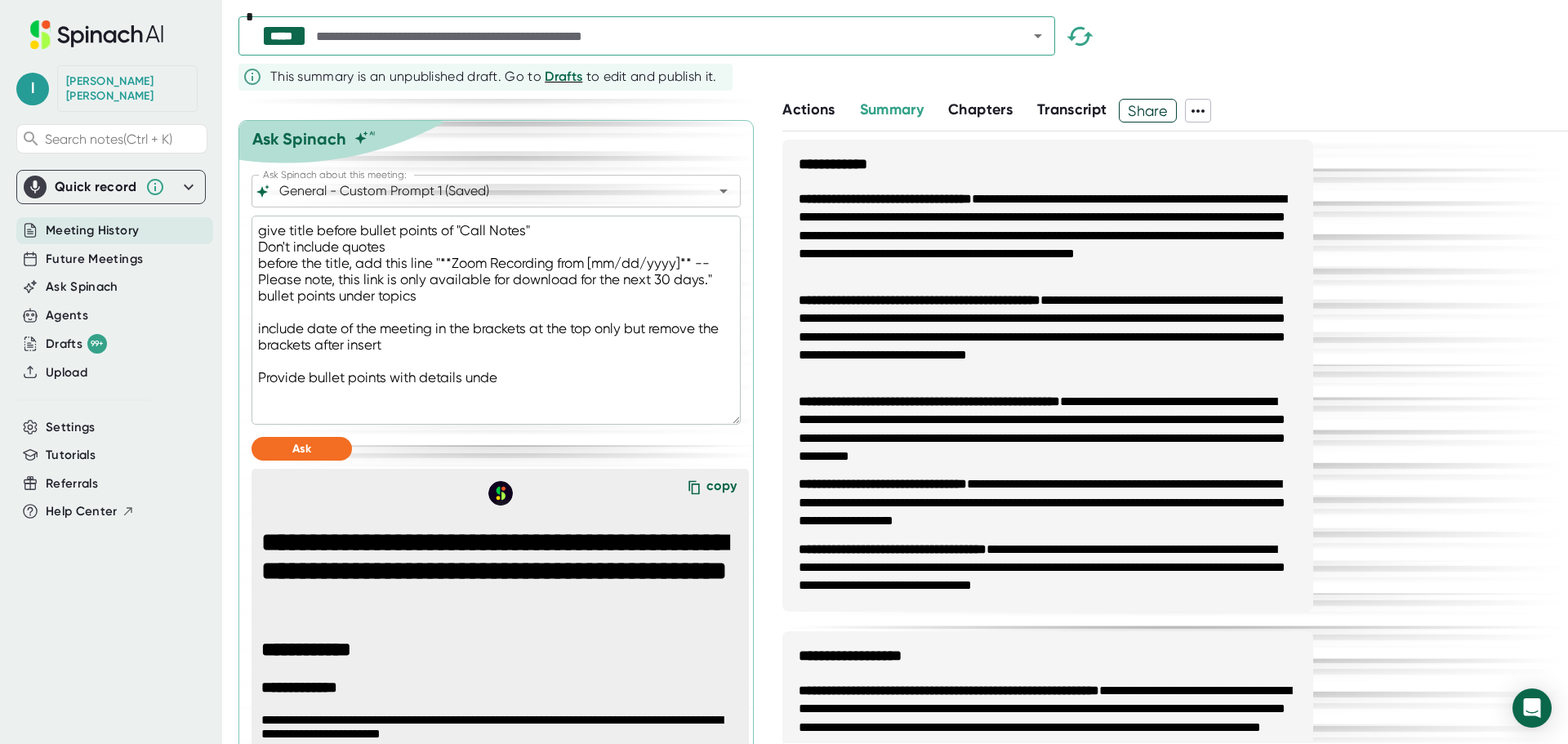
type textarea "x"
type textarea "give title before bullet points of "Call Notes" Don't include quotes before the…"
type textarea "x"
type textarea "give title before bullet points of "Call Notes" Don't include quotes before the…"
type textarea "x"
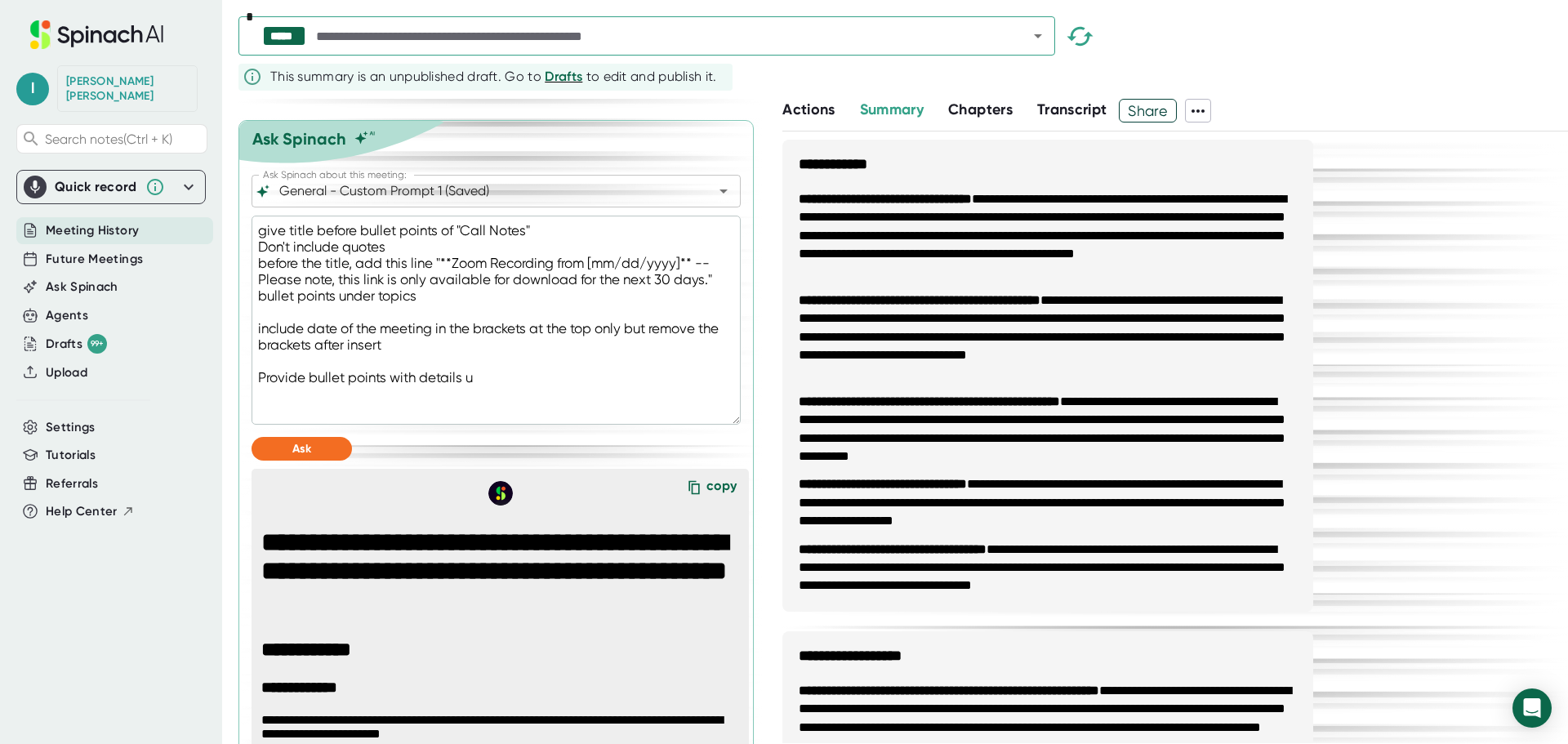
type textarea "give title before bullet points of "Call Notes" Don't include quotes before the…"
type textarea "x"
type textarea "give title before bullet points of "Call Notes" Don't include quotes before the…"
type textarea "x"
type textarea "give title before bullet points of "Call Notes" Don't include quotes before the…"
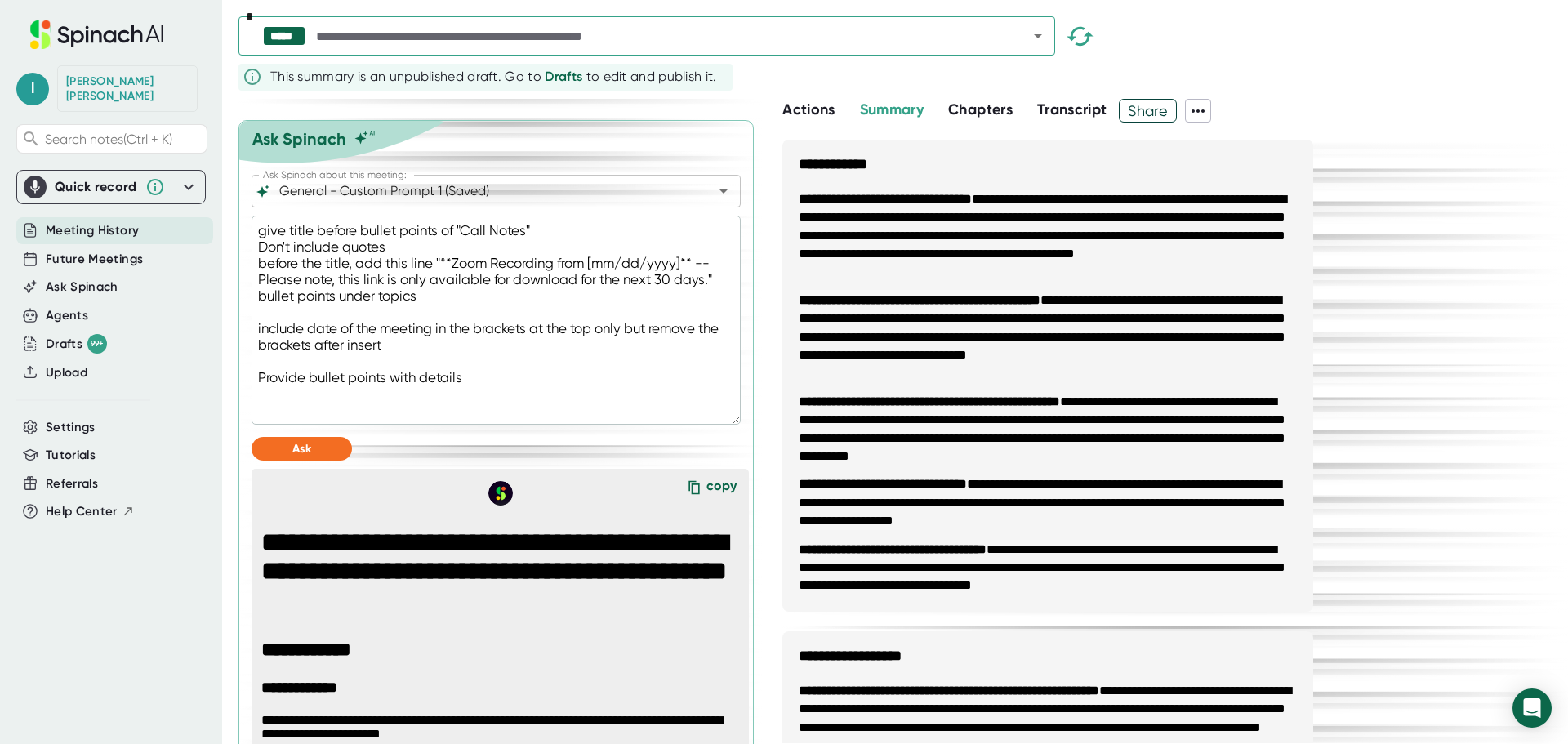
type textarea "x"
type textarea "give title before bullet points of "Call Notes" Don't include quotes before the…"
type textarea "x"
type textarea "give title before bullet points of "Call Notes" Don't include quotes before the…"
type textarea "x"
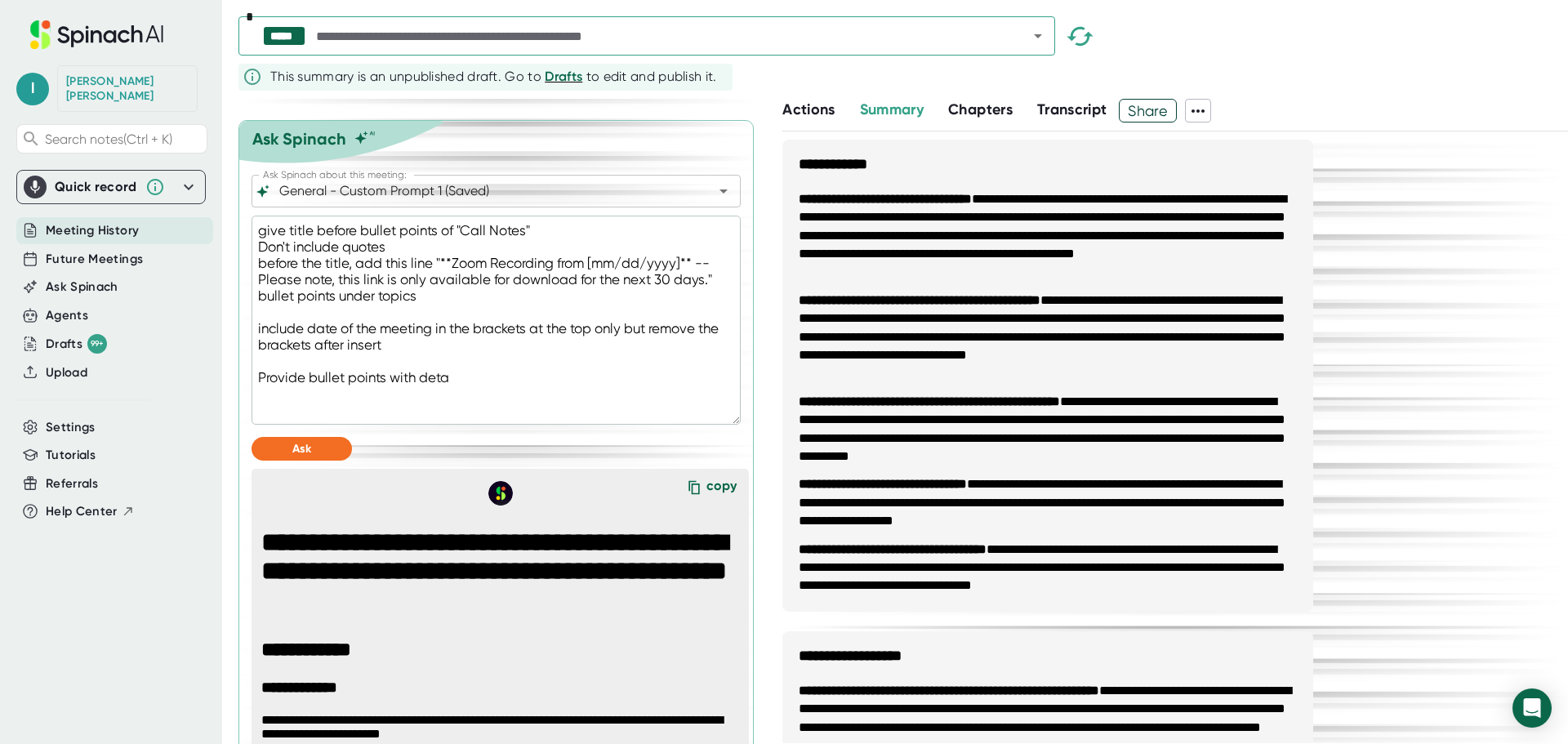
type textarea "give title before bullet points of "Call Notes" Don't include quotes before the…"
type textarea "x"
type textarea "give title before bullet points of "Call Notes" Don't include quotes before the…"
type textarea "x"
type textarea "give title before bullet points of "Call Notes" Don't include quotes before the…"
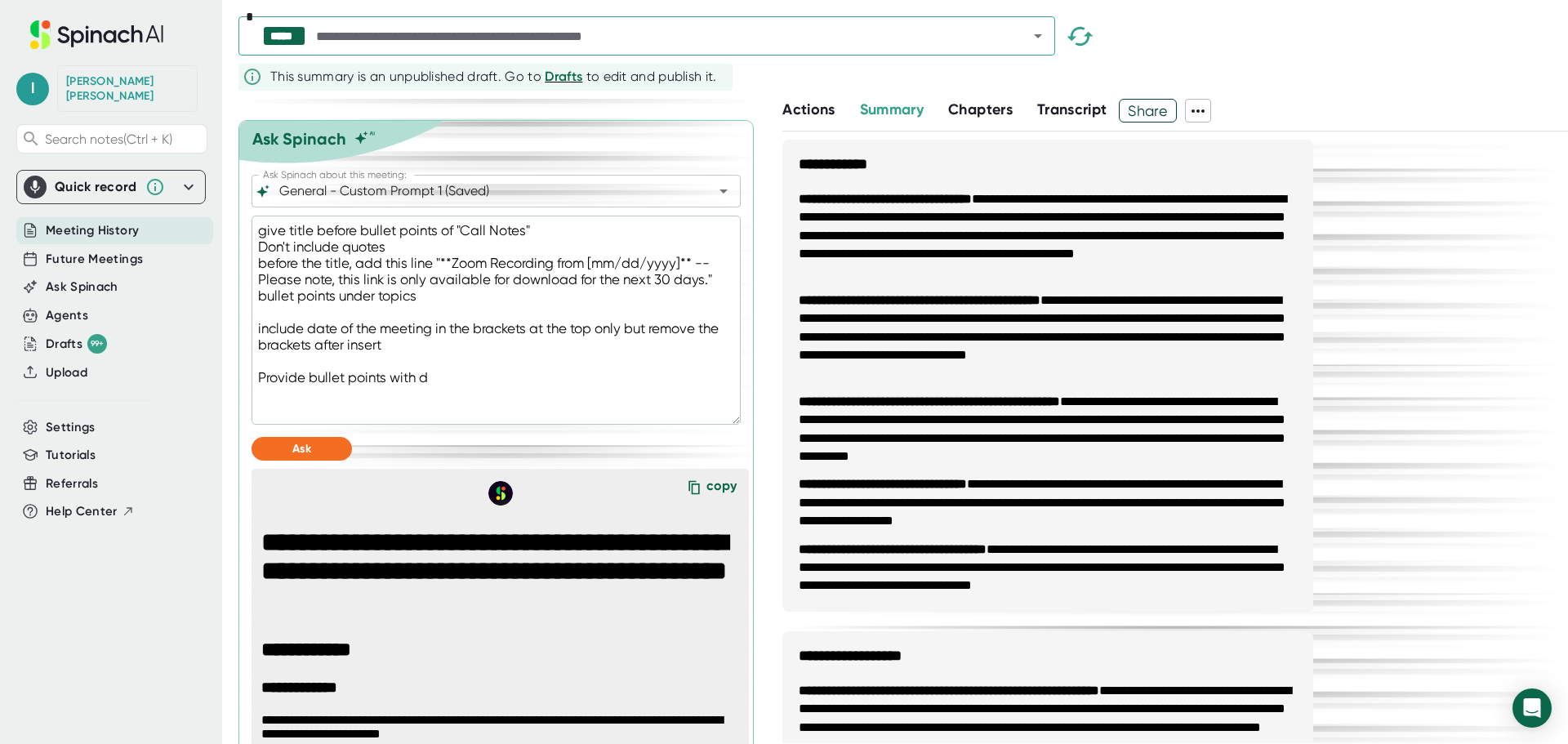
type textarea "x"
type textarea "give title before bullet points of "Call Notes" Don't include quotes before the…"
type textarea "x"
type textarea "give title before bullet points of "Call Notes" Don't include quotes before the…"
type textarea "x"
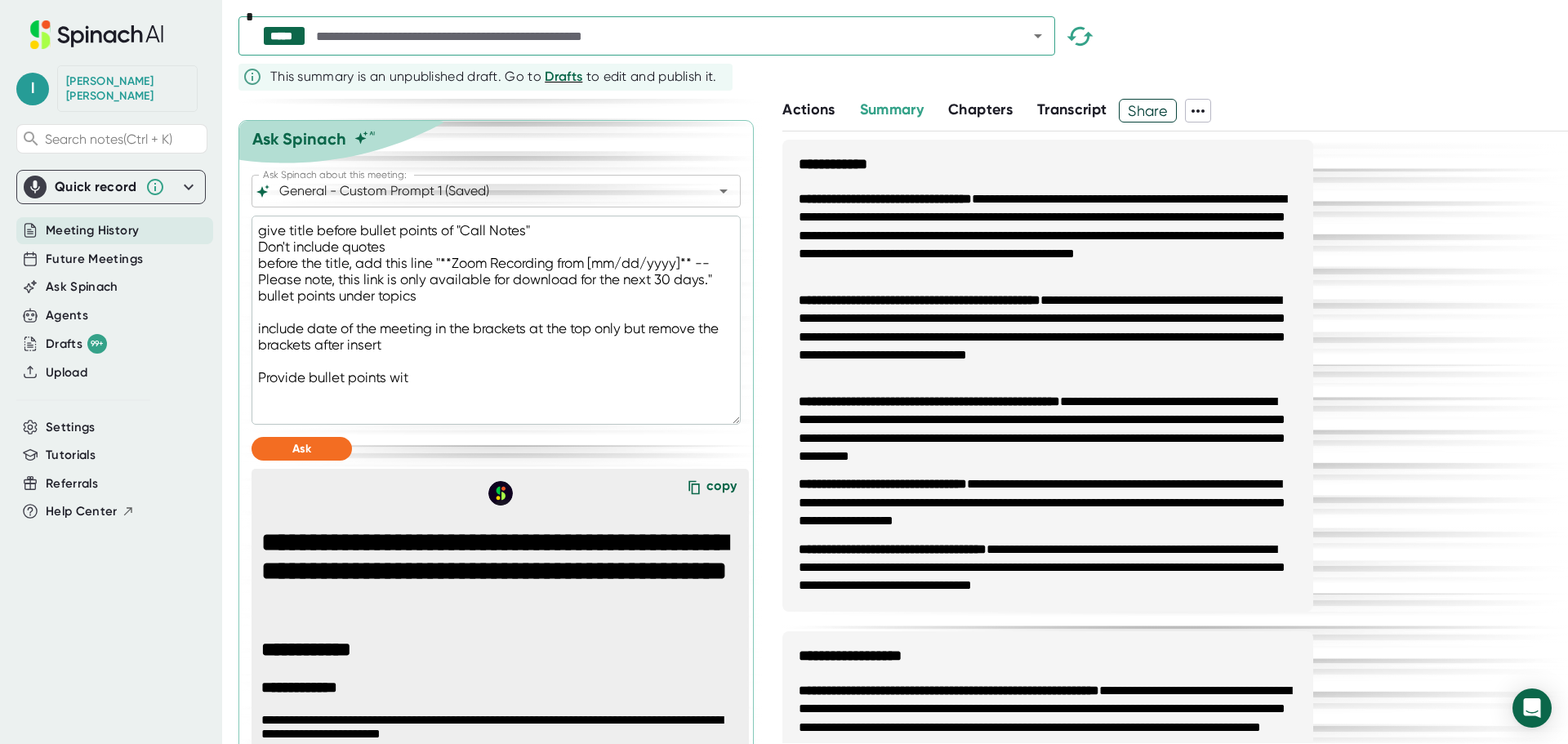
type textarea "give title before bullet points of "Call Notes" Don't include quotes before the…"
type textarea "x"
type textarea "give title before bullet points of "Call Notes" Don't include quotes before the…"
type textarea "x"
type textarea "give title before bullet points of "Call Notes" Don't include quotes before the…"
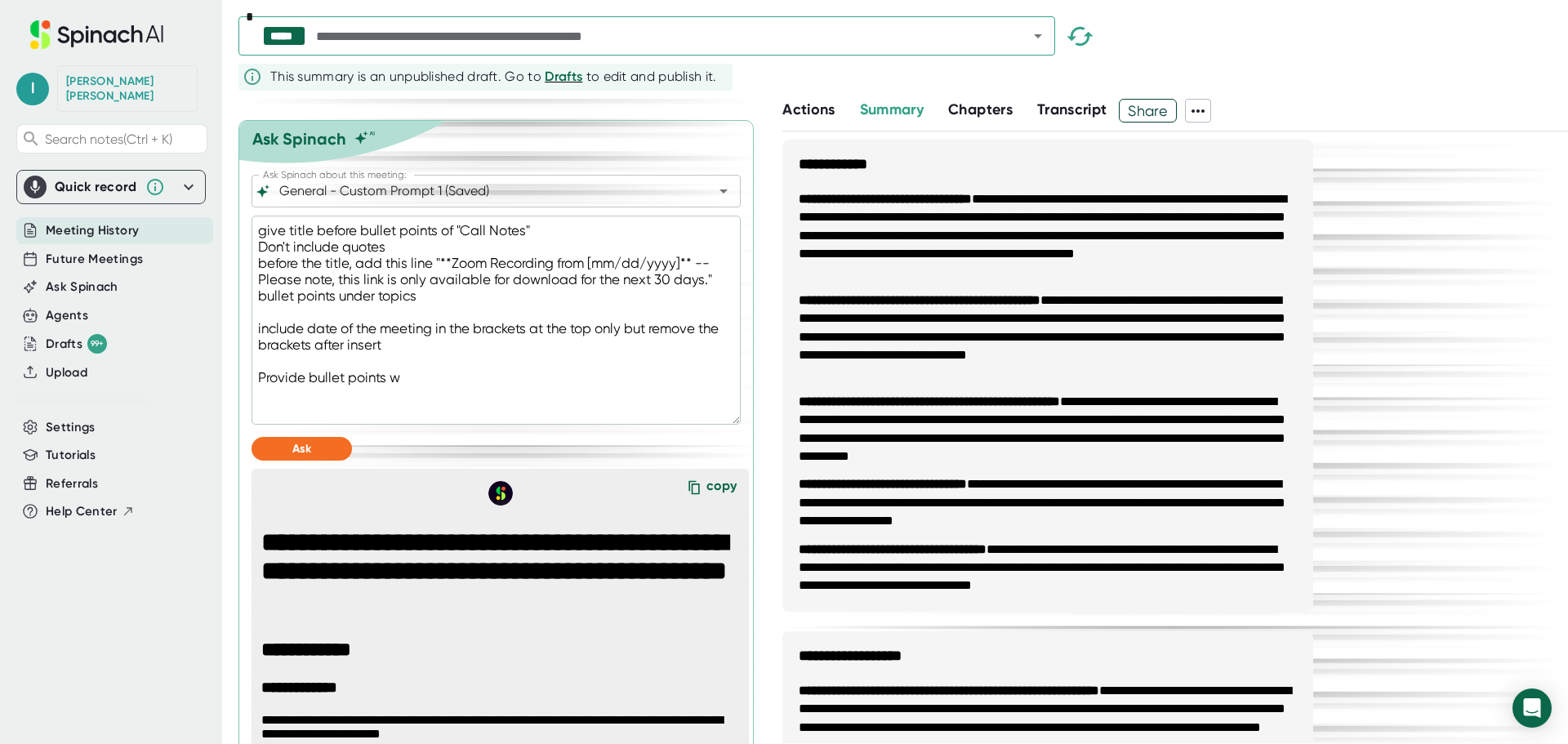
type textarea "x"
type textarea "give title before bullet points of "Call Notes" Don't include quotes before the…"
type textarea "x"
type textarea "give title before bullet points of "Call Notes" Don't include quotes before the…"
type textarea "x"
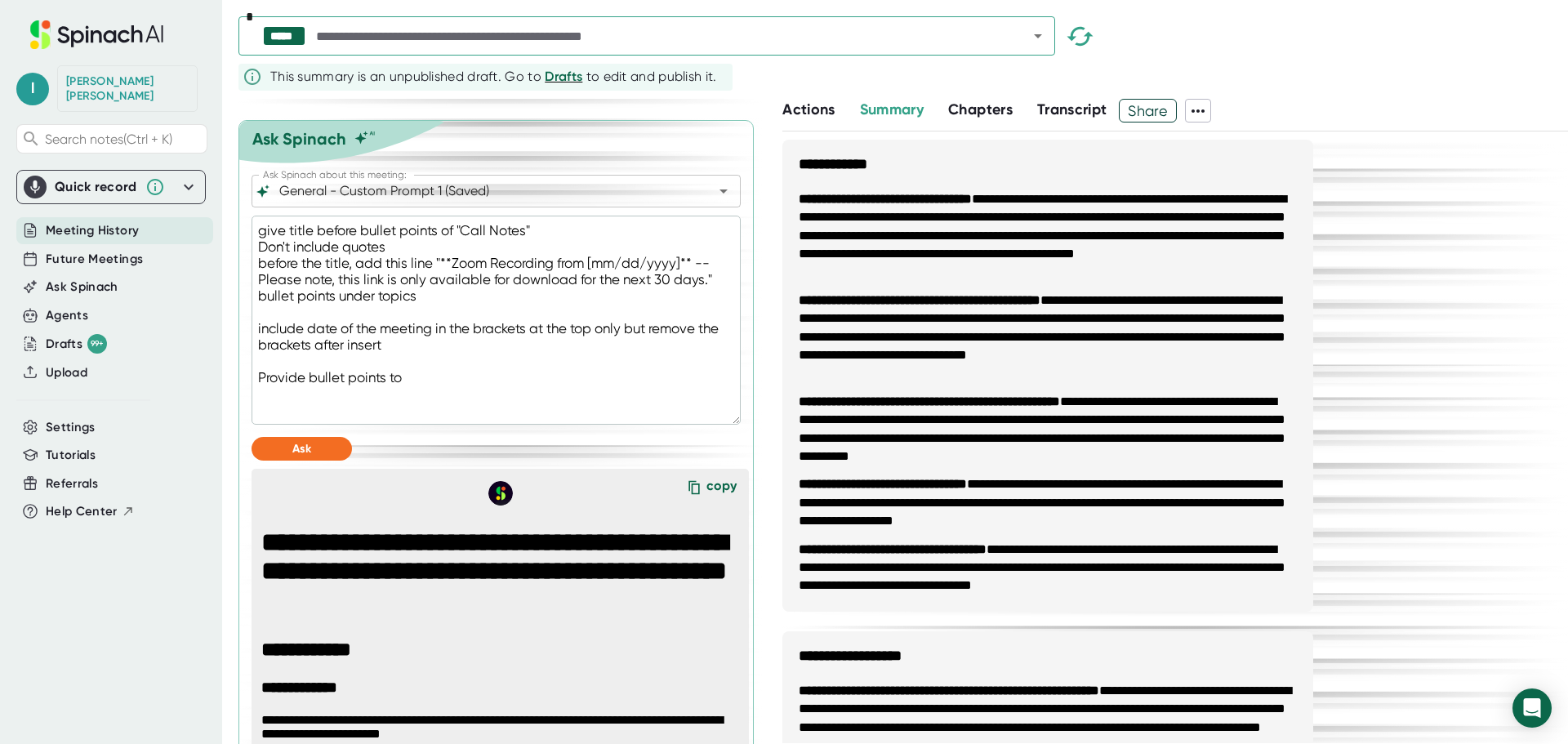
type textarea "give title before bullet points of "Call Notes" Don't include quotes before the…"
type textarea "x"
type textarea "give title before bullet points of "Call Notes" Don't include quotes before the…"
type textarea "x"
type textarea "give title before bullet points of "Call Notes" Don't include quotes before the…"
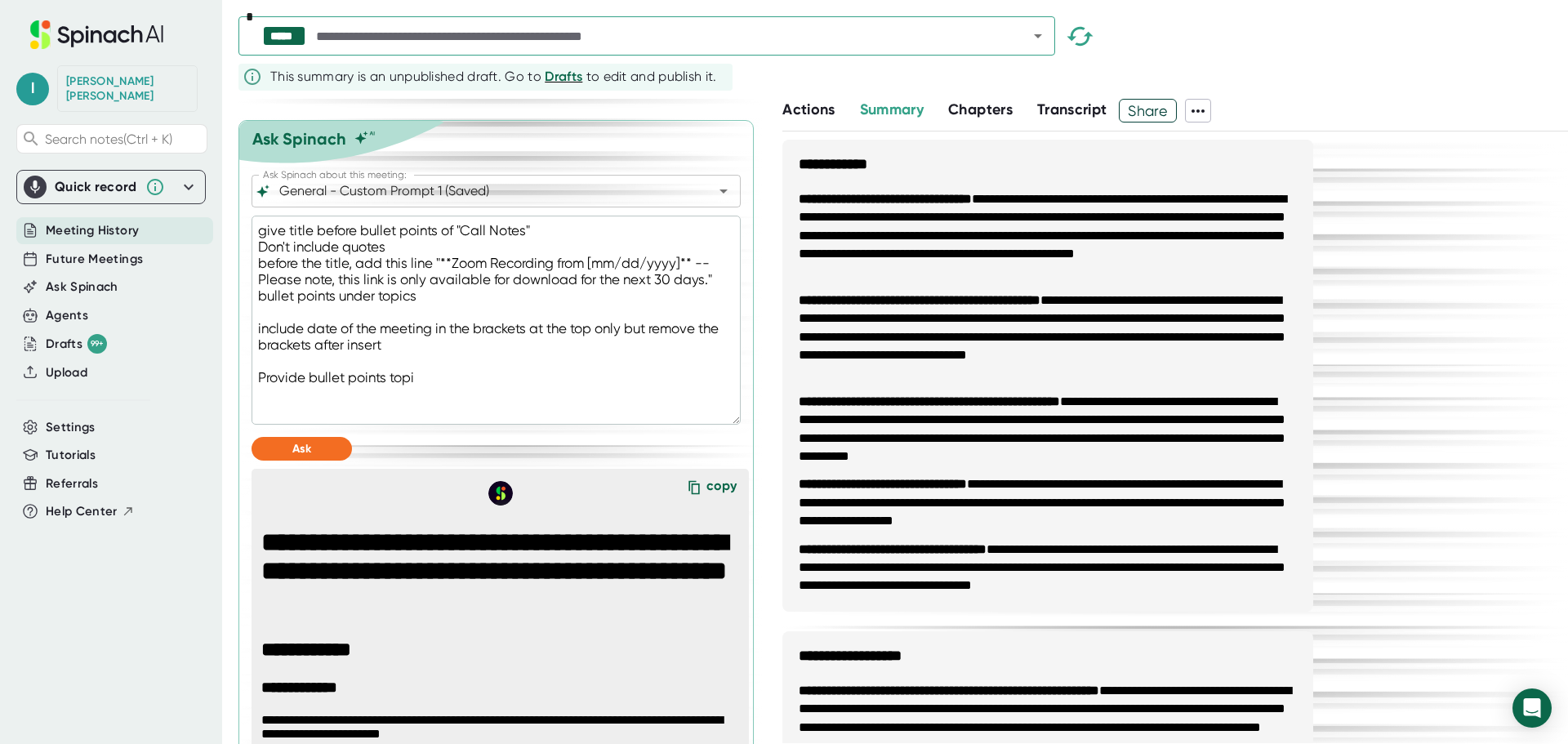
type textarea "x"
type textarea "give title before bullet points of "Call Notes" Don't include quotes before the…"
type textarea "x"
type textarea "give title before bullet points of "Call Notes" Don't include quotes before the…"
type textarea "x"
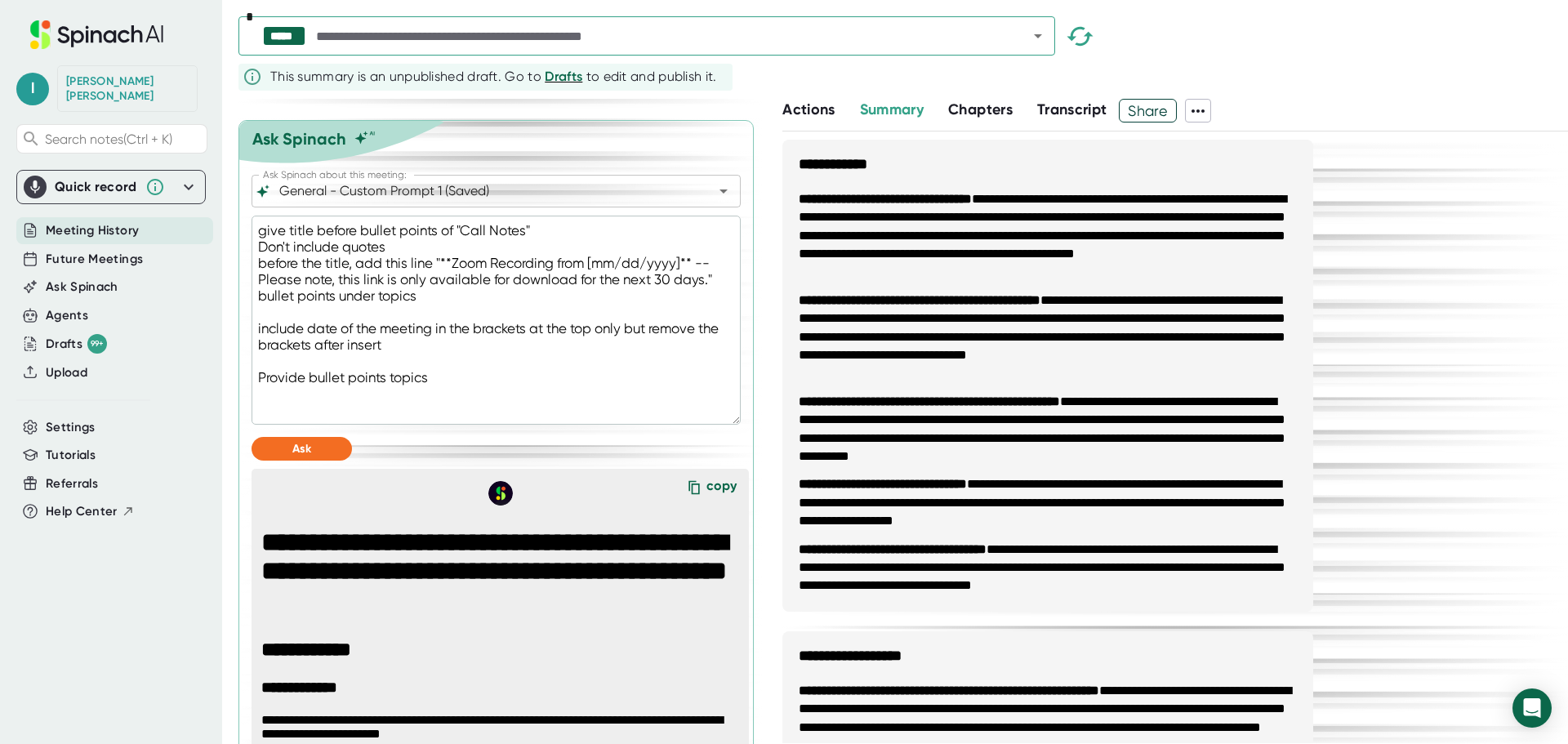
type textarea "give title before bullet points of "Call Notes" Don't include quotes before the…"
type textarea "x"
type textarea "give title before bullet points of "Call Notes" Don't include quotes before the…"
type textarea "x"
type textarea "give title before bullet points of "Call Notes" Don't include quotes before the…"
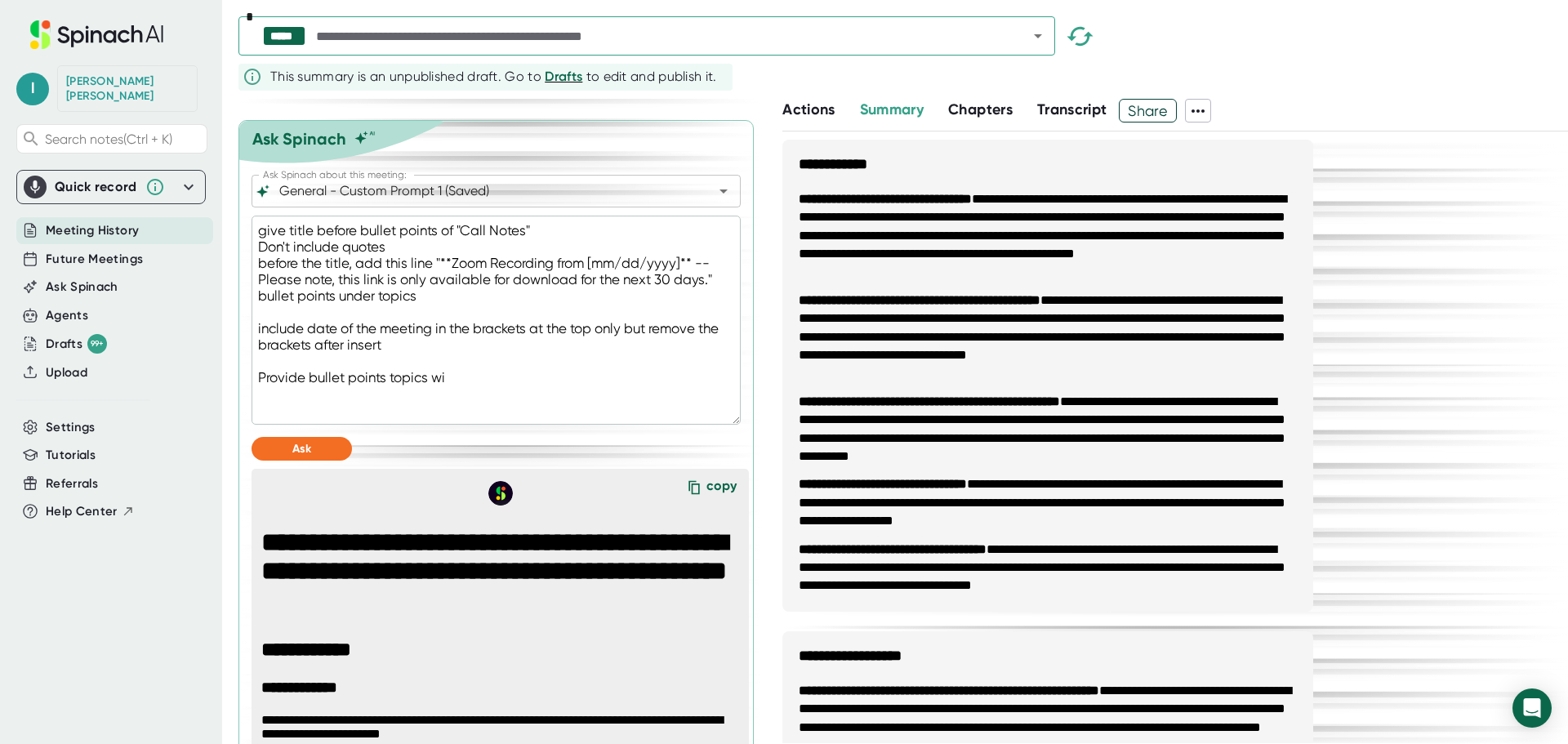
type textarea "x"
type textarea "give title before bullet points of "Call Notes" Don't include quotes before the…"
type textarea "x"
type textarea "give title before bullet points of "Call Notes" Don't include quotes before the…"
type textarea "x"
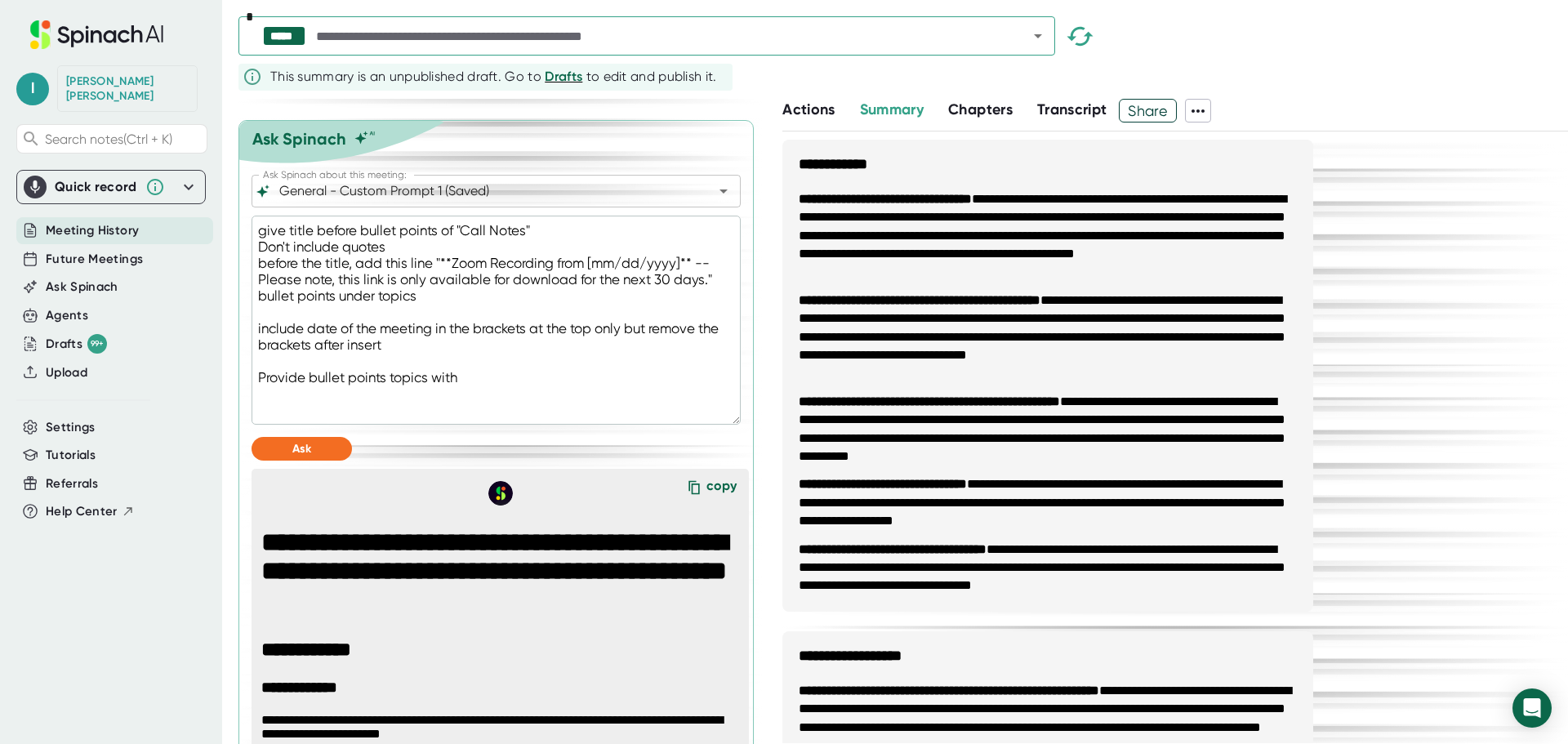
type textarea "give title before bullet points of "Call Notes" Don't include quotes before the…"
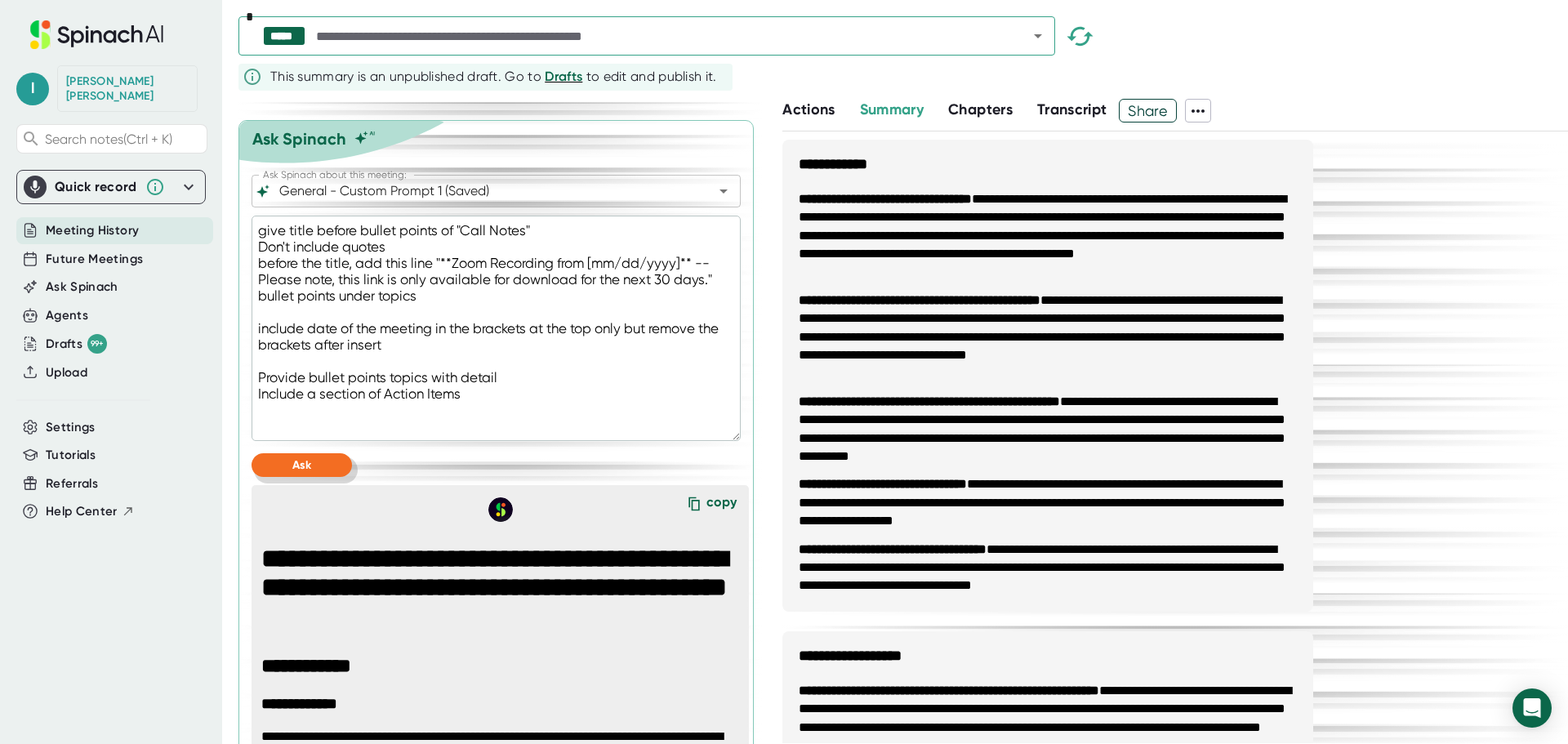
click at [349, 477] on button "Ask" at bounding box center [301, 465] width 100 height 24
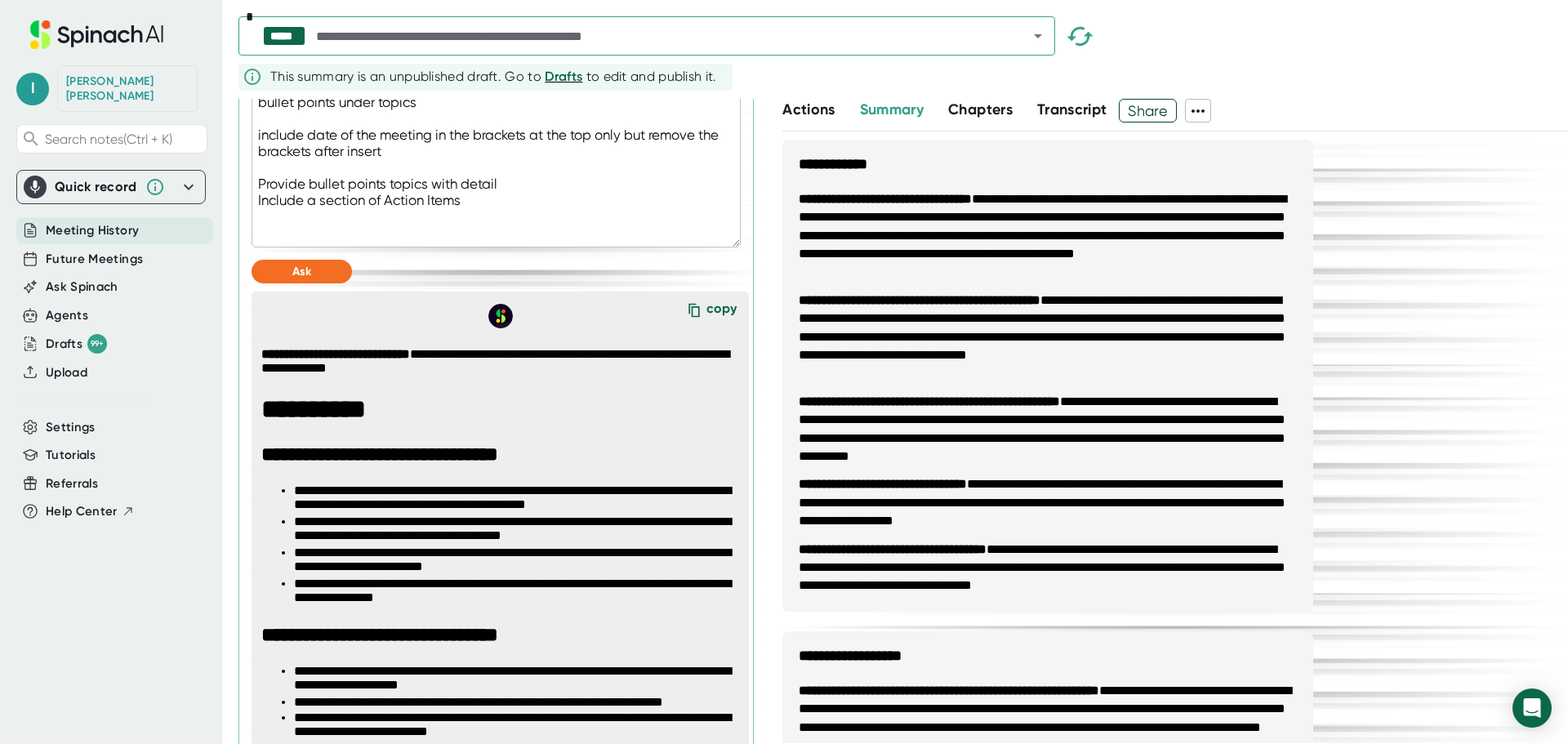
scroll to position [899, 0]
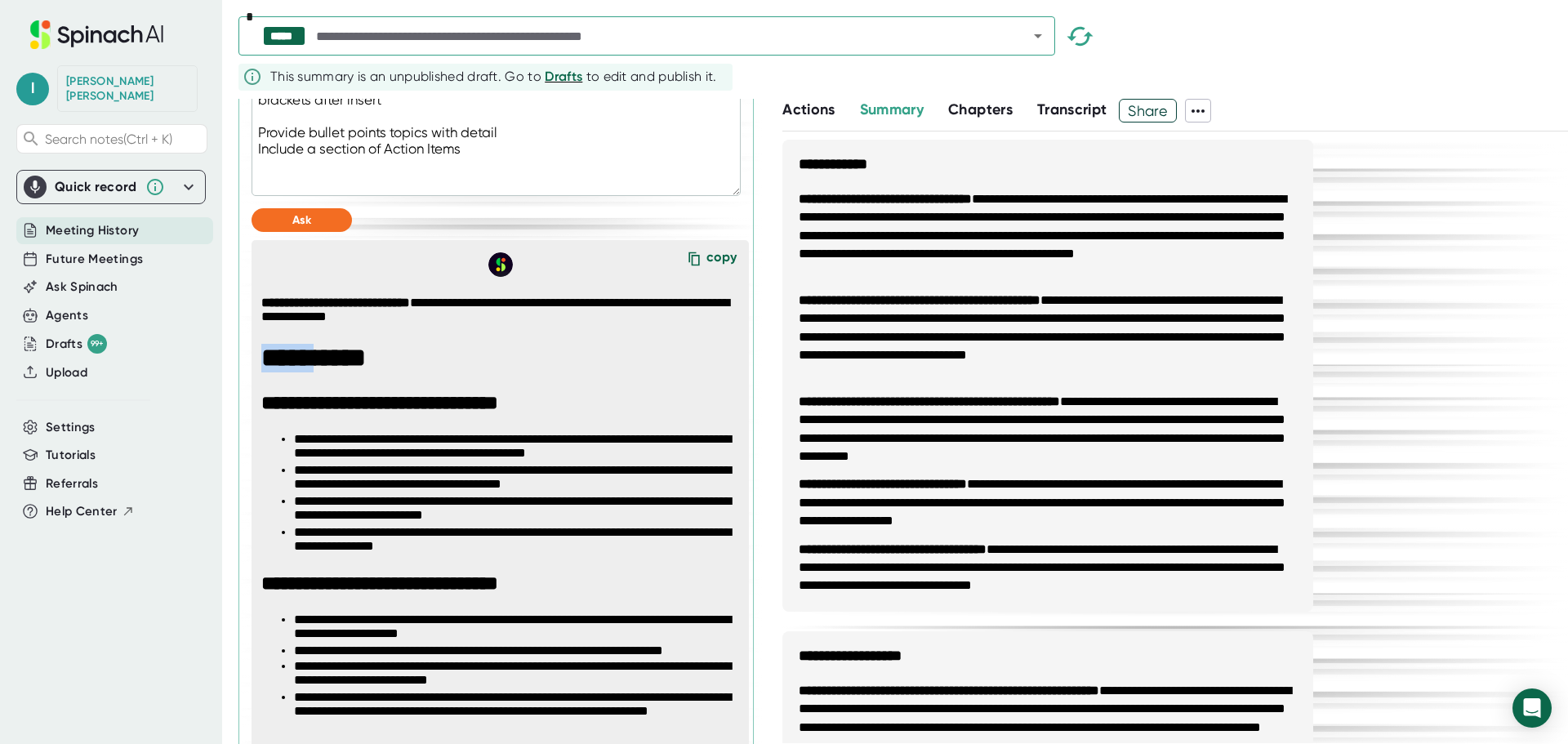
drag, startPoint x: 258, startPoint y: 379, endPoint x: 317, endPoint y: 394, distance: 60.9
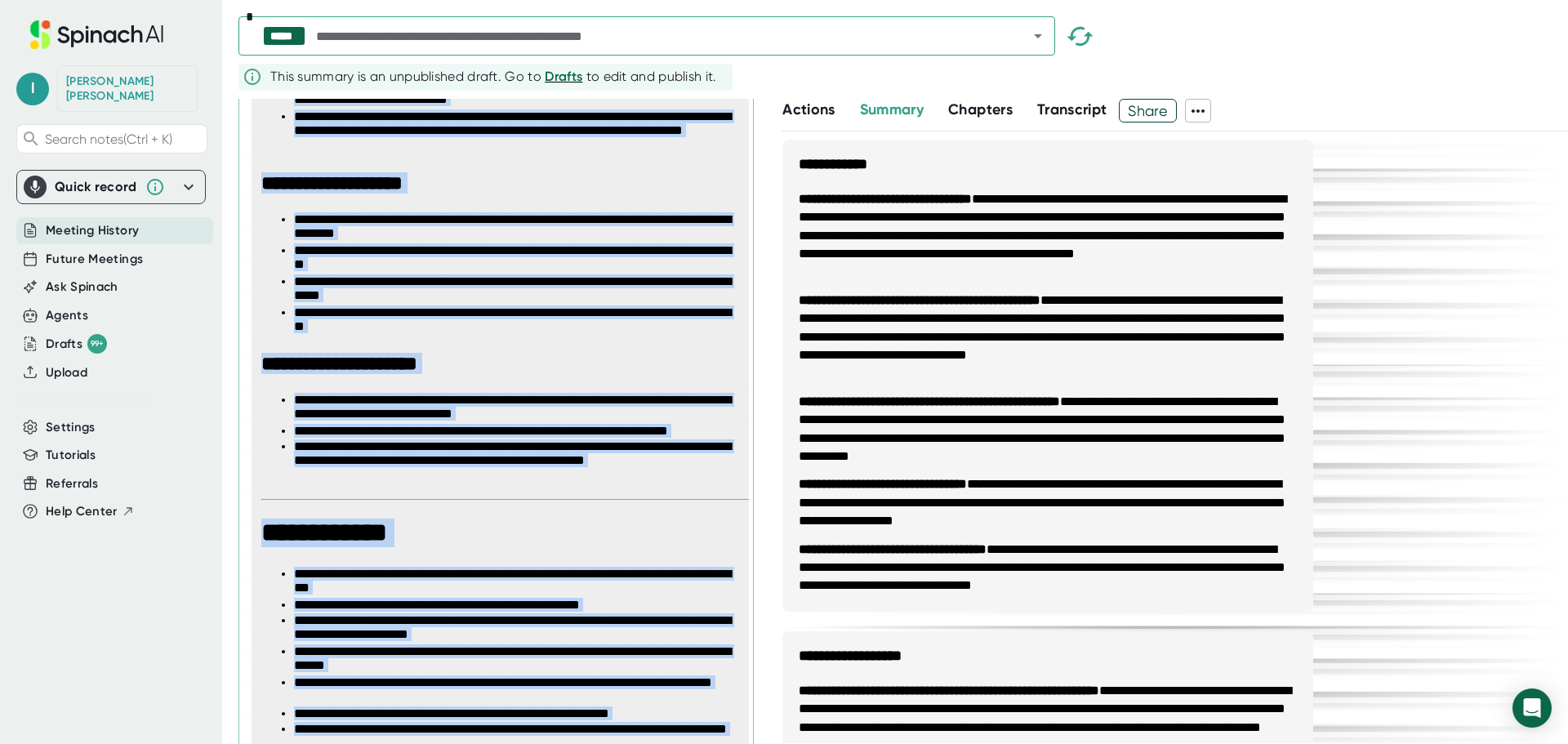
scroll to position [2359, 0]
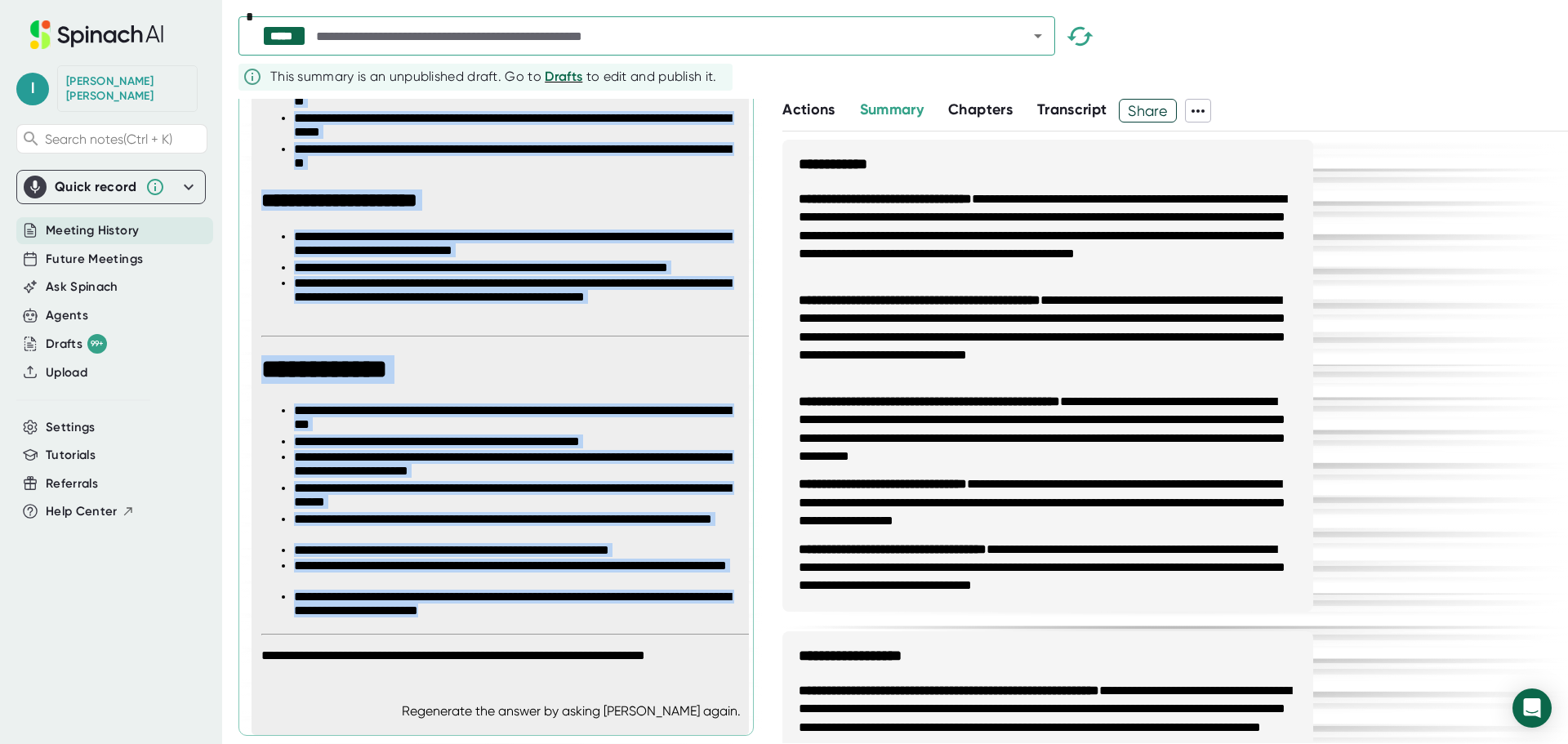
drag, startPoint x: 264, startPoint y: 327, endPoint x: 679, endPoint y: 630, distance: 513.8
copy span "**********"
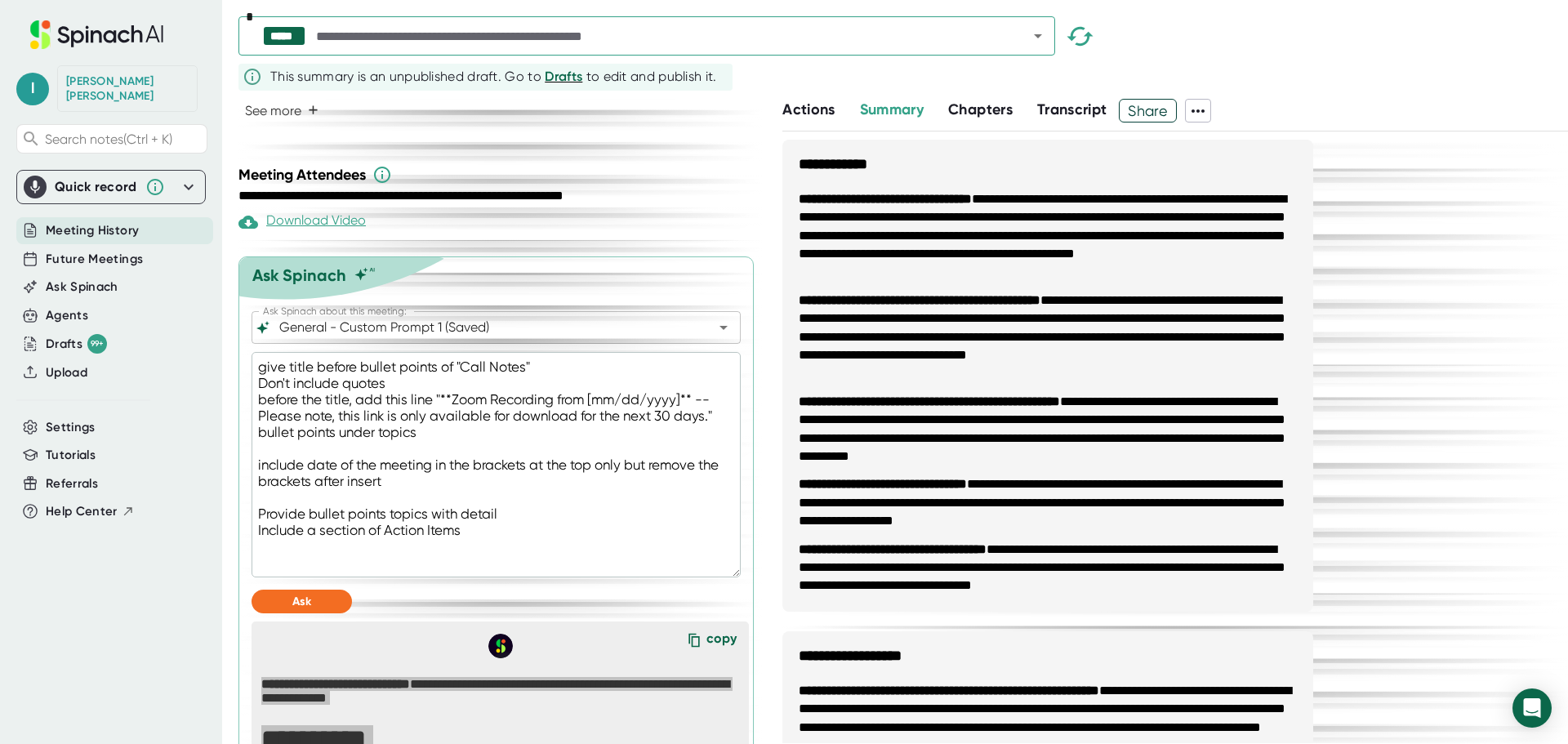
scroll to position [643, 0]
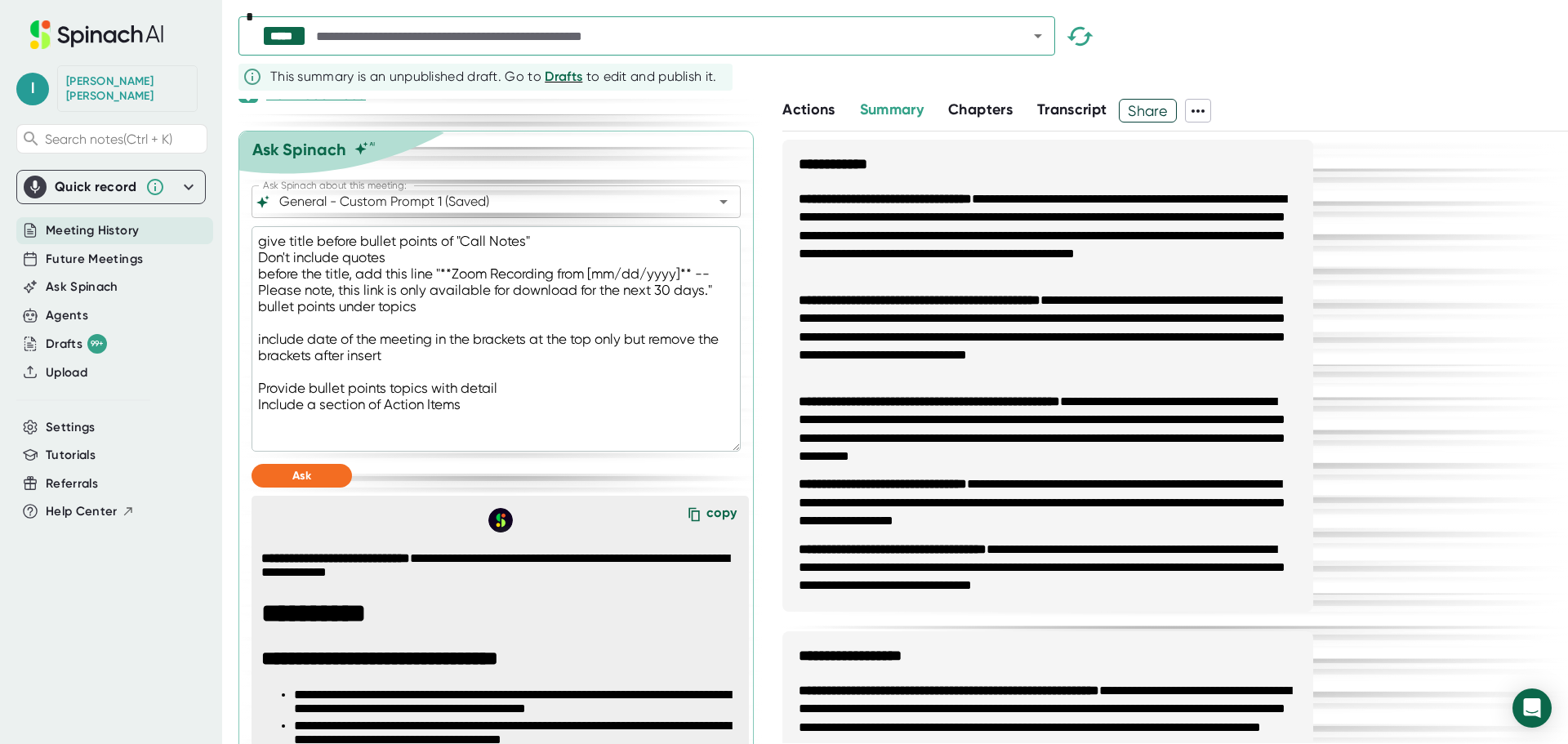
click at [475, 431] on textarea "give title before bullet points of "Call Notes" Don't include quotes before the…" at bounding box center [496, 339] width 489 height 225
click at [343, 488] on button "Ask" at bounding box center [301, 475] width 100 height 24
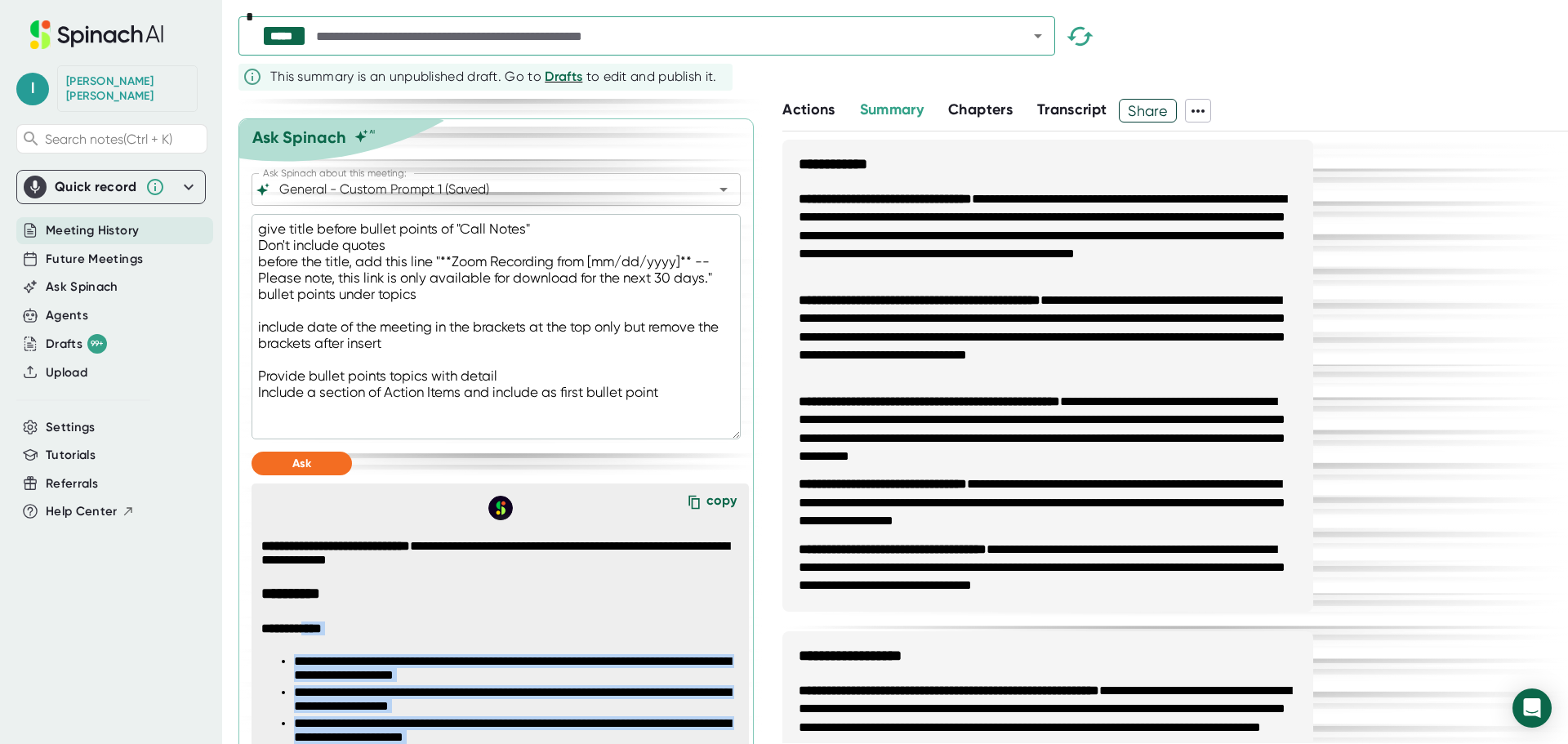
scroll to position [673, 0]
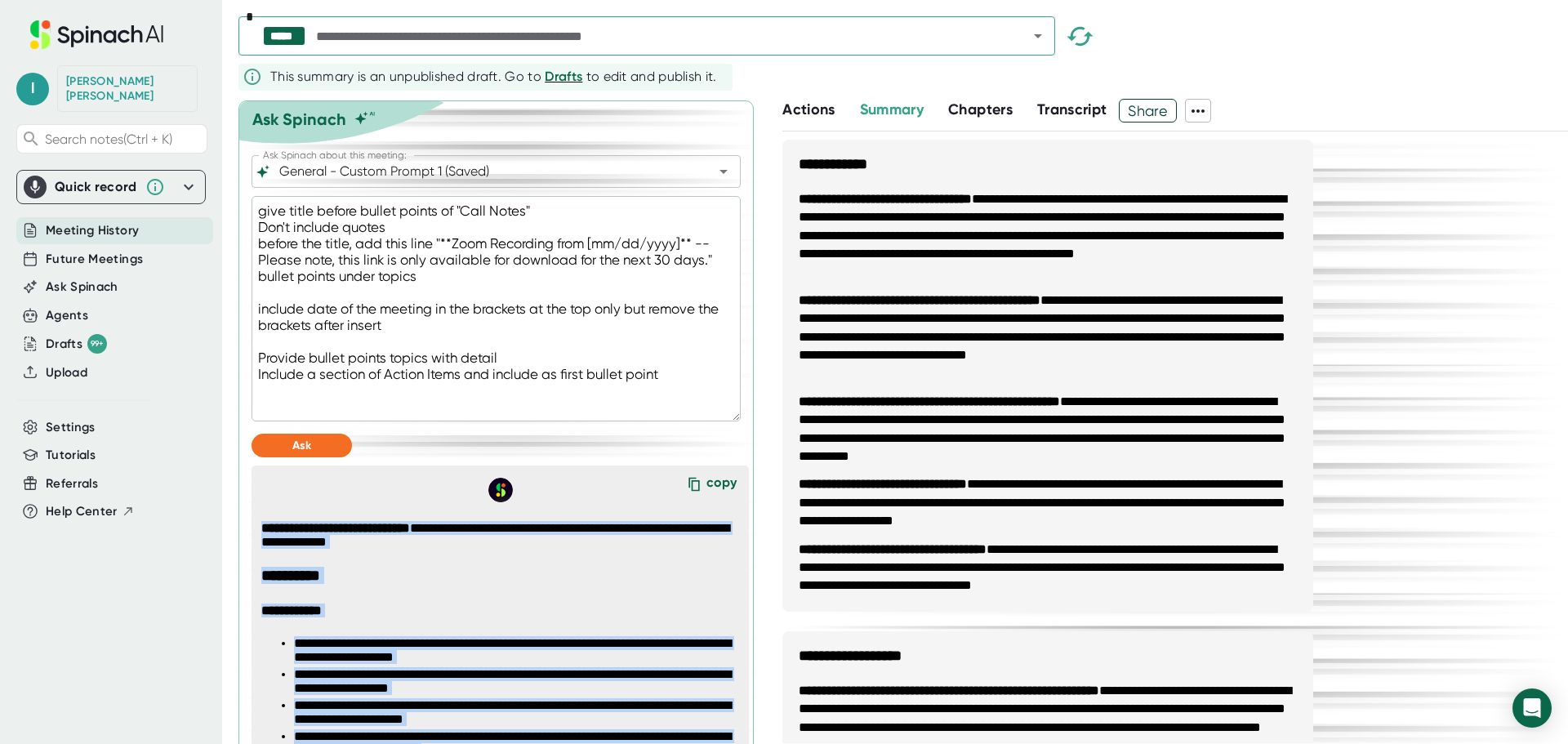
drag, startPoint x: 592, startPoint y: 615, endPoint x: 250, endPoint y: 551, distance: 347.9
copy span "**********"
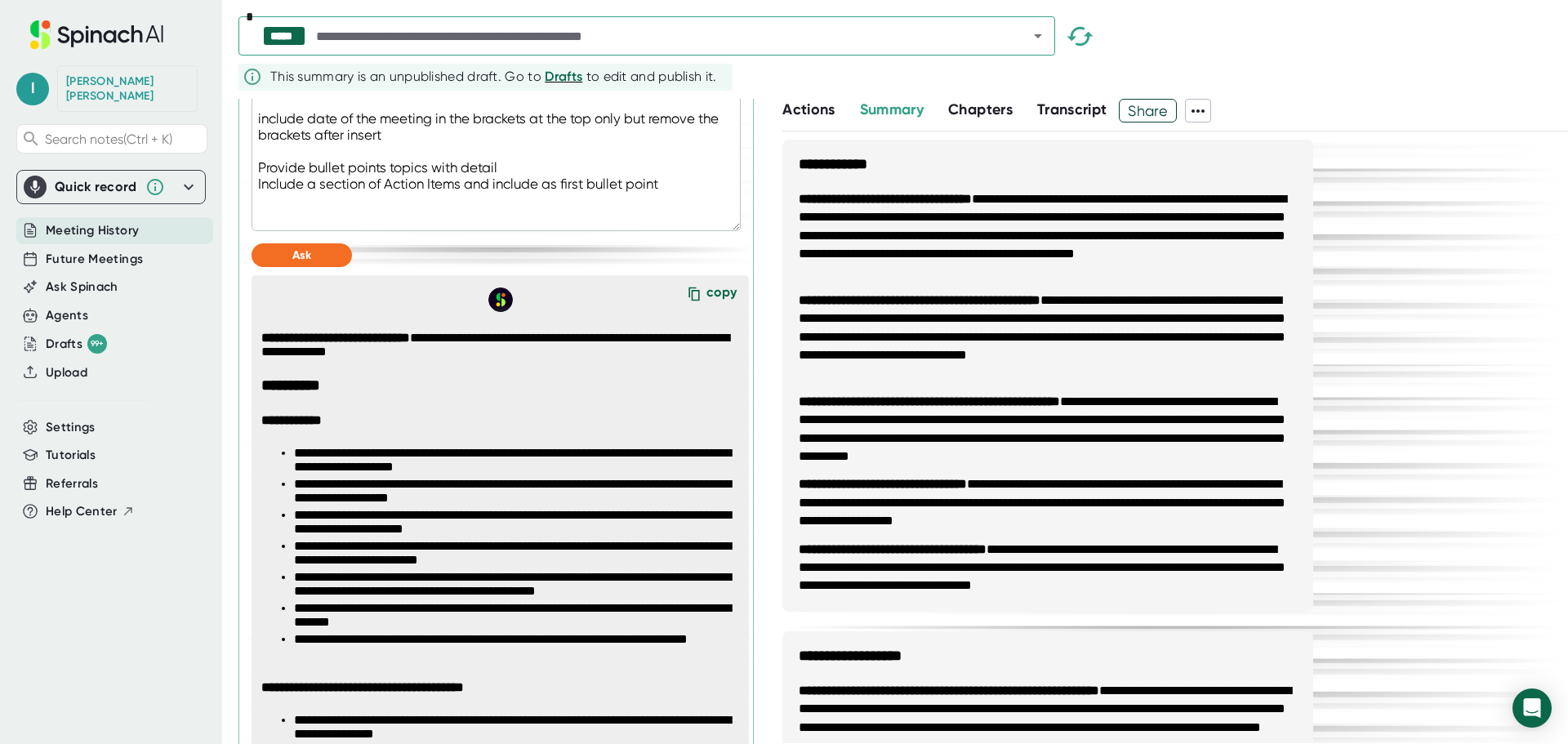
scroll to position [919, 0]
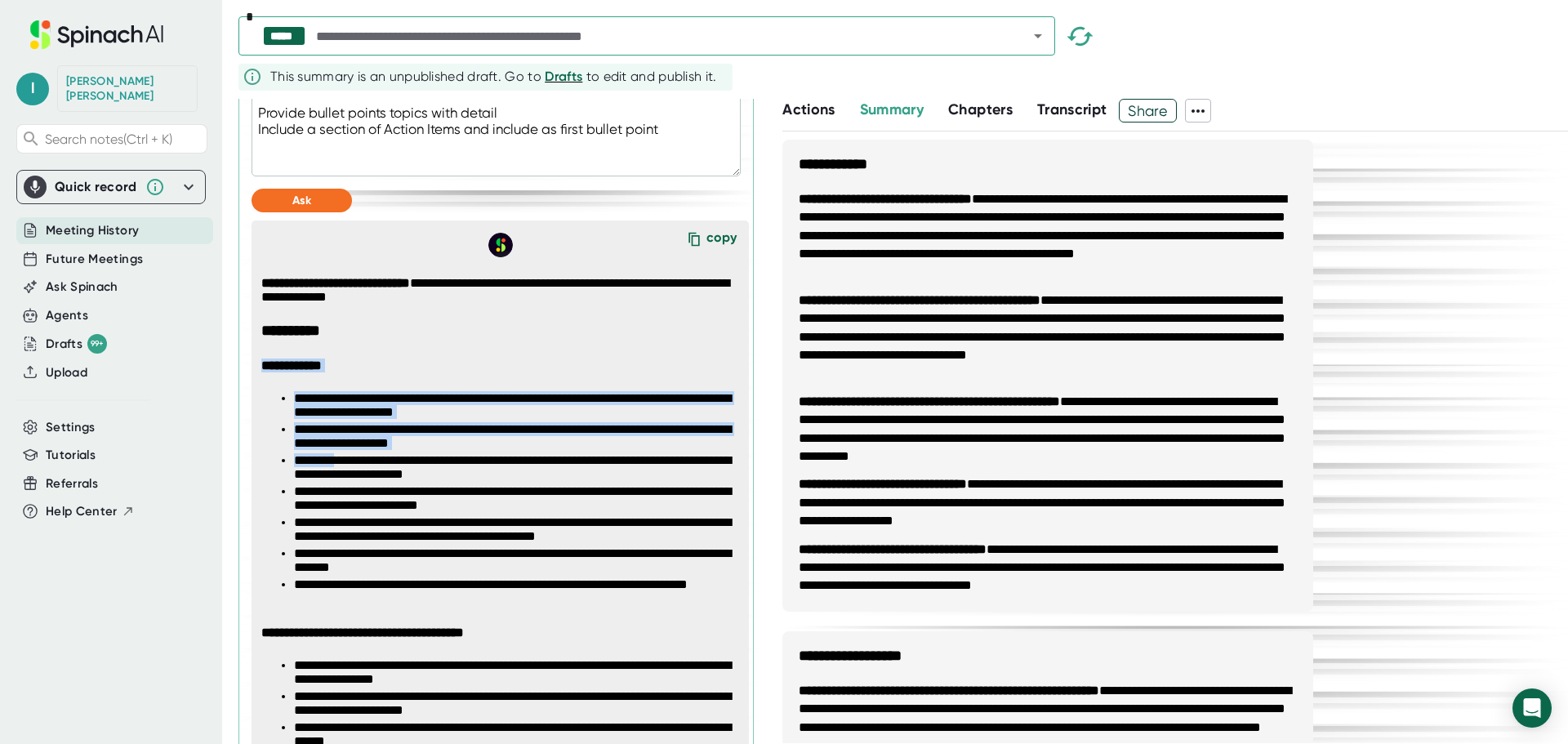
drag, startPoint x: 260, startPoint y: 391, endPoint x: 351, endPoint y: 479, distance: 126.6
copy span "**********"
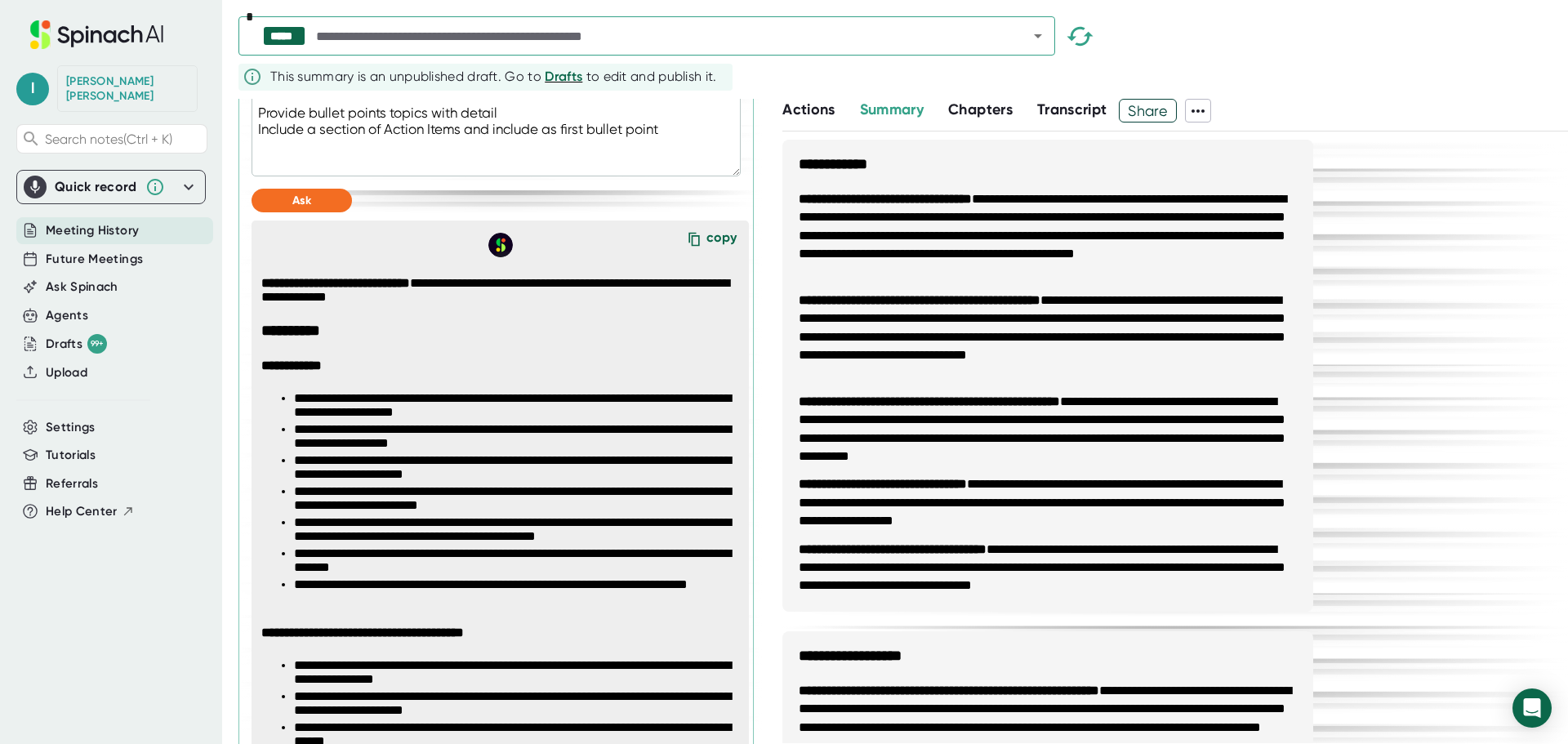
click at [291, 609] on ul "**********" at bounding box center [499, 499] width 477 height 217
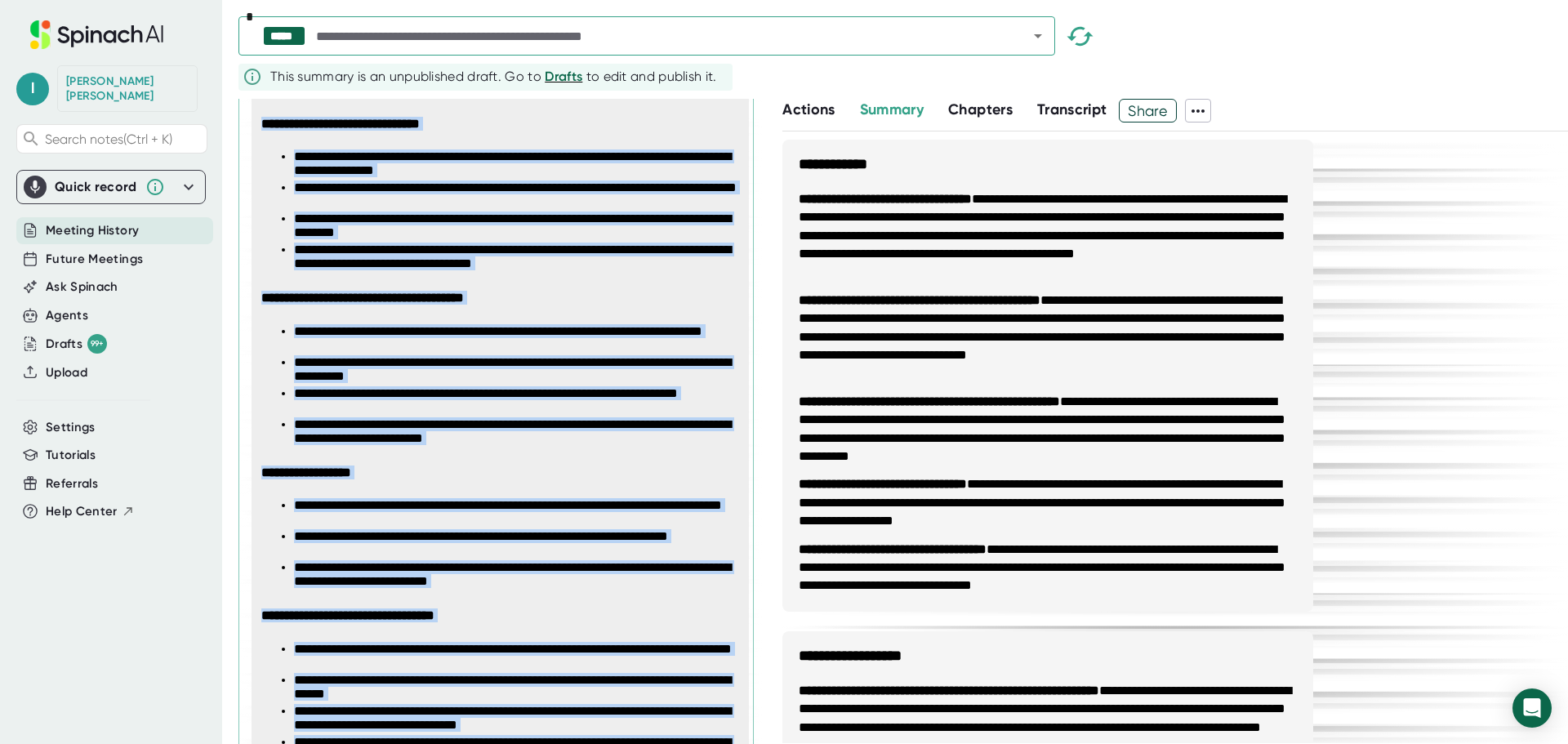
scroll to position [2126, 0]
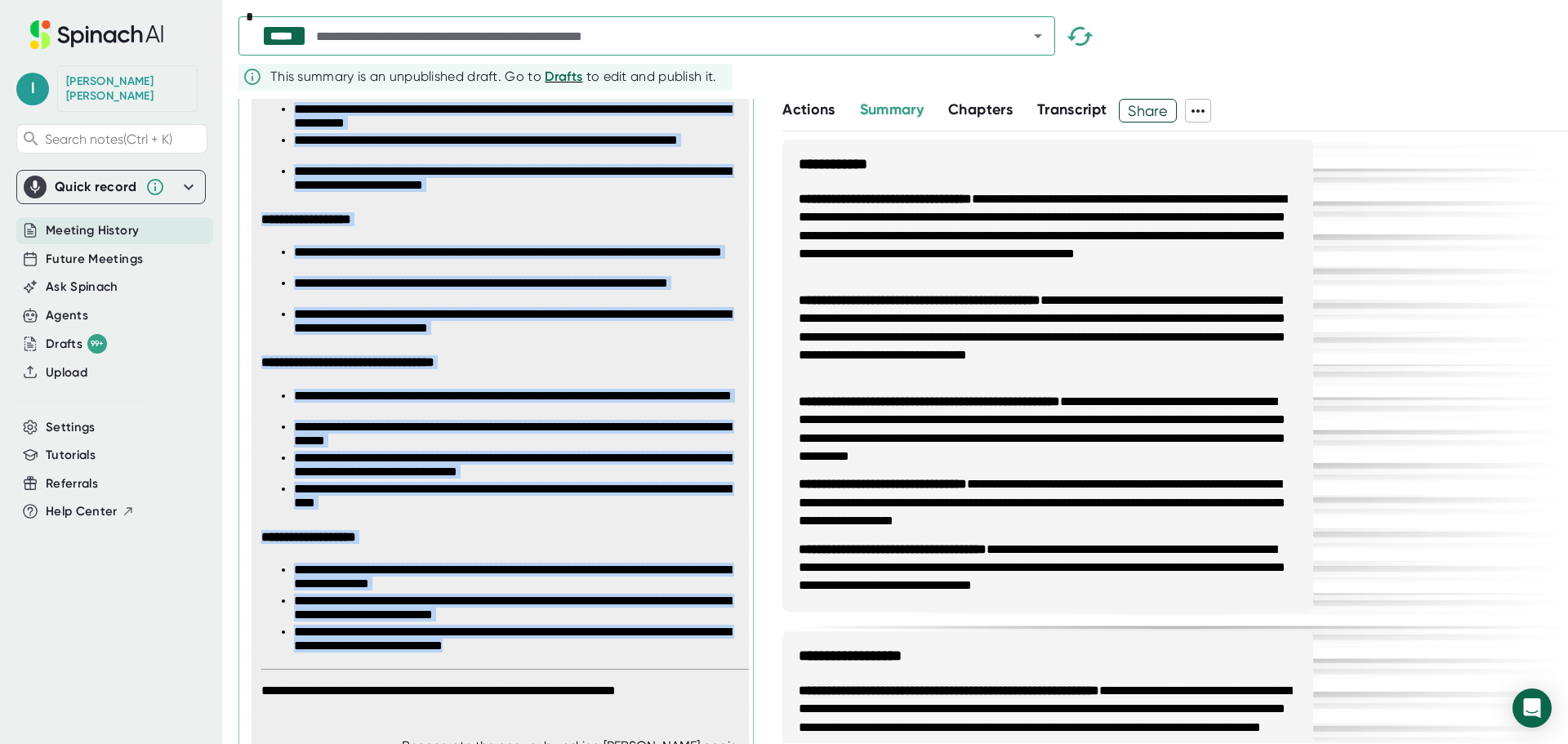
drag, startPoint x: 263, startPoint y: 310, endPoint x: 622, endPoint y: 669, distance: 507.7
copy span "**********"
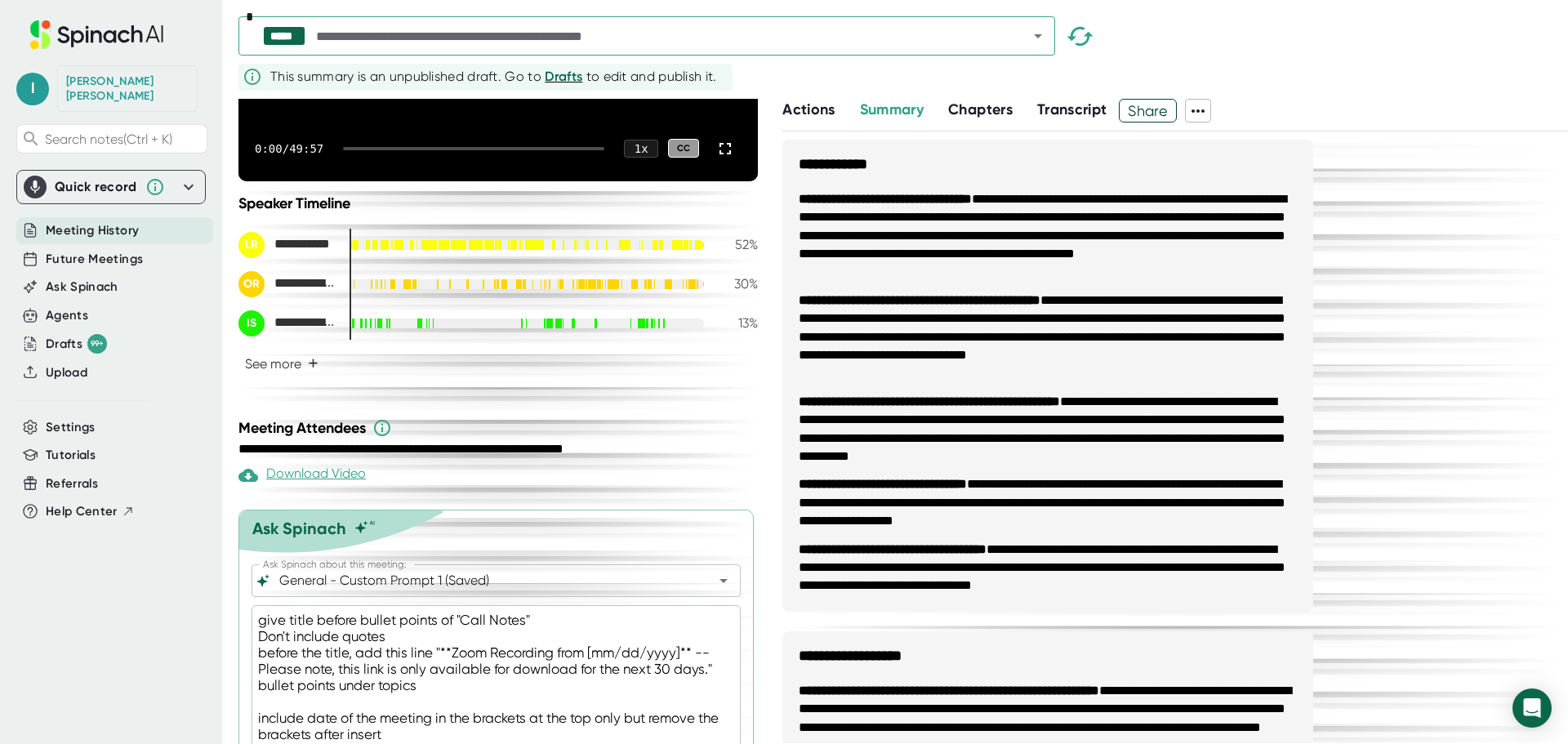
scroll to position [411, 0]
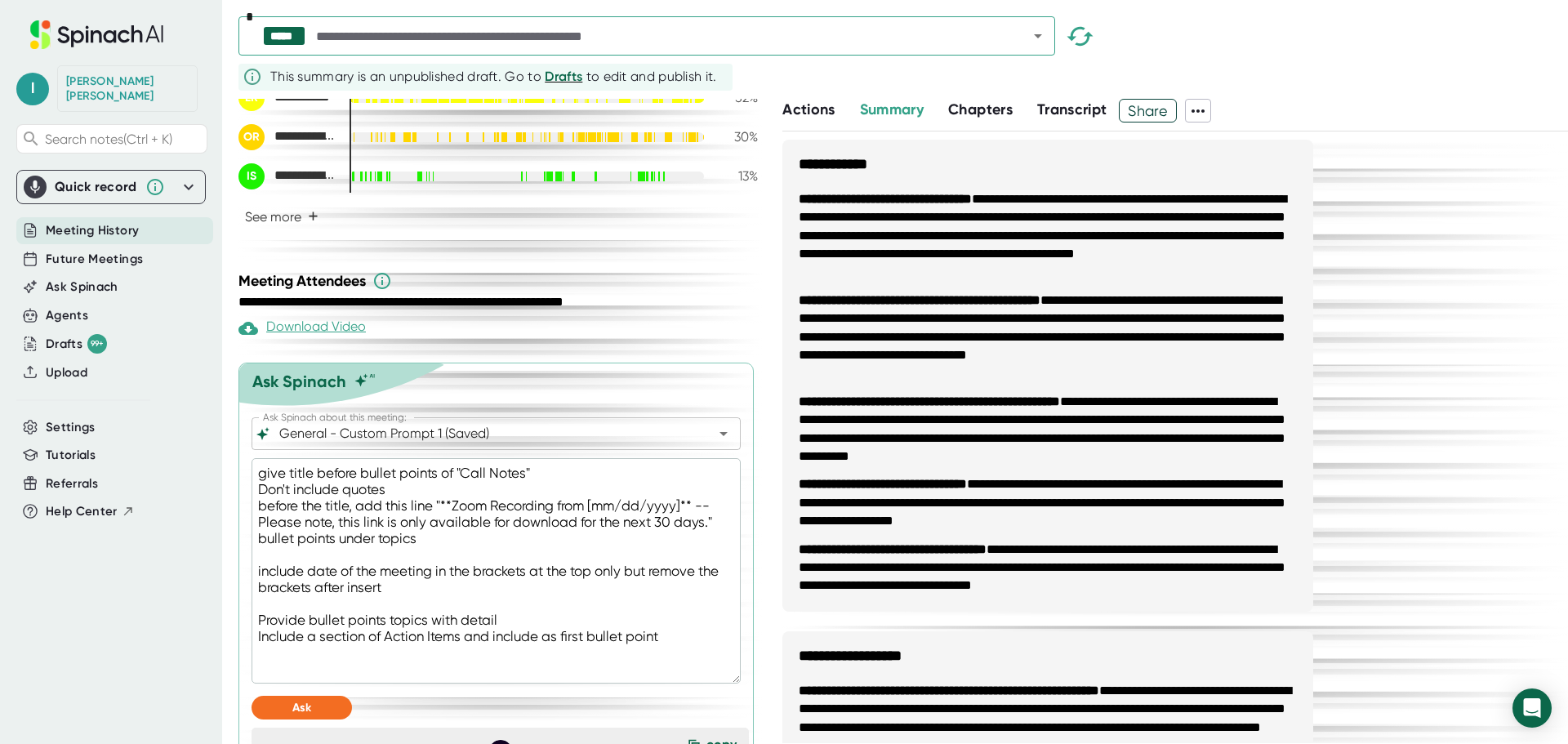
drag, startPoint x: 523, startPoint y: 500, endPoint x: 558, endPoint y: 519, distance: 39.8
click at [523, 500] on textarea "give title before bullet points of "Call Notes" Don't include quotes before the…" at bounding box center [496, 571] width 489 height 225
click at [503, 527] on textarea "give title before bullet points of "Call Notes:" Don't include quotes before th…" at bounding box center [496, 571] width 489 height 225
click at [500, 513] on textarea "give title before bullet points of "Call Notes:" Don't include quotes before th…" at bounding box center [496, 571] width 489 height 225
click at [290, 720] on button "Ask" at bounding box center [301, 707] width 100 height 24
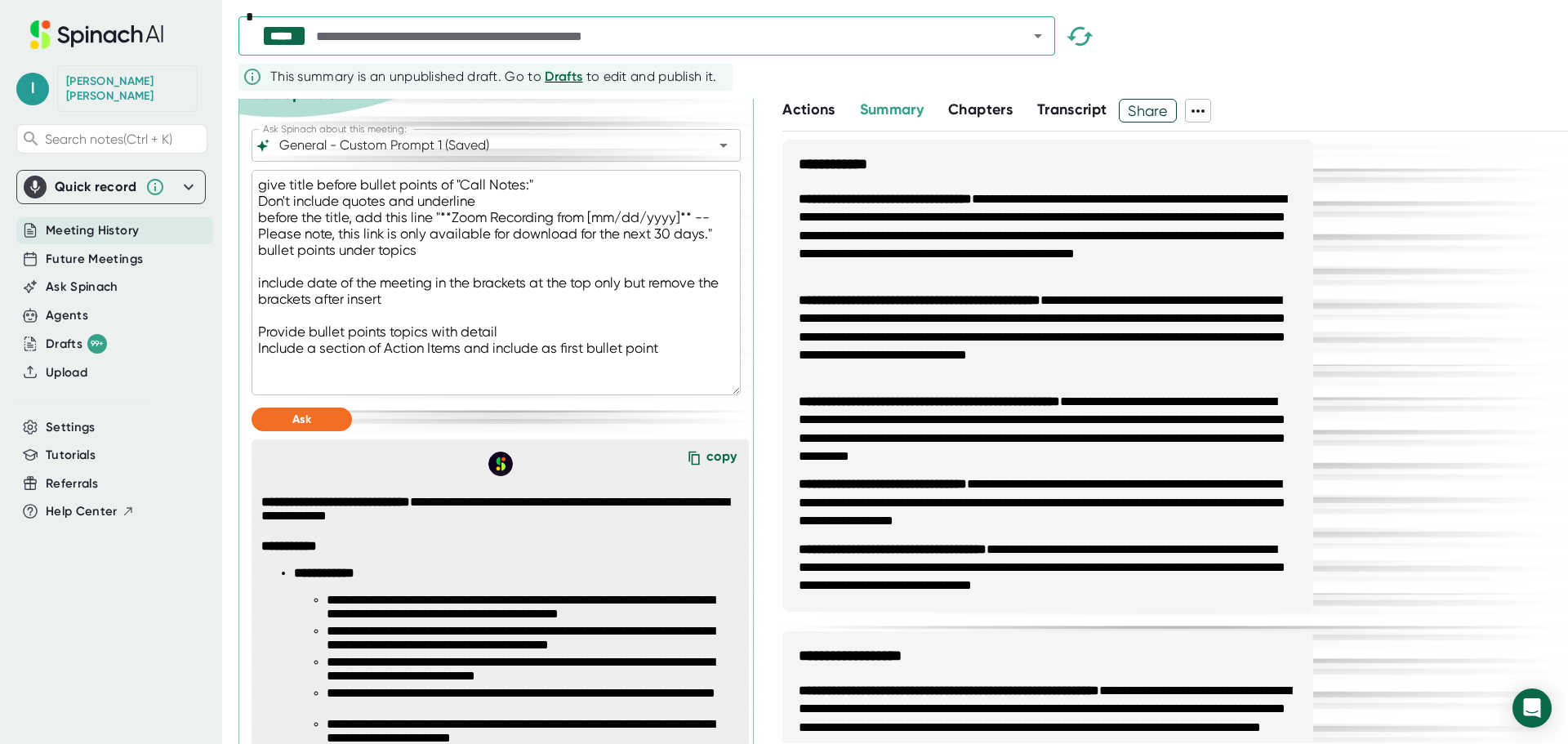
scroll to position [633, 0]
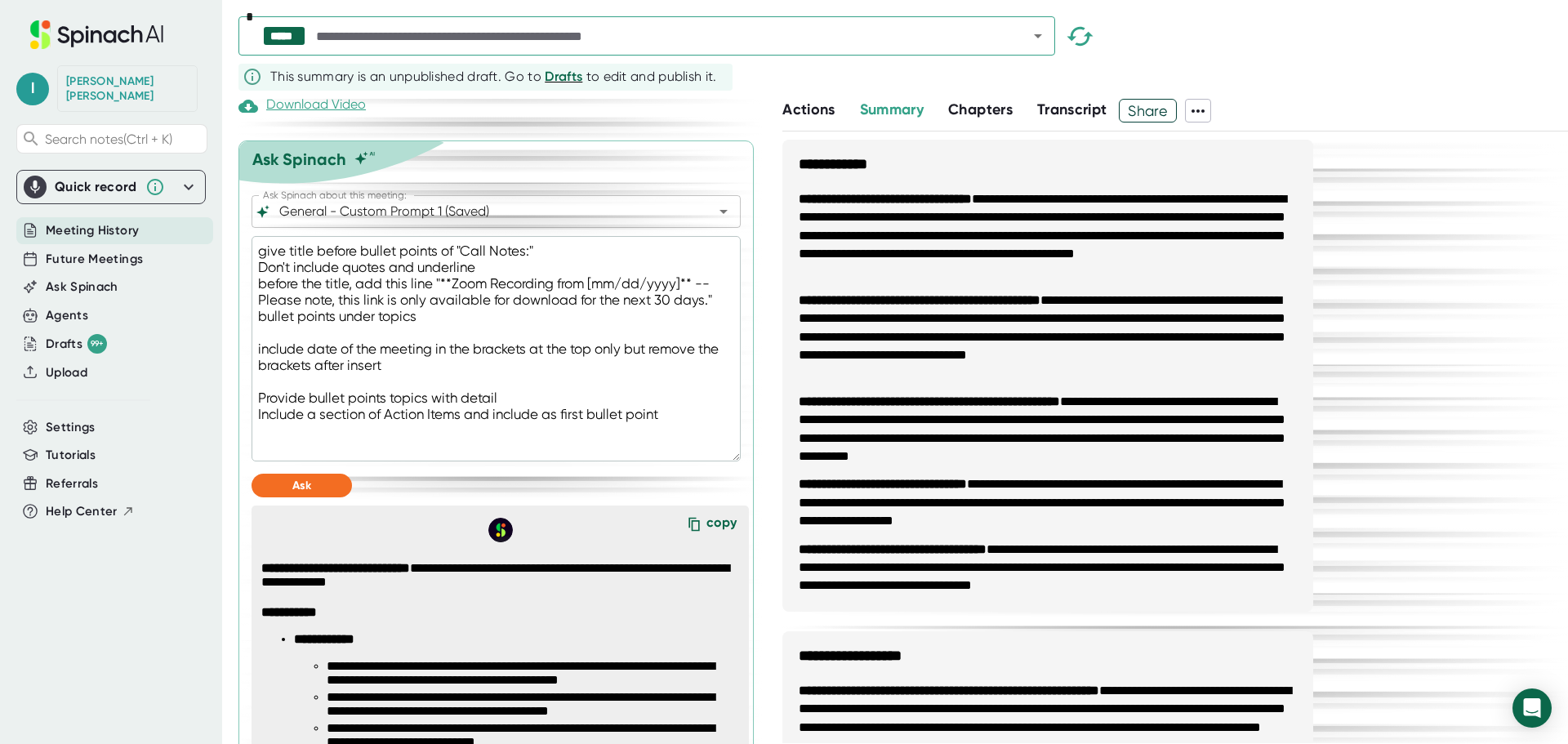
click at [663, 444] on textarea "give title before bullet points of "Call Notes:" Don't include quotes and under…" at bounding box center [496, 348] width 489 height 225
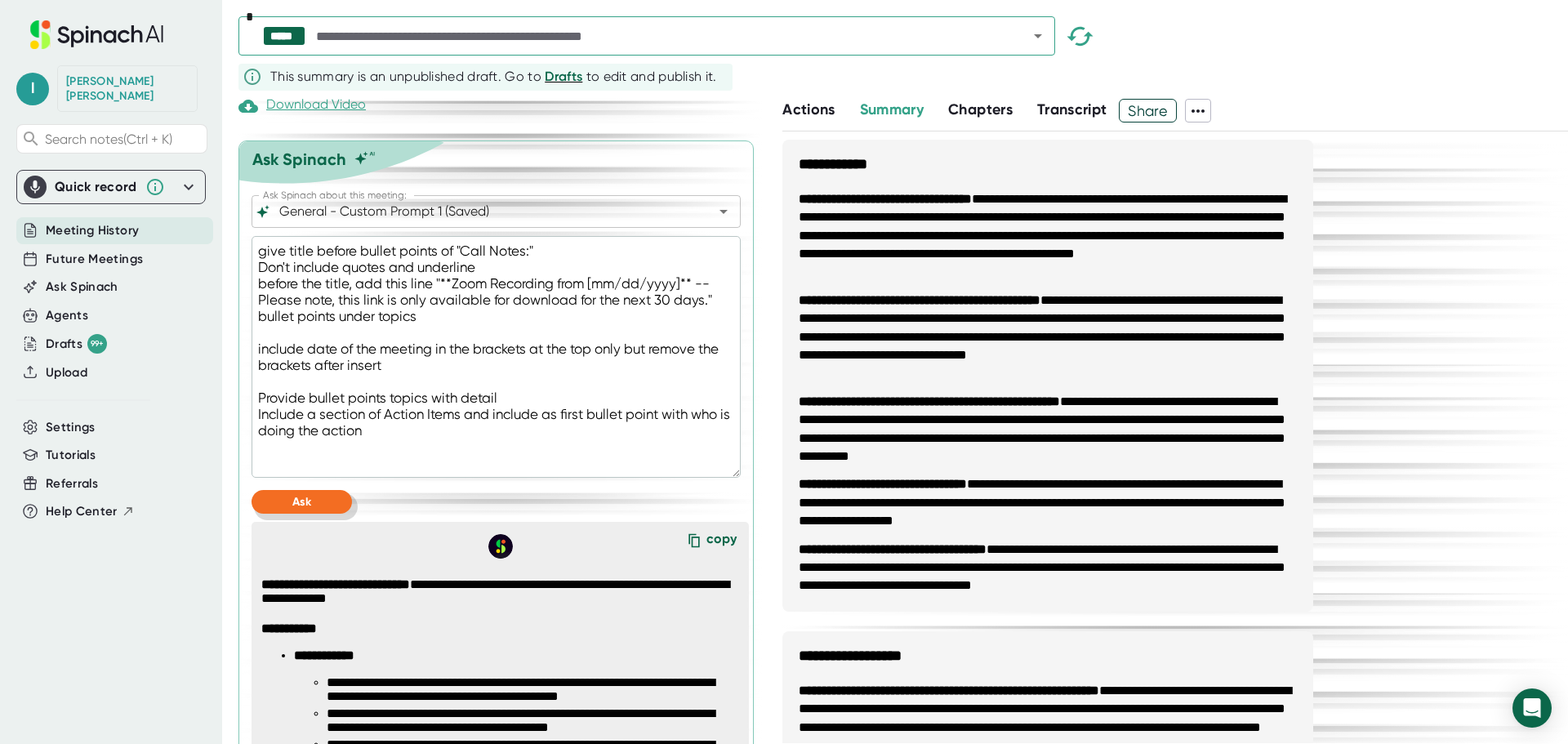
click at [309, 513] on button "Ask" at bounding box center [301, 501] width 100 height 24
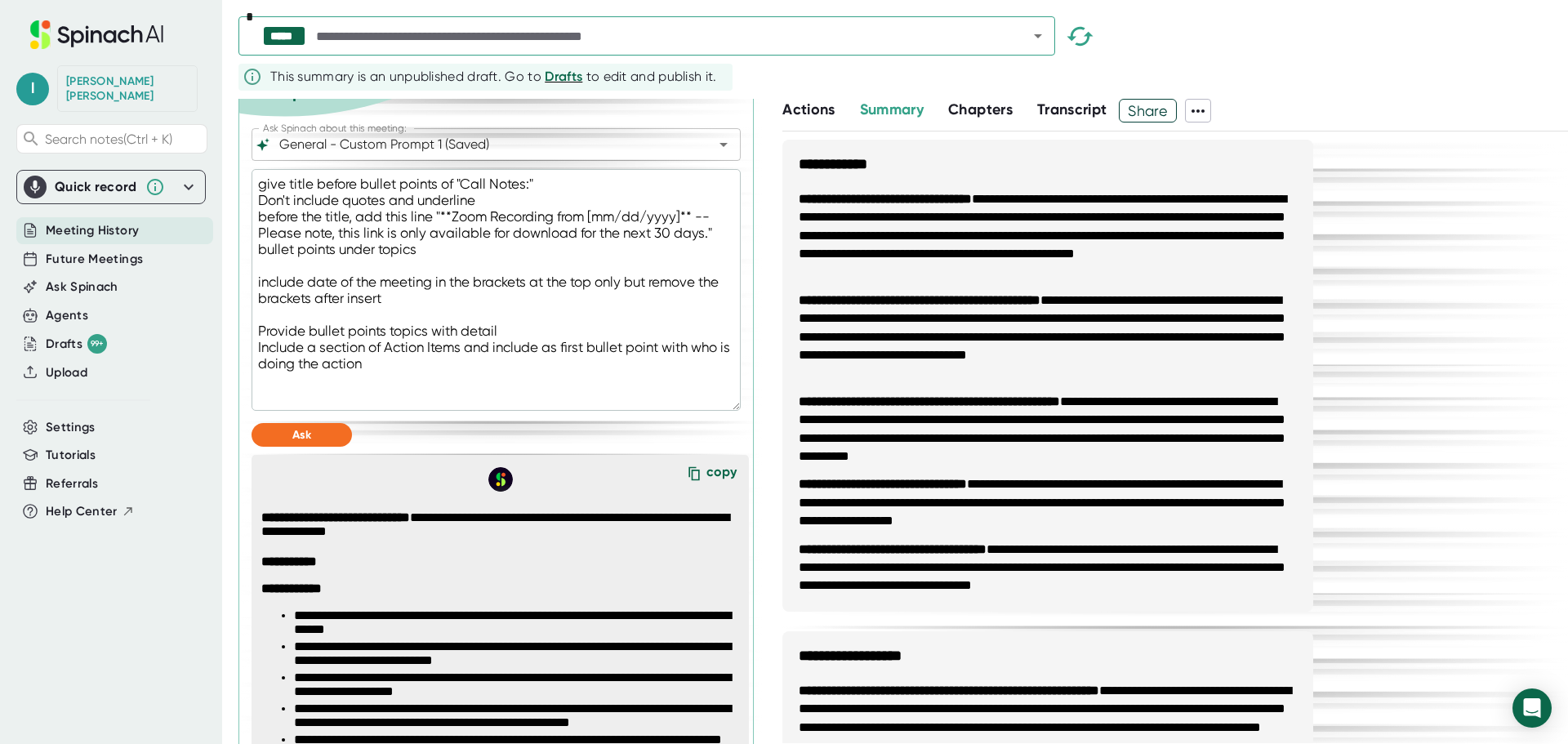
scroll to position [960, 0]
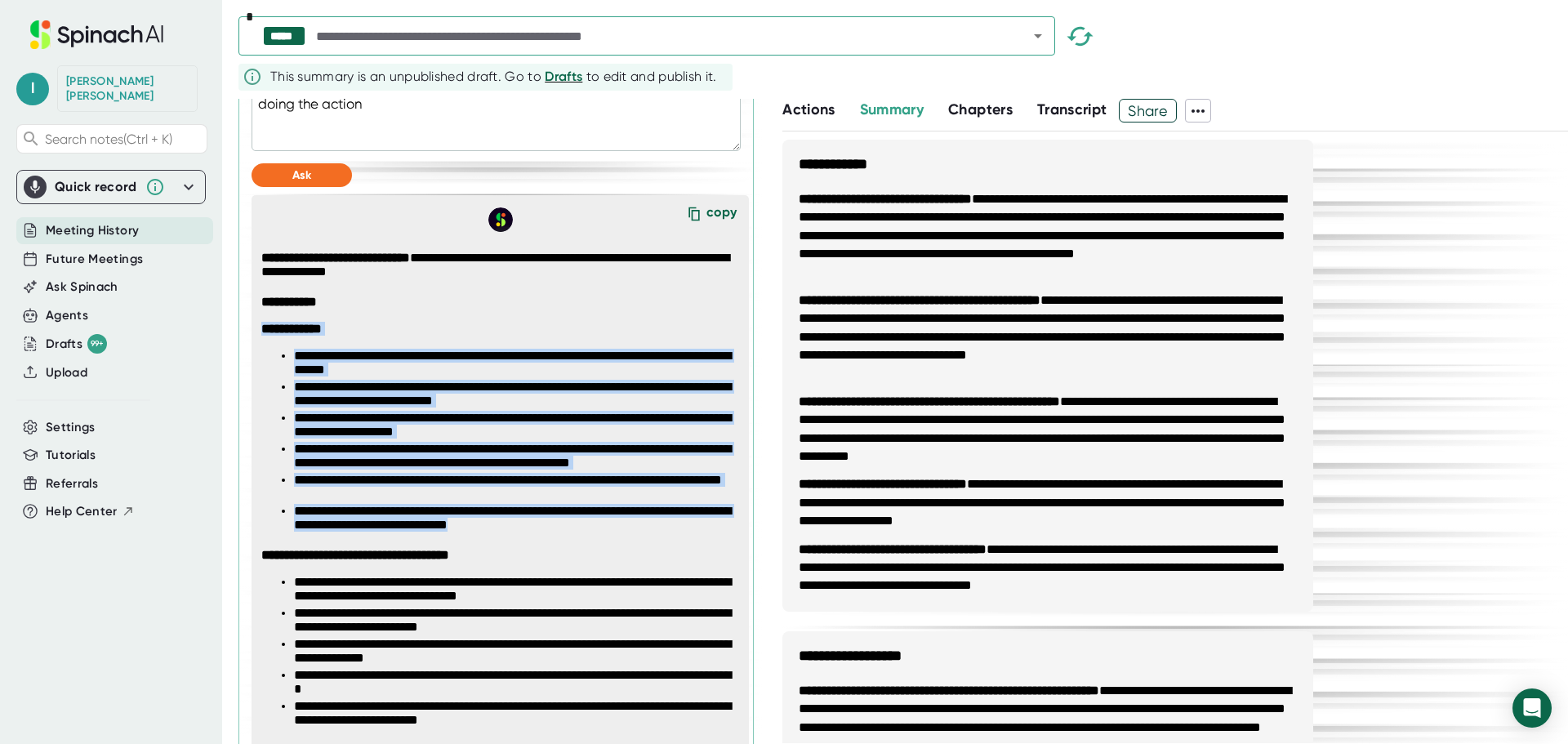
drag, startPoint x: 646, startPoint y: 561, endPoint x: 263, endPoint y: 363, distance: 431.2
copy span "**********"
